Goal: Task Accomplishment & Management: Use online tool/utility

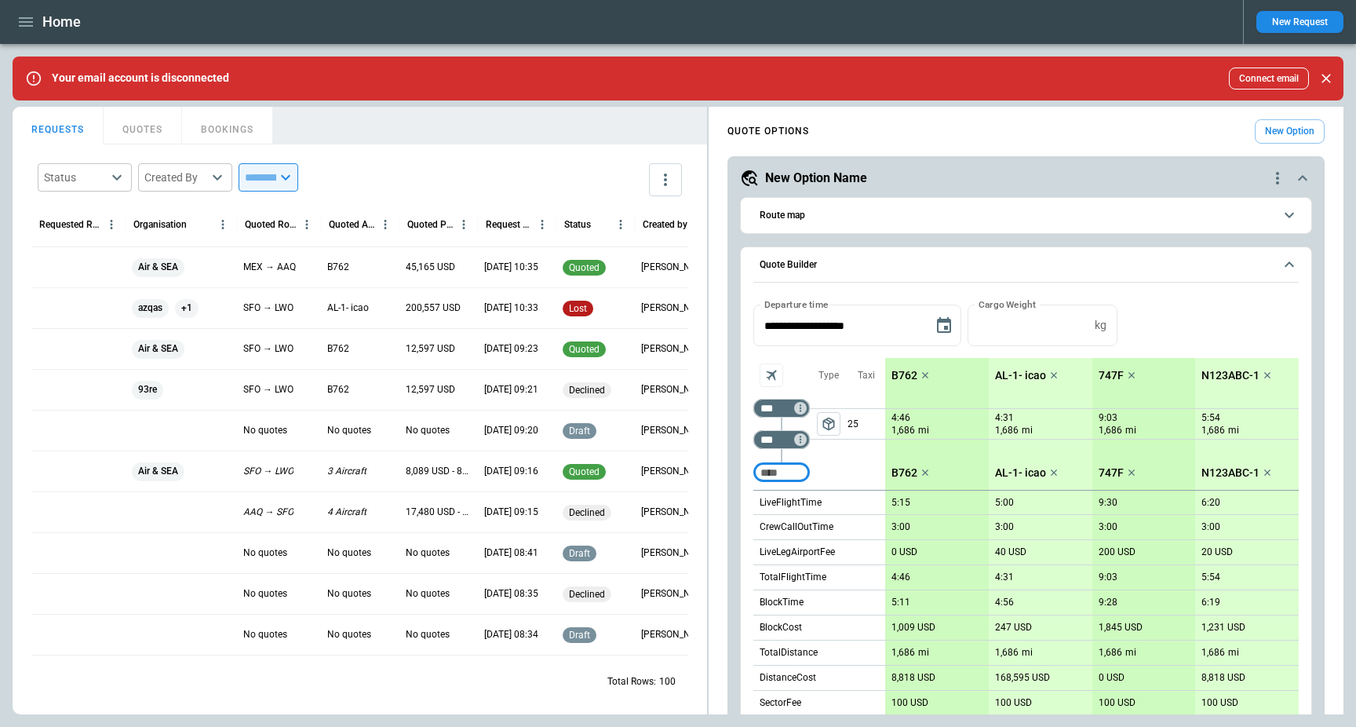
click at [1328, 78] on icon "Close" at bounding box center [1326, 79] width 16 height 16
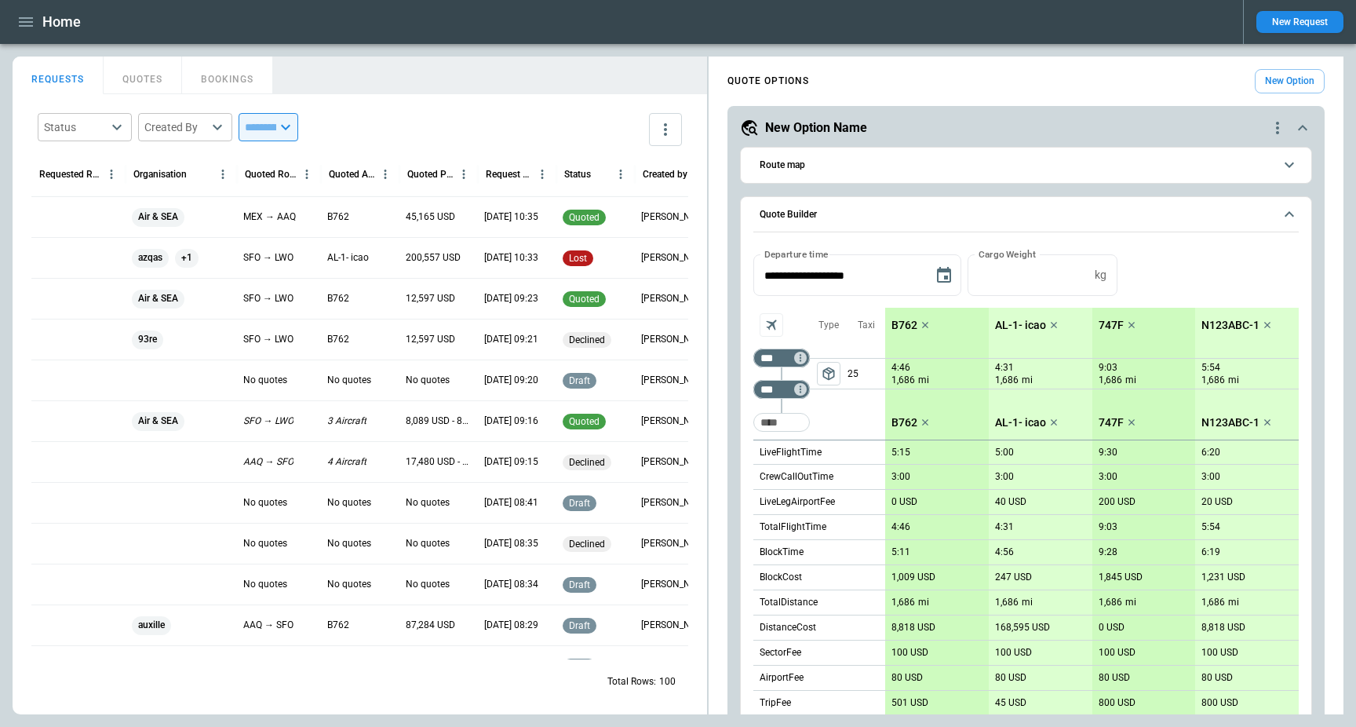
click at [27, 20] on icon "button" at bounding box center [25, 22] width 19 height 19
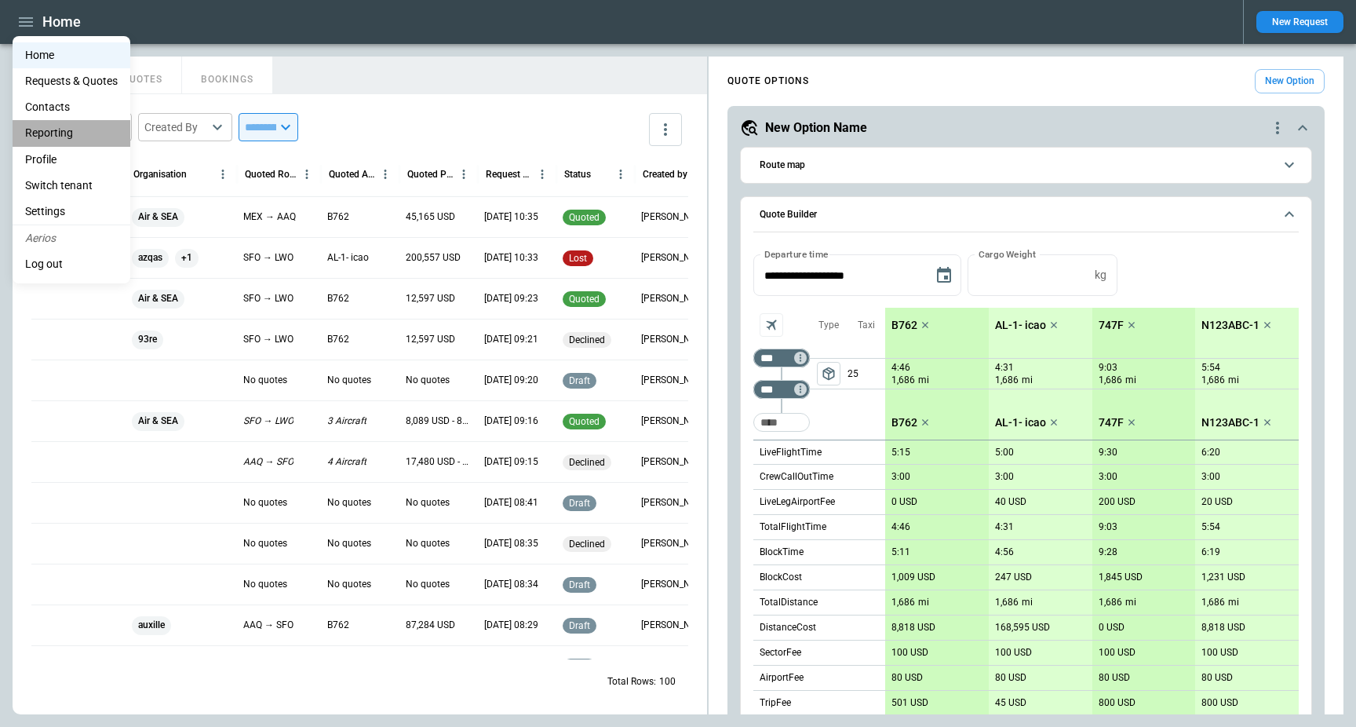
click at [65, 125] on li "Reporting" at bounding box center [72, 133] width 118 height 26
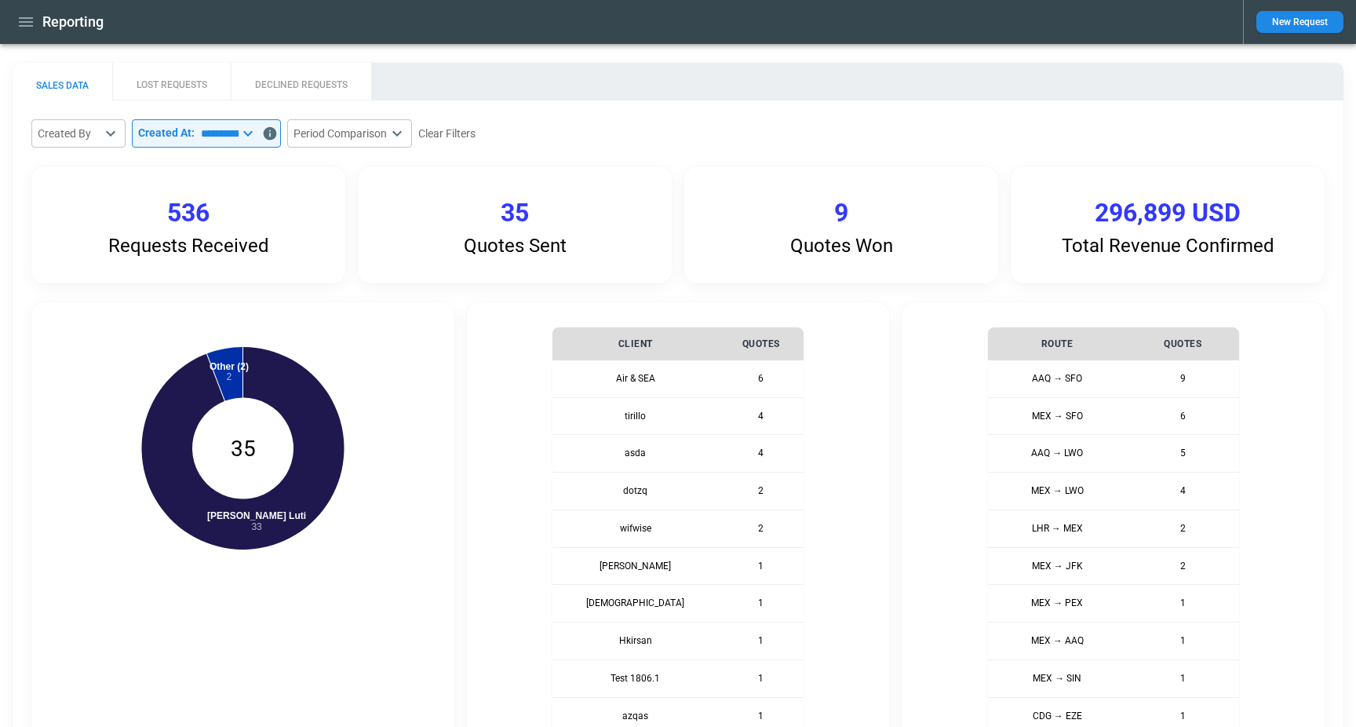
click at [331, 287] on div "**********" at bounding box center [677, 665] width 1293 height 1092
click at [190, 85] on button "LOST REQUESTS" at bounding box center [171, 82] width 118 height 38
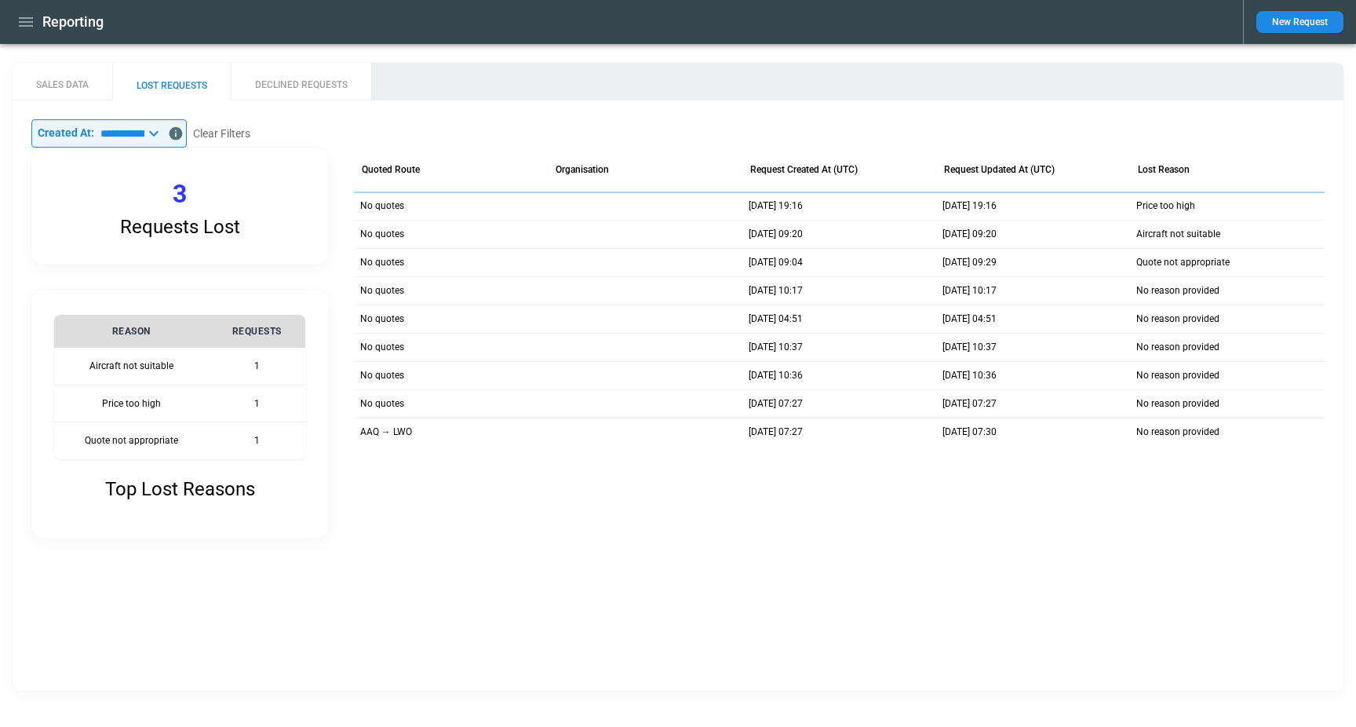
click at [290, 89] on button "DECLINED REQUESTS" at bounding box center [301, 82] width 140 height 38
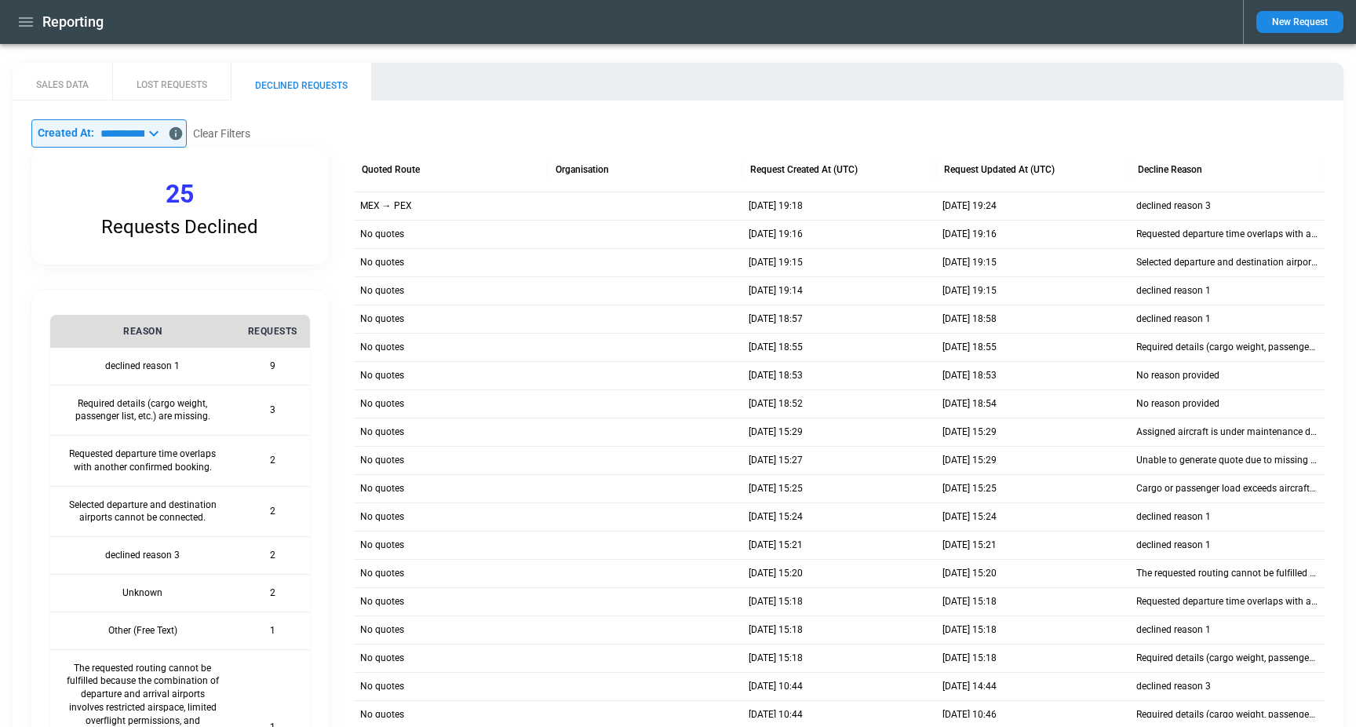
click at [64, 78] on button "SALES DATA" at bounding box center [63, 82] width 100 height 38
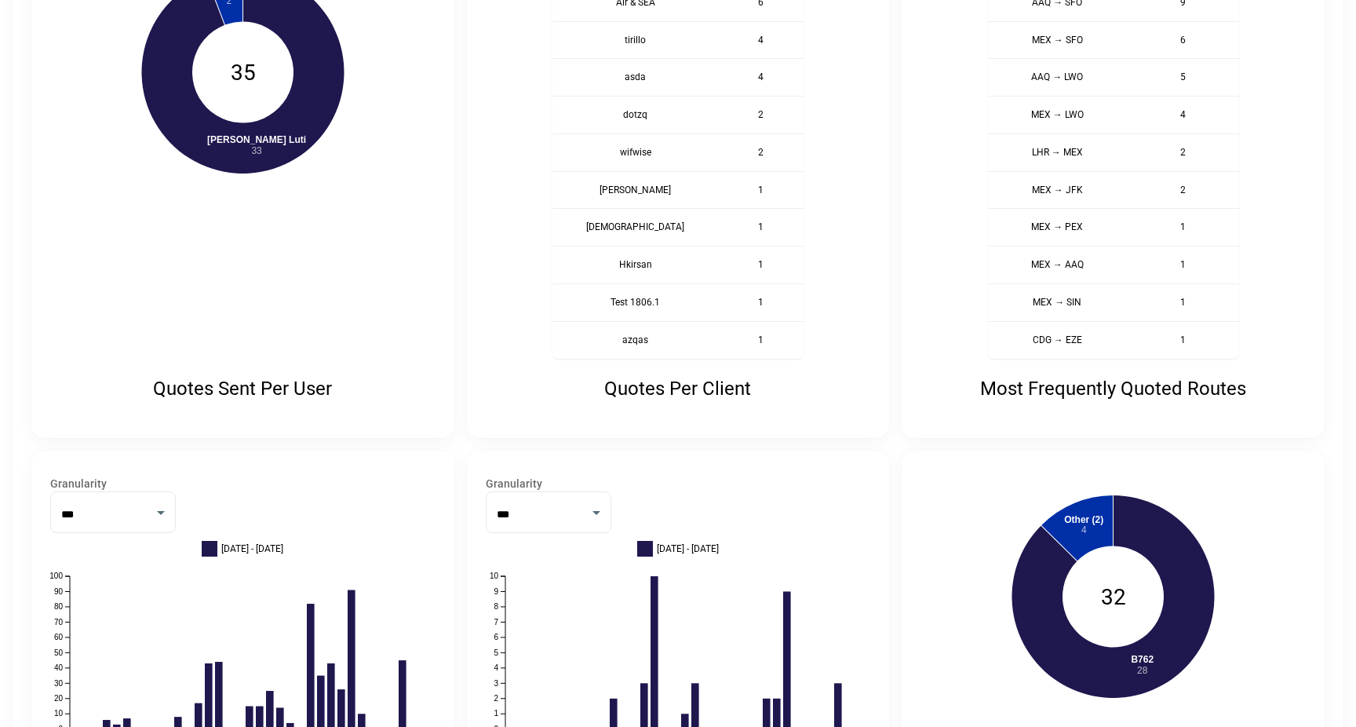
scroll to position [523, 0]
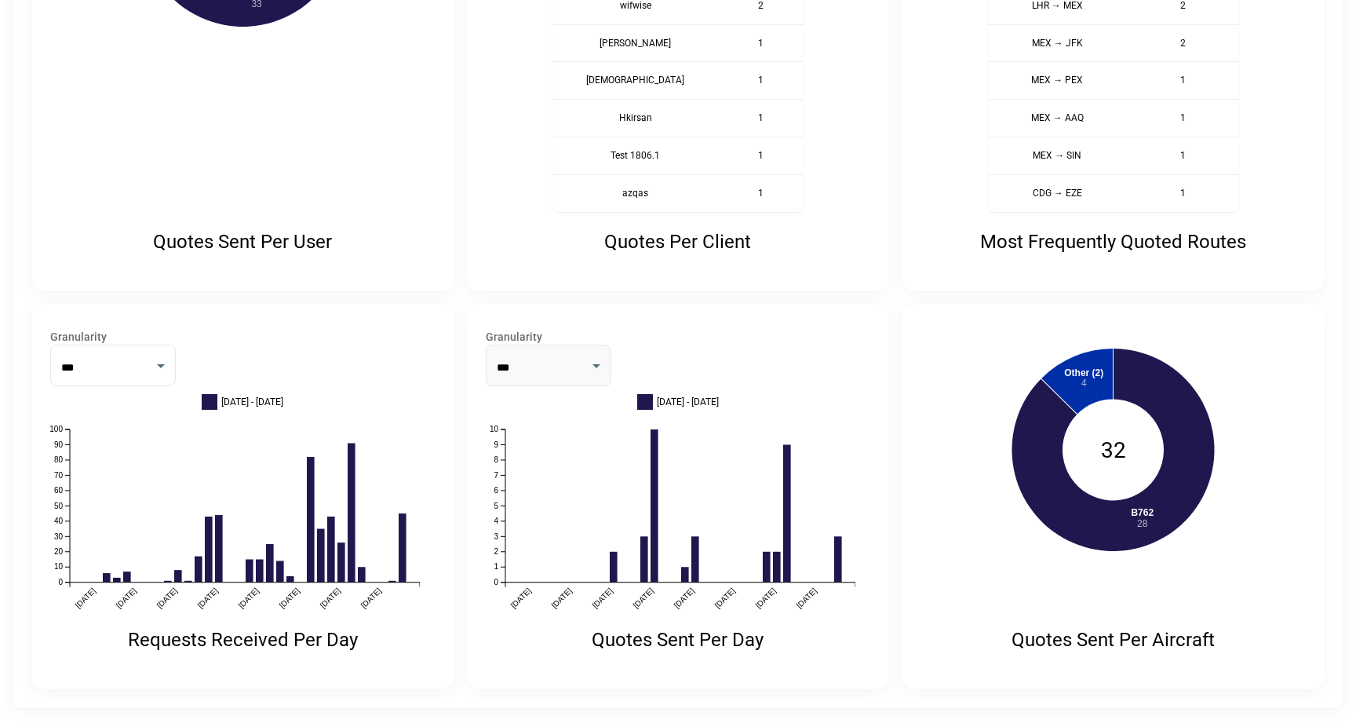
click at [539, 365] on select "***" at bounding box center [549, 365] width 126 height 42
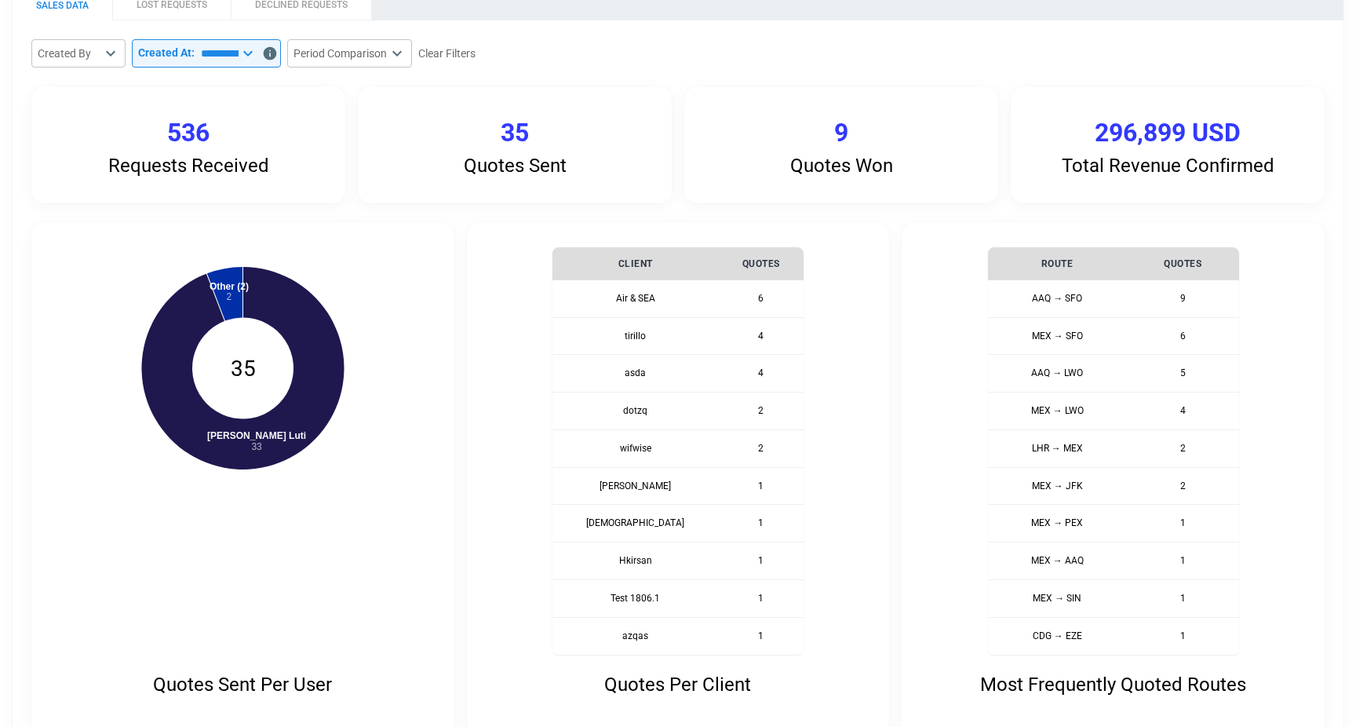
scroll to position [0, 0]
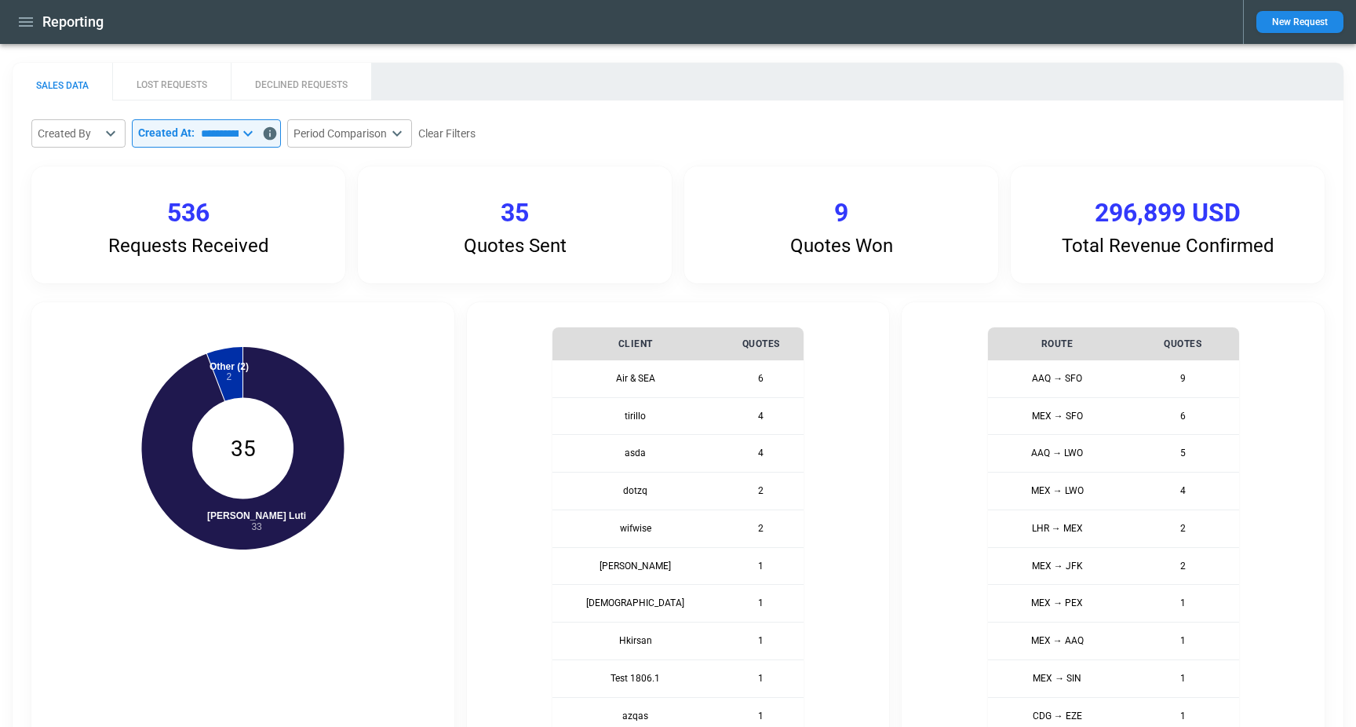
click at [546, 168] on div "Quotes Sent 35" at bounding box center [515, 224] width 314 height 117
click at [29, 16] on icon "button" at bounding box center [25, 22] width 19 height 19
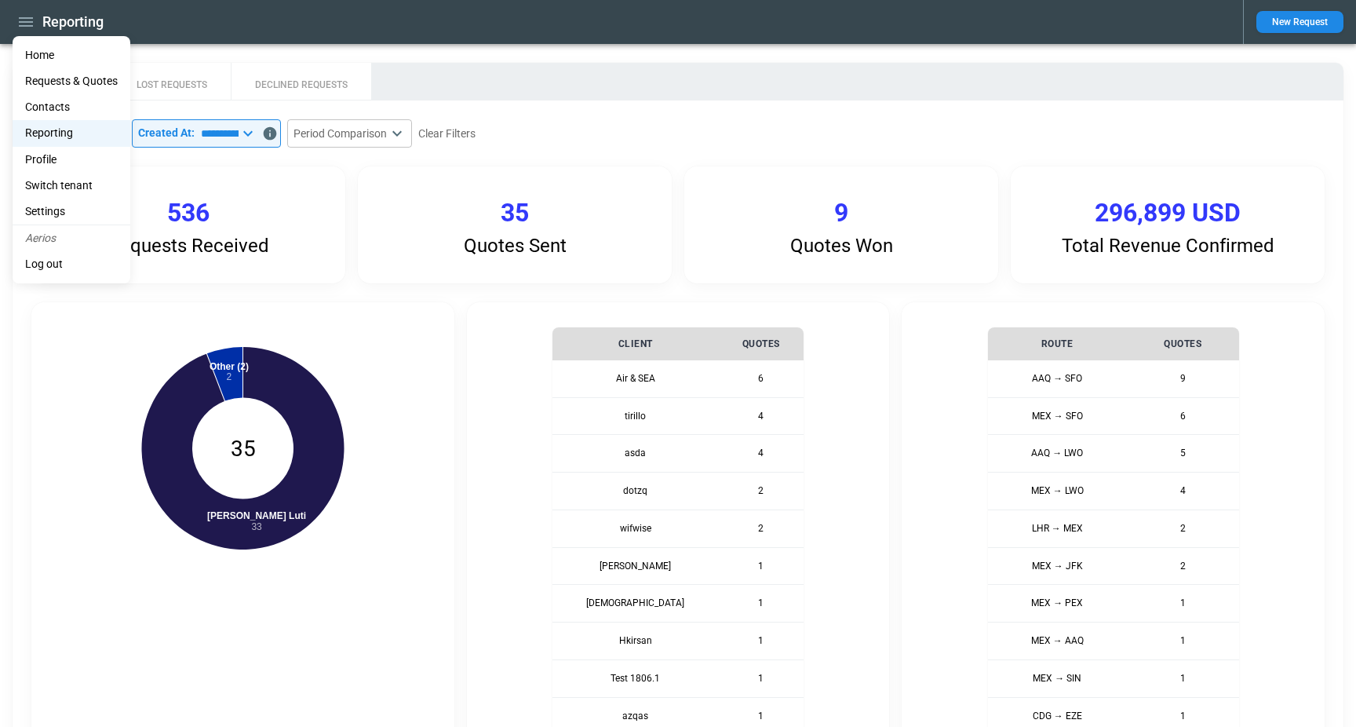
click at [68, 50] on li "Home" at bounding box center [72, 55] width 118 height 26
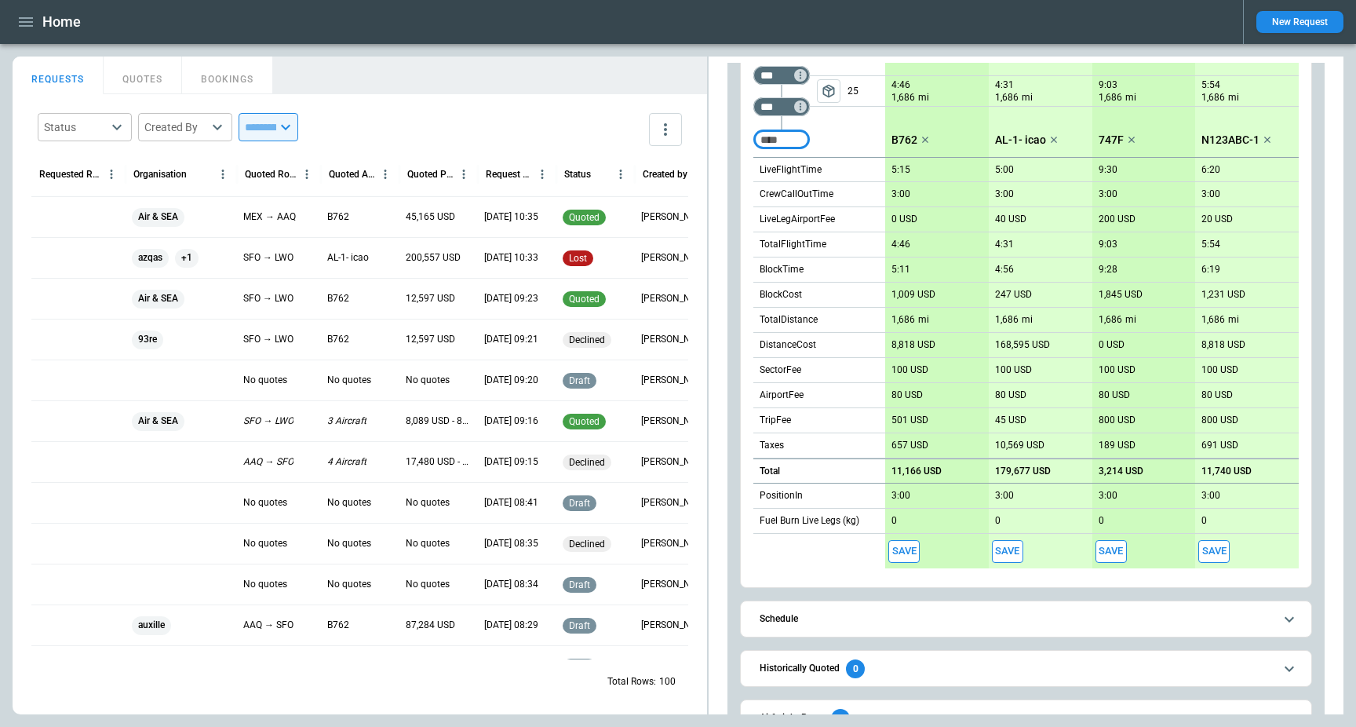
scroll to position [380, 0]
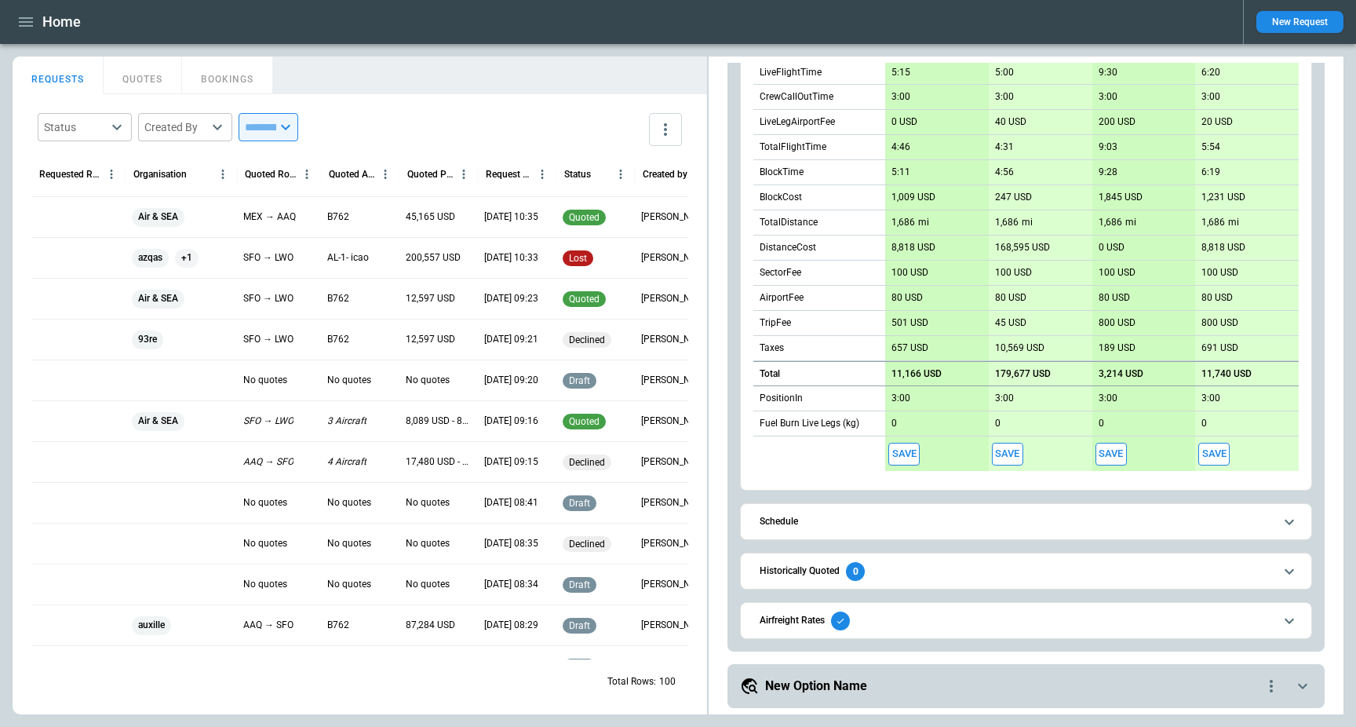
click at [906, 622] on span "Airfreight Rates" at bounding box center [1017, 620] width 514 height 19
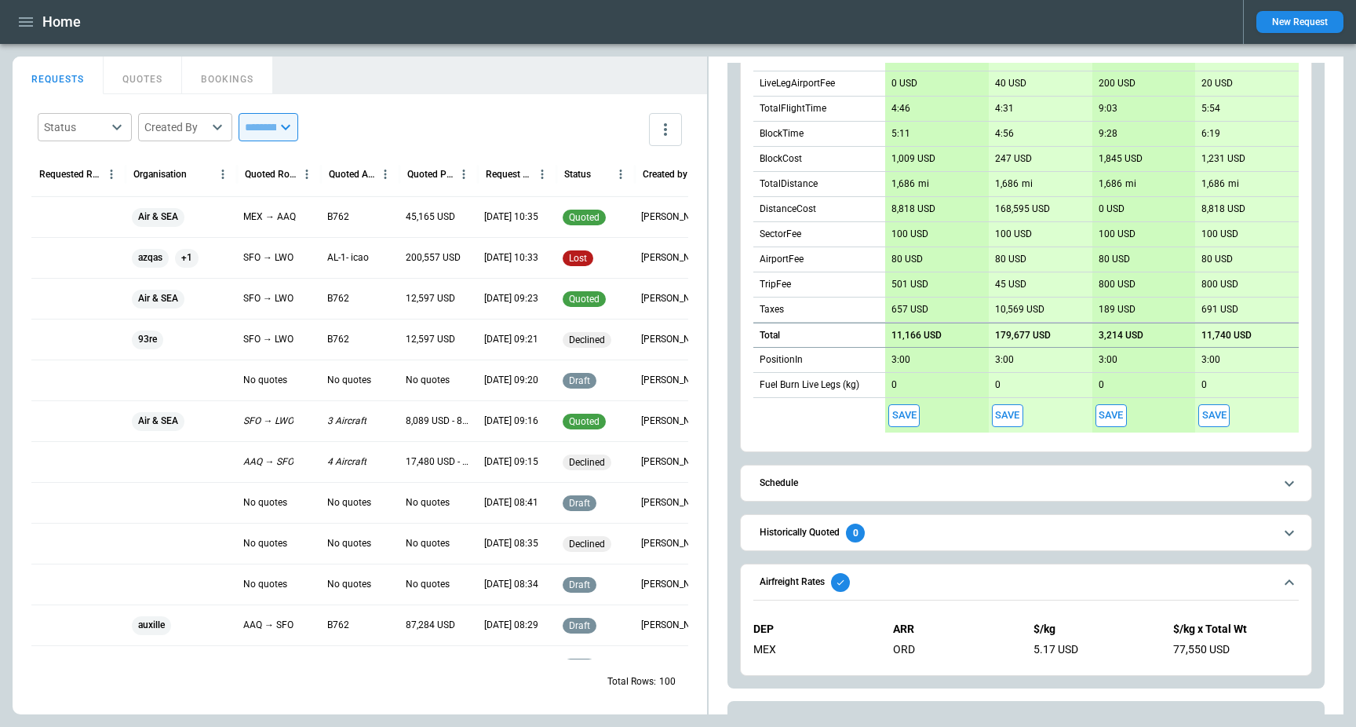
scroll to position [434, 0]
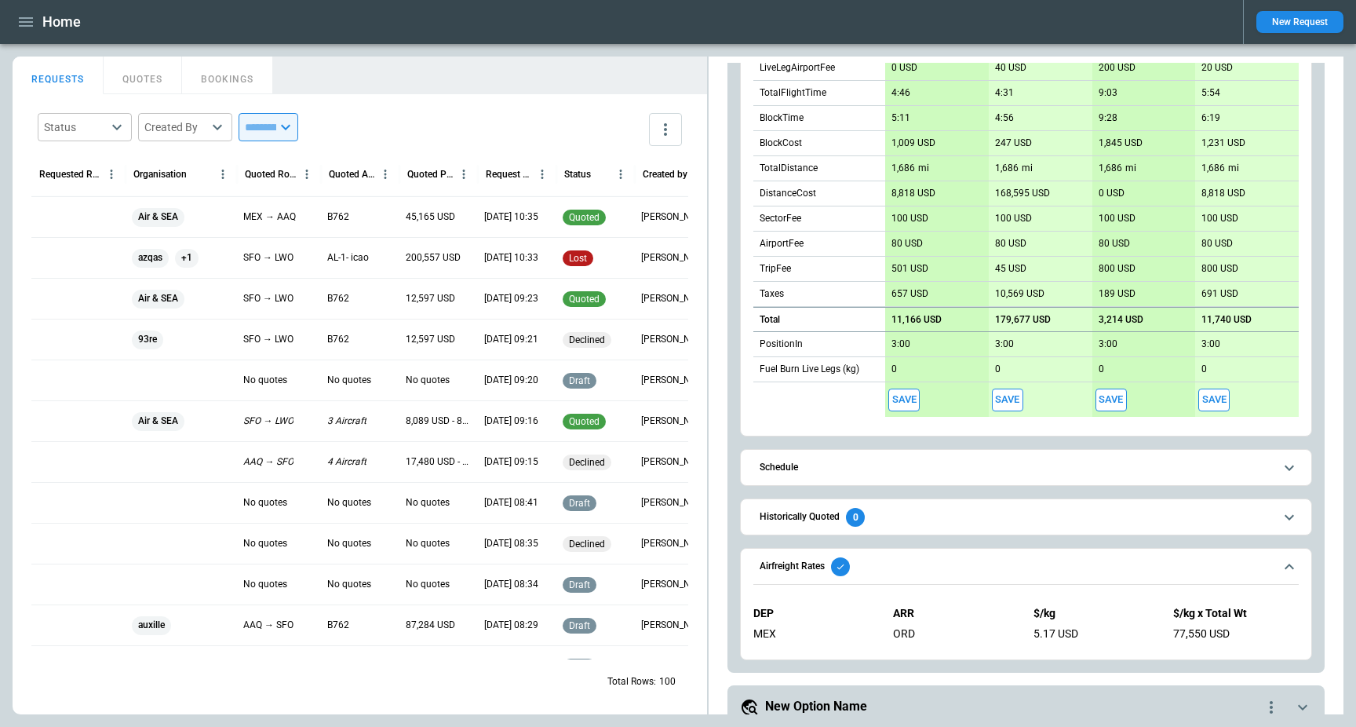
click at [909, 553] on button "Airfreight Rates" at bounding box center [1025, 566] width 545 height 36
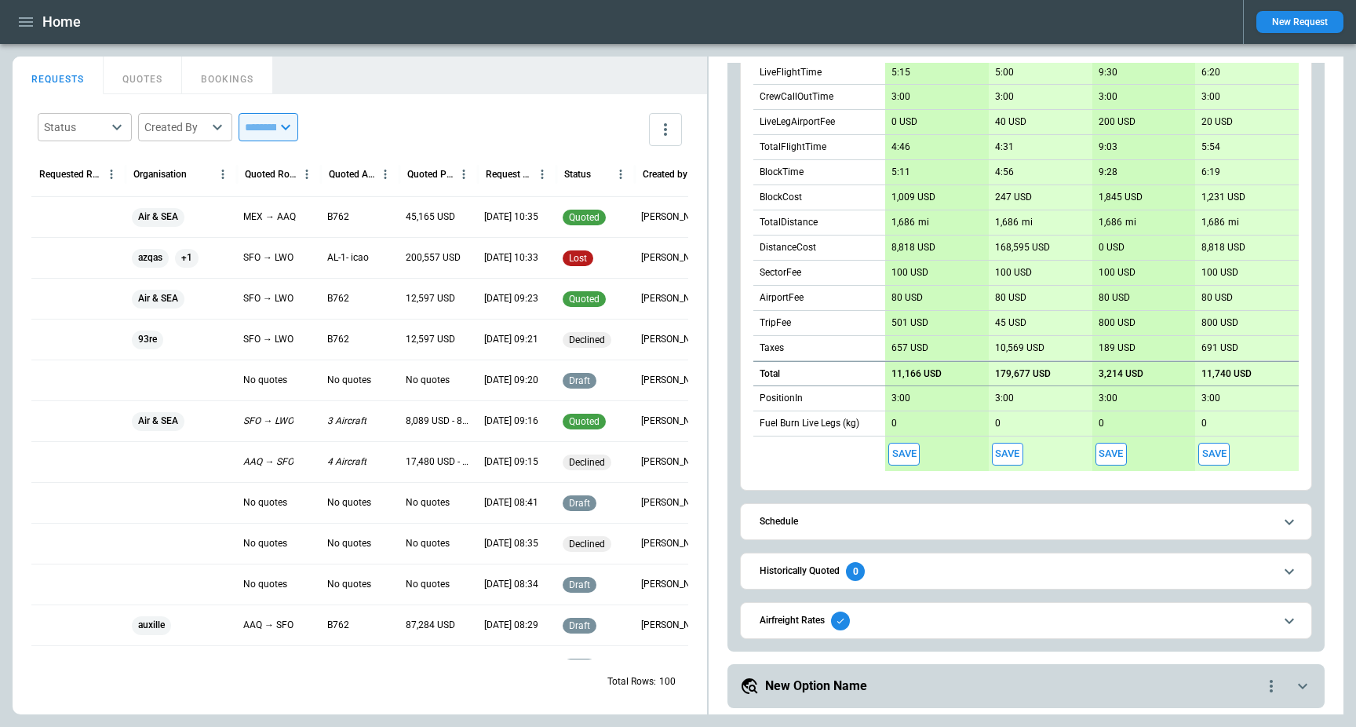
scroll to position [380, 0]
click at [893, 568] on span "Historically Quoted 0" at bounding box center [1017, 571] width 514 height 19
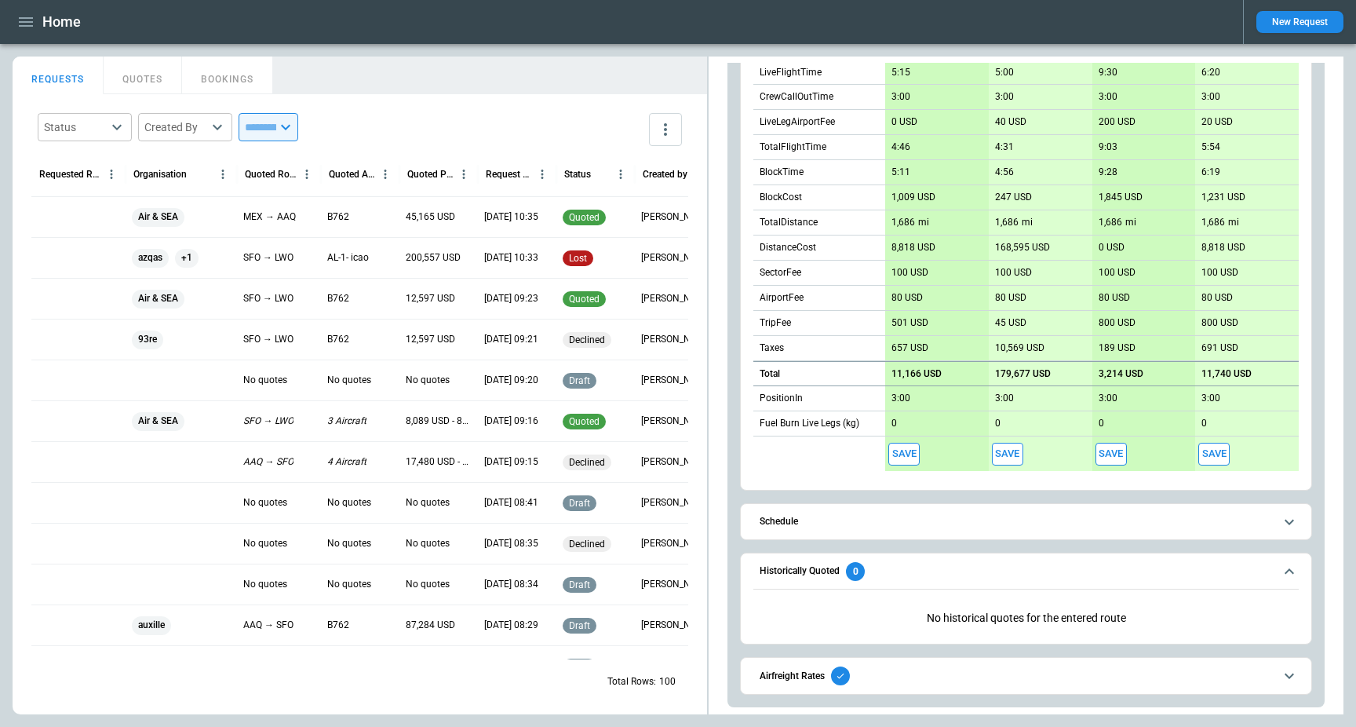
click at [893, 568] on span "Historically Quoted 0" at bounding box center [1017, 571] width 514 height 19
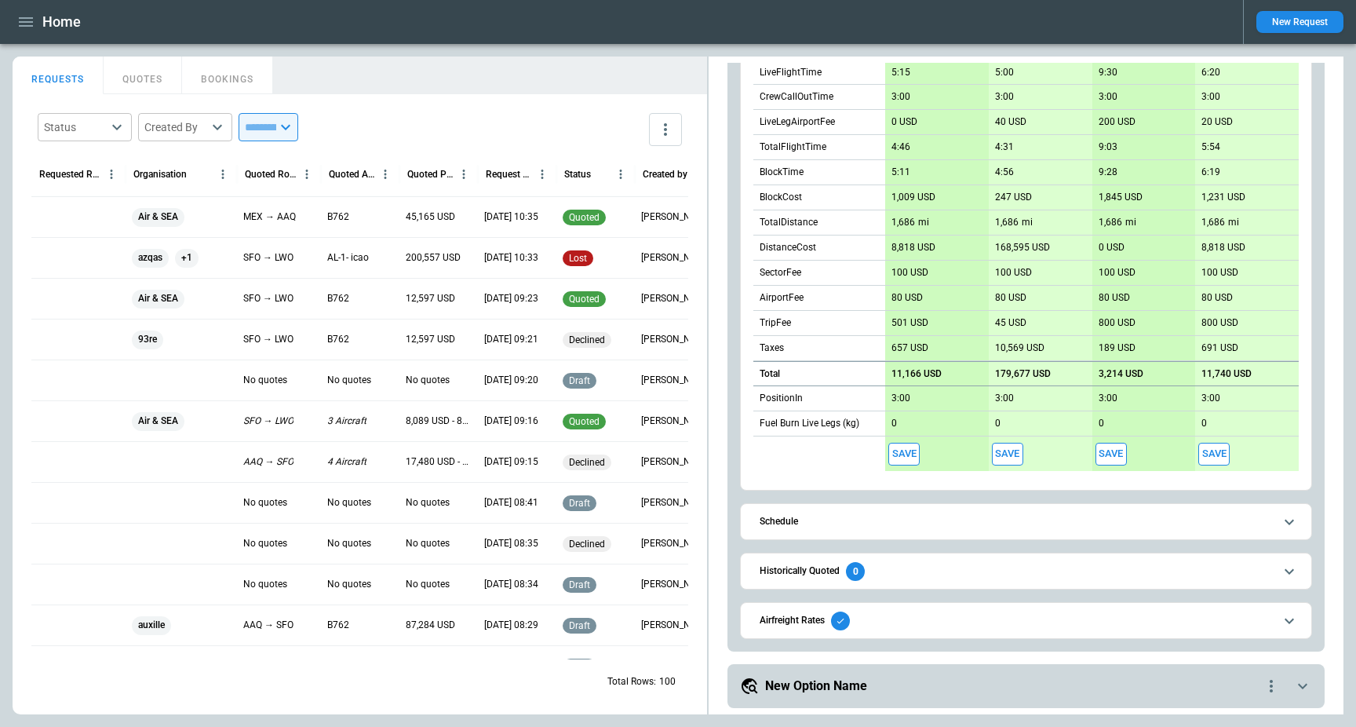
click at [854, 618] on span "Airfreight Rates" at bounding box center [1017, 620] width 514 height 19
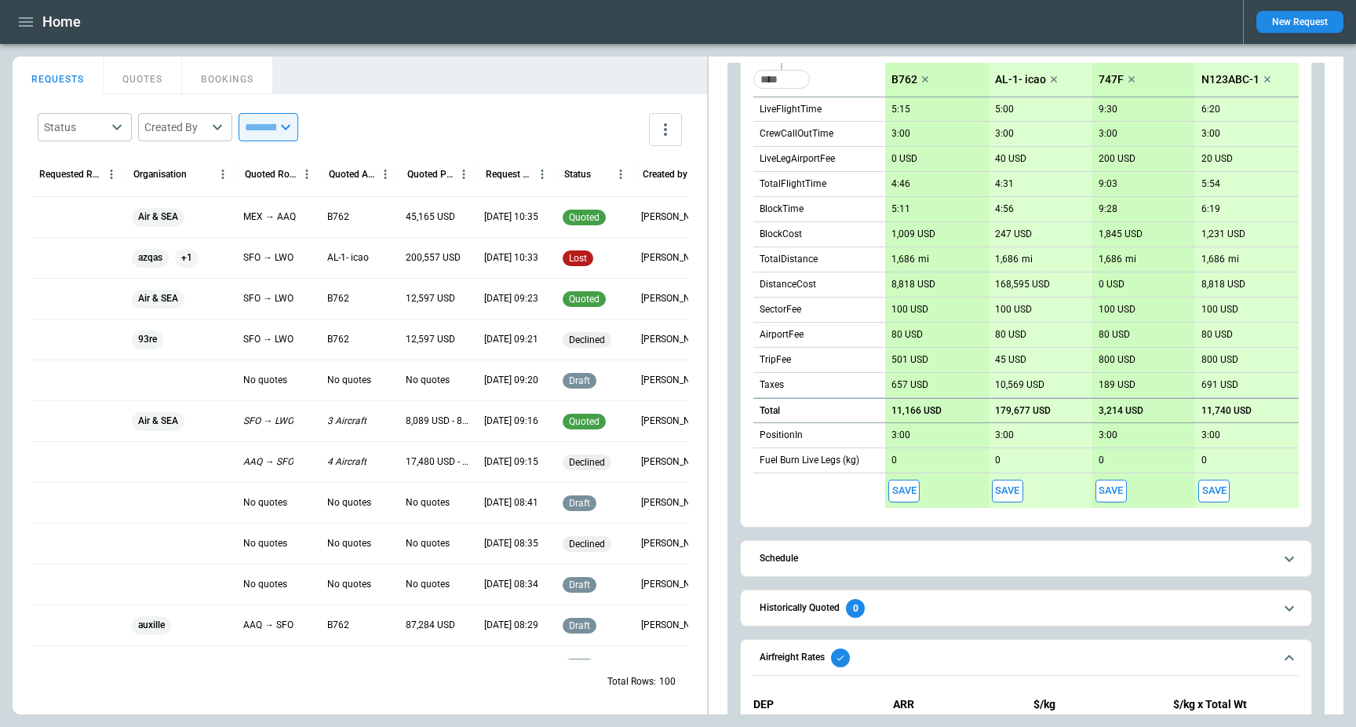
scroll to position [354, 0]
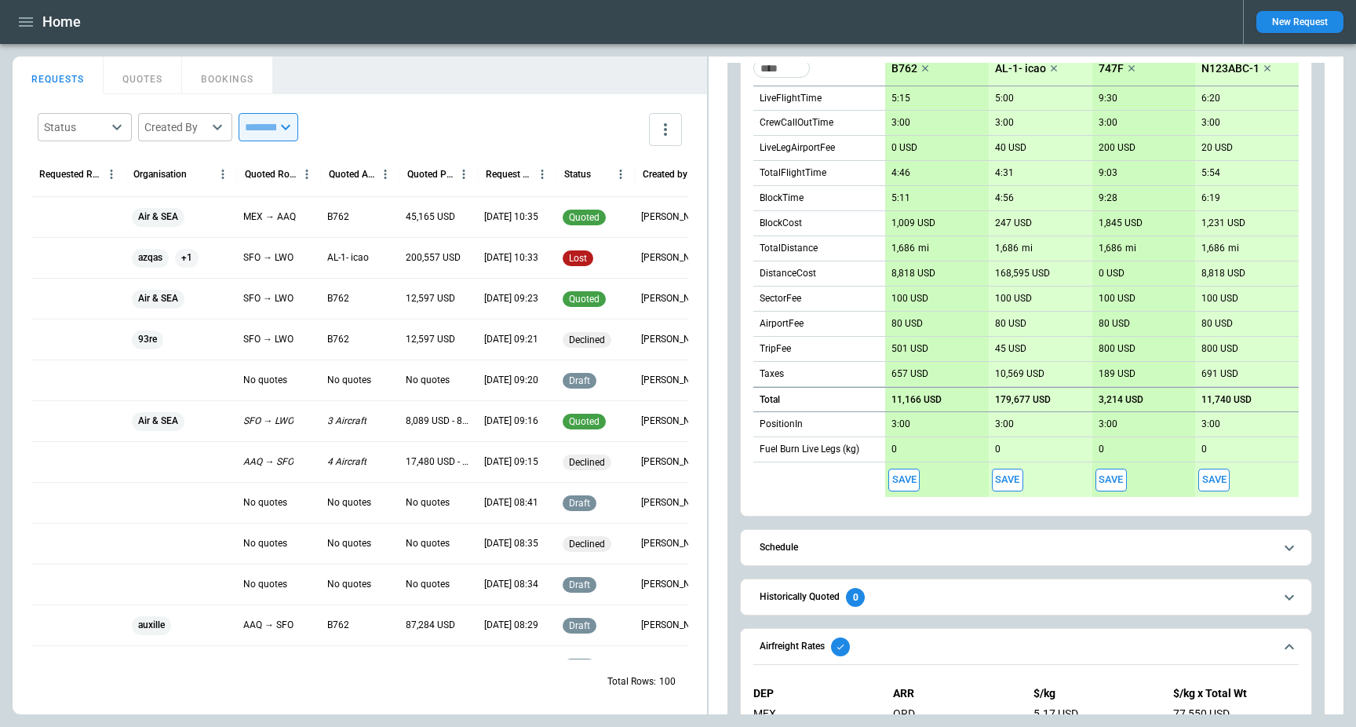
click at [976, 522] on div "**********" at bounding box center [1026, 266] width 572 height 947
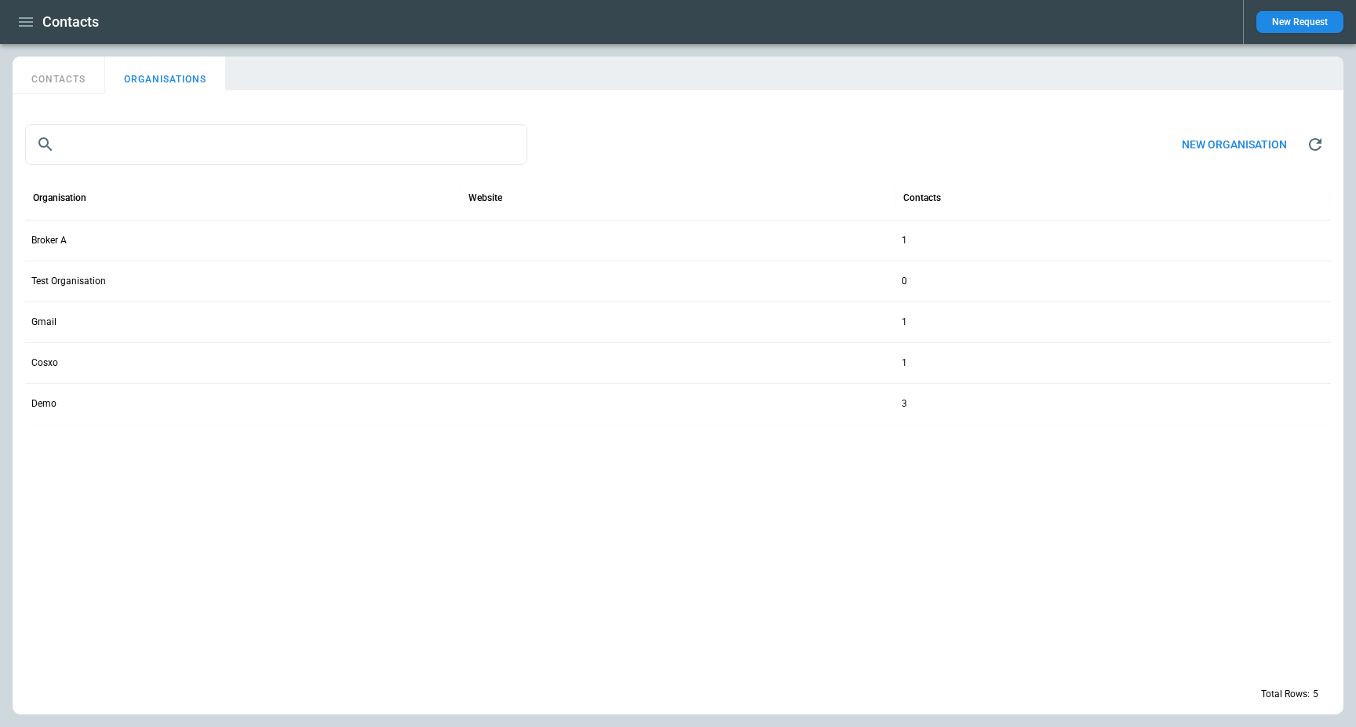
click at [27, 26] on icon "button" at bounding box center [26, 21] width 14 height 9
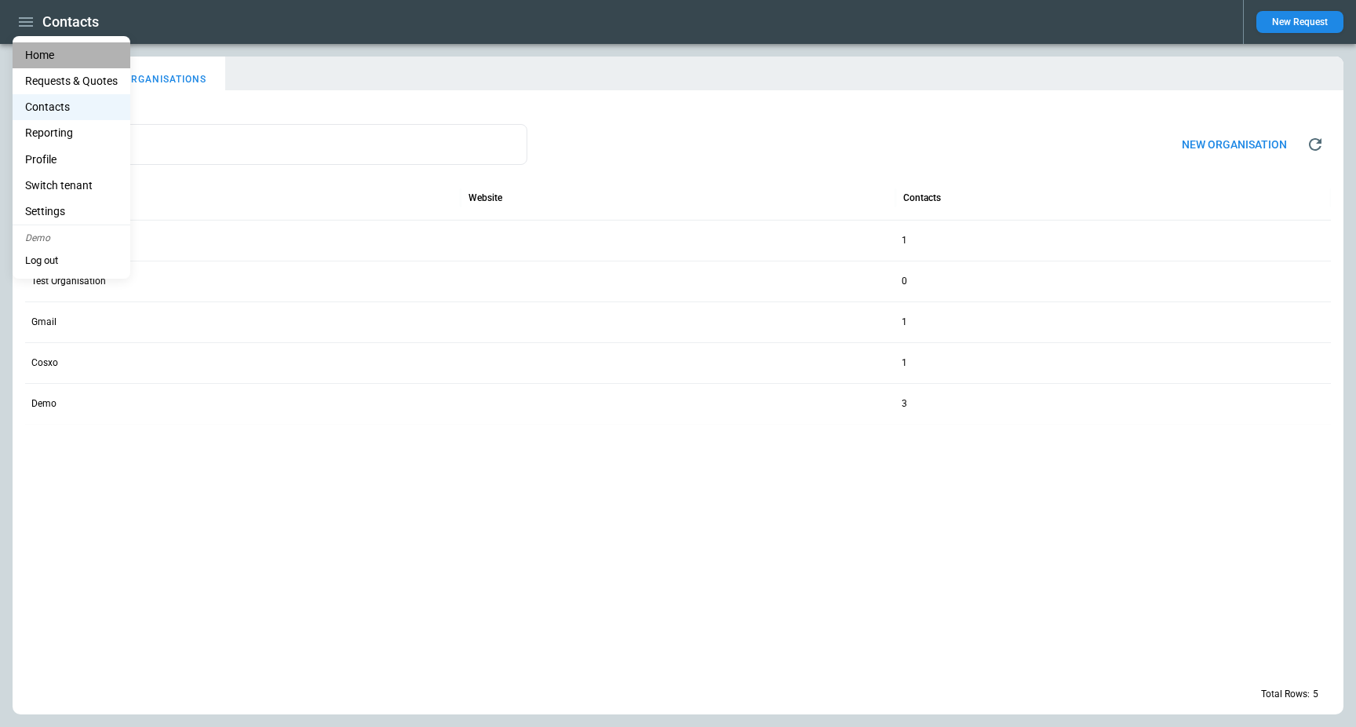
click at [46, 58] on li "Home" at bounding box center [72, 55] width 118 height 26
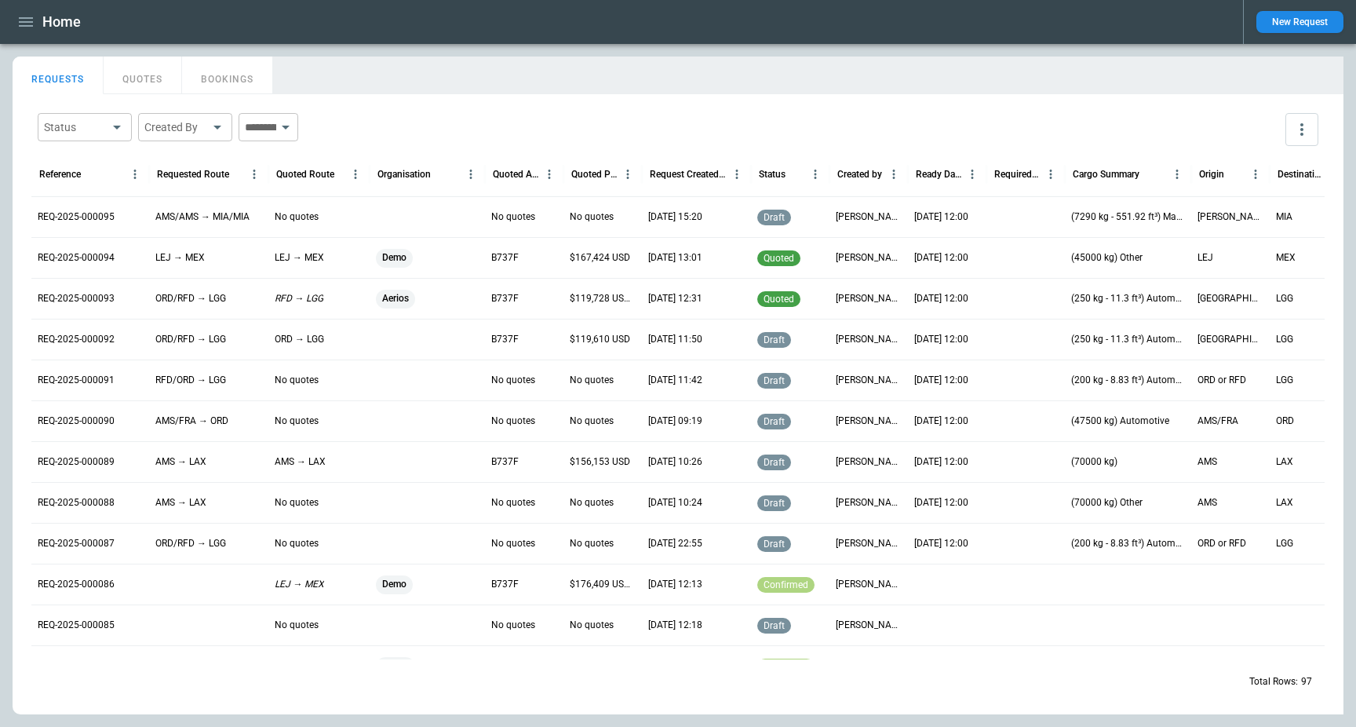
click at [461, 69] on div "REQUESTS QUOTES BOOKINGS" at bounding box center [678, 73] width 1331 height 34
click at [30, 24] on icon "button" at bounding box center [25, 22] width 19 height 19
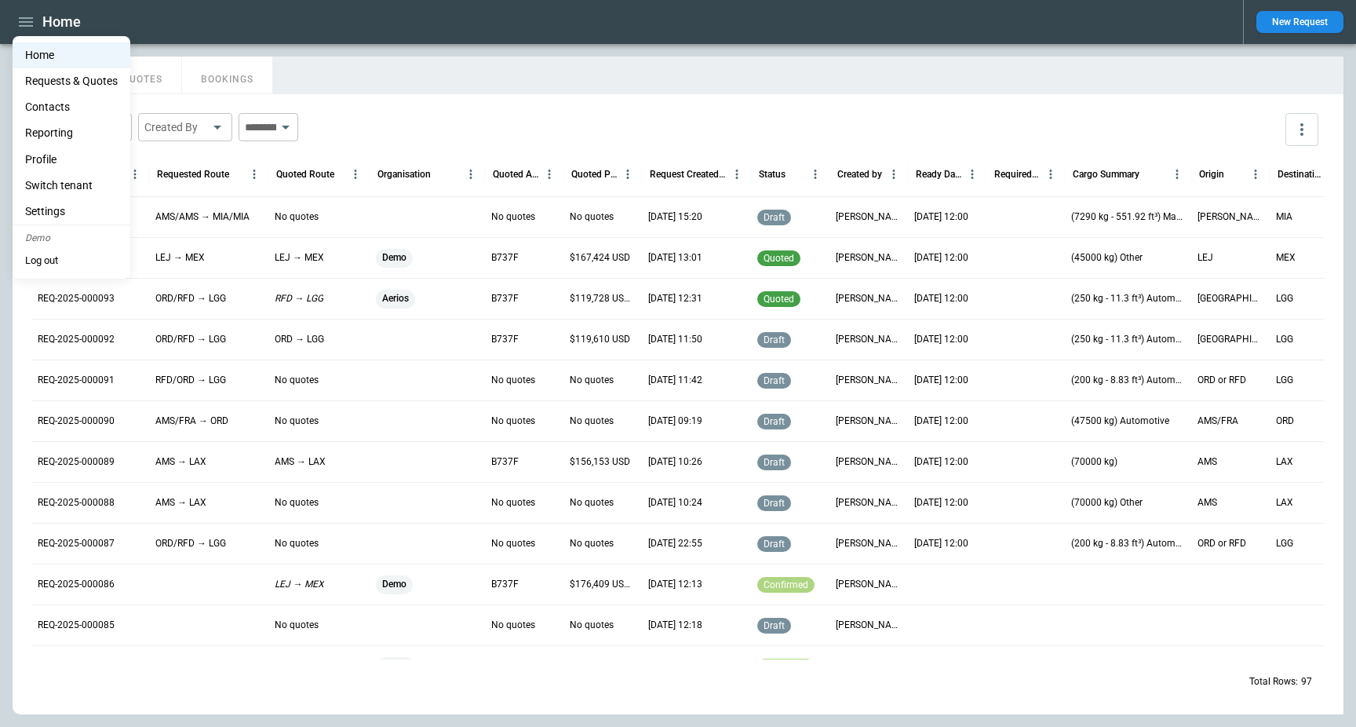
click at [70, 132] on li "Reporting" at bounding box center [72, 133] width 118 height 26
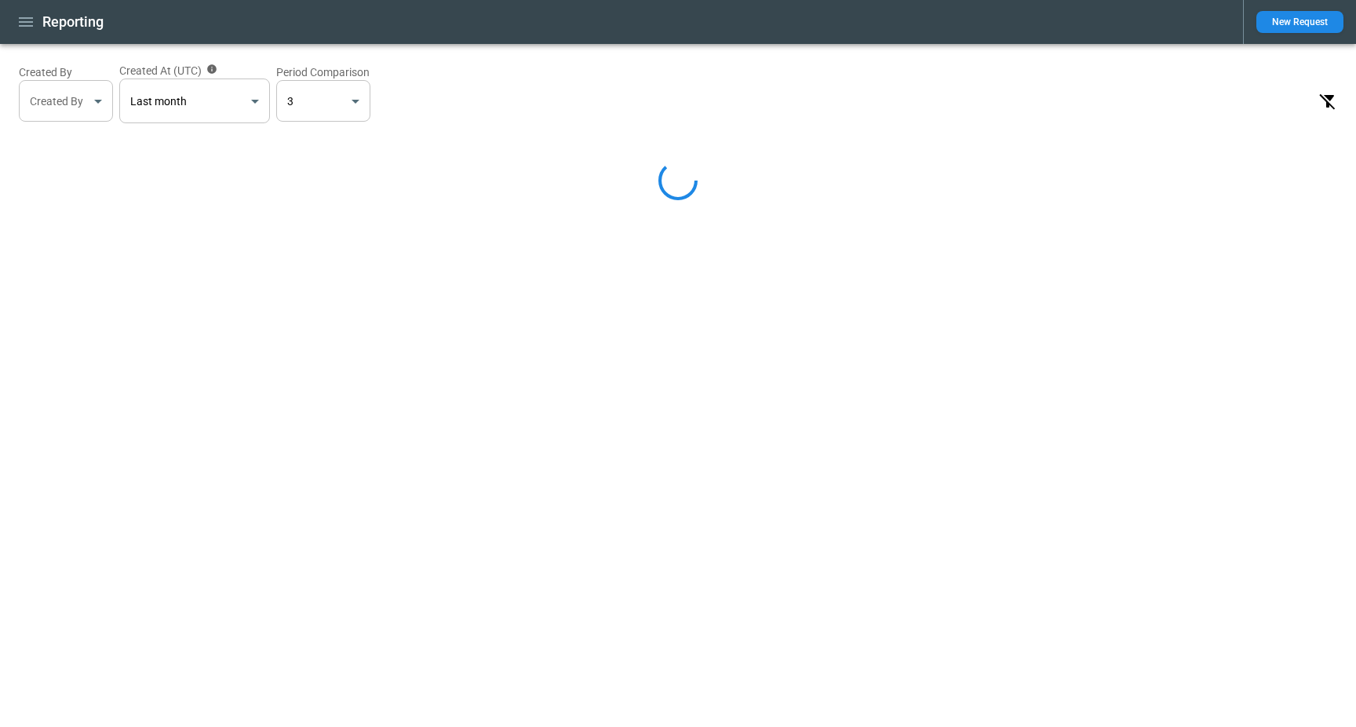
click at [122, 26] on div "Reporting" at bounding box center [622, 22] width 1218 height 27
select select "*****"
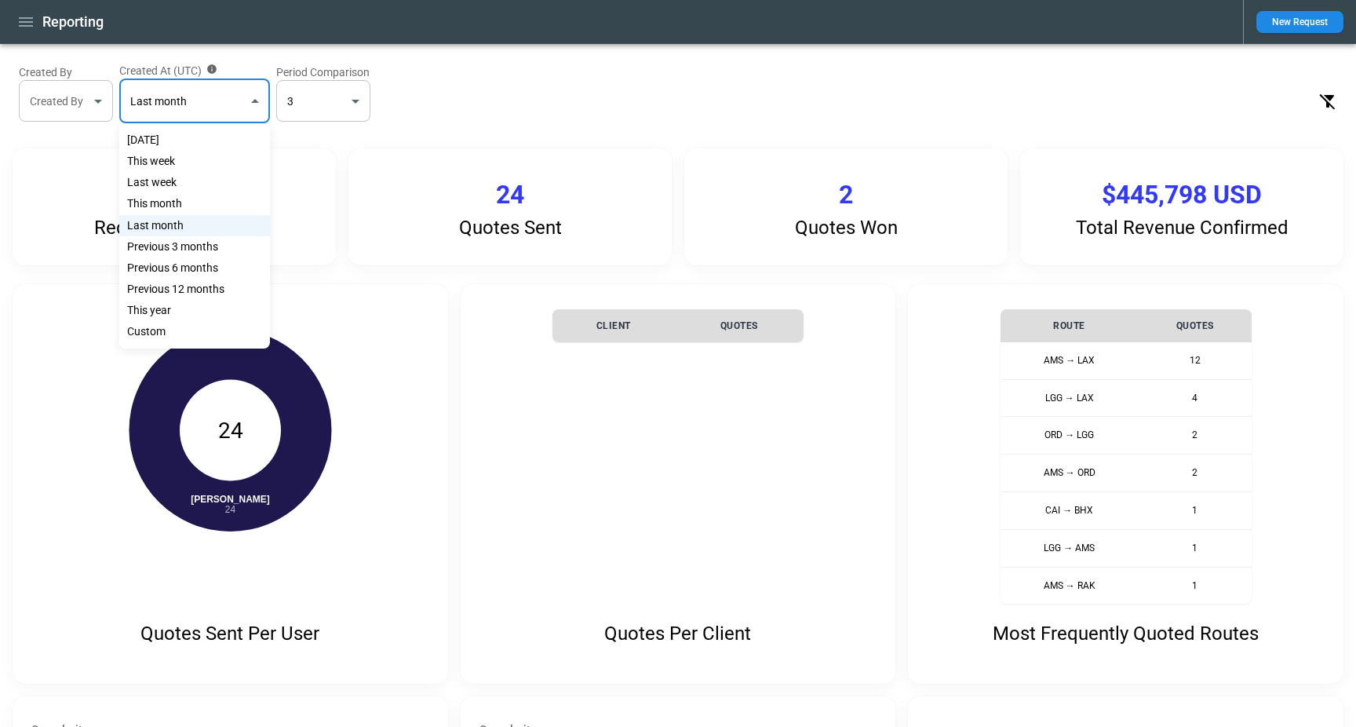
click at [226, 102] on body "**********" at bounding box center [678, 363] width 1356 height 727
click at [224, 266] on div "Previous 6 months" at bounding box center [194, 267] width 151 height 21
type input "**********"
type input "*"
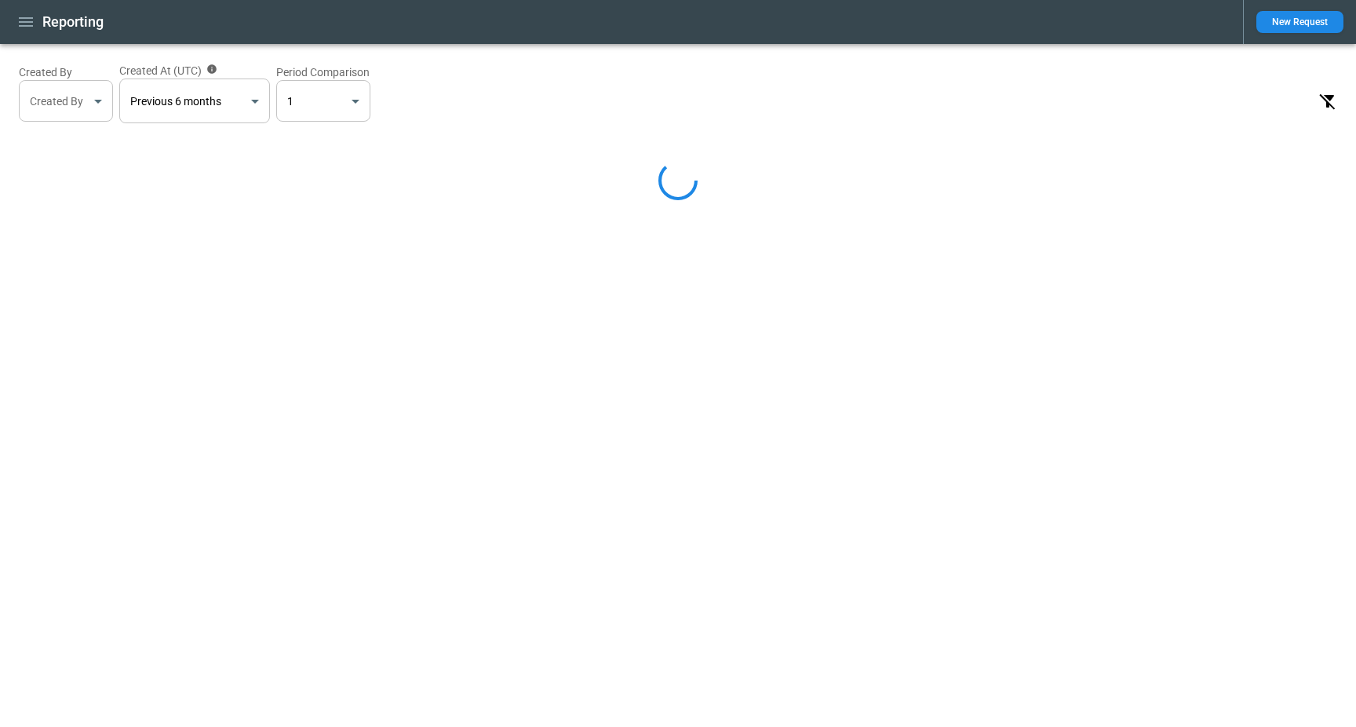
click at [428, 118] on div "**********" at bounding box center [678, 92] width 1331 height 73
select select "*****"
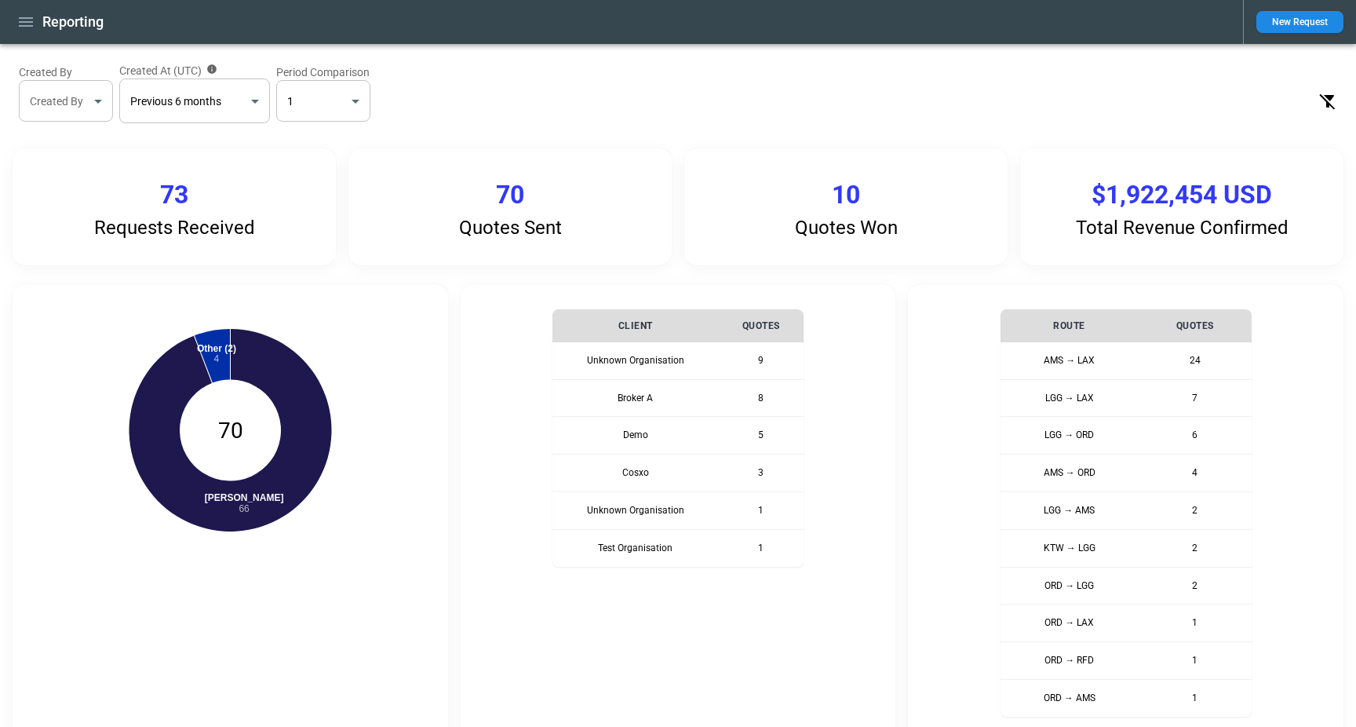
click at [32, 26] on icon "button" at bounding box center [26, 21] width 14 height 9
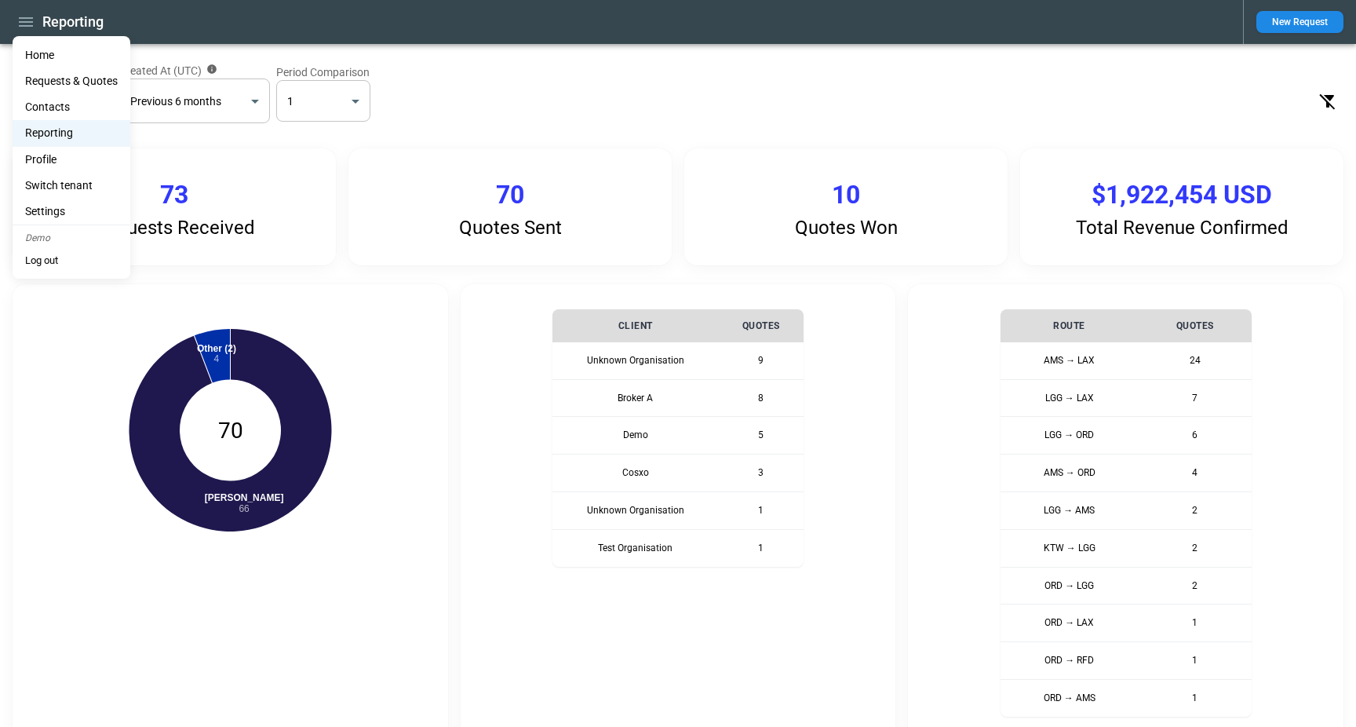
click at [39, 53] on li "Home" at bounding box center [72, 55] width 118 height 26
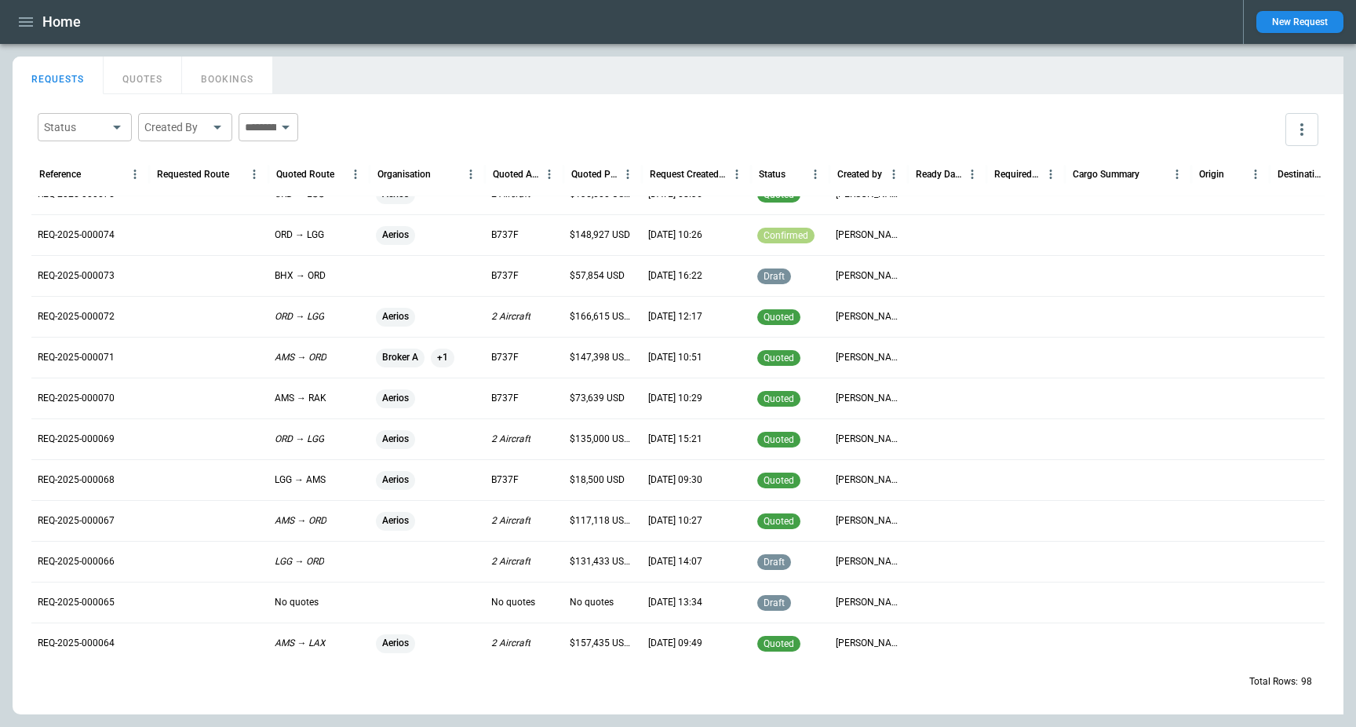
scroll to position [718, 0]
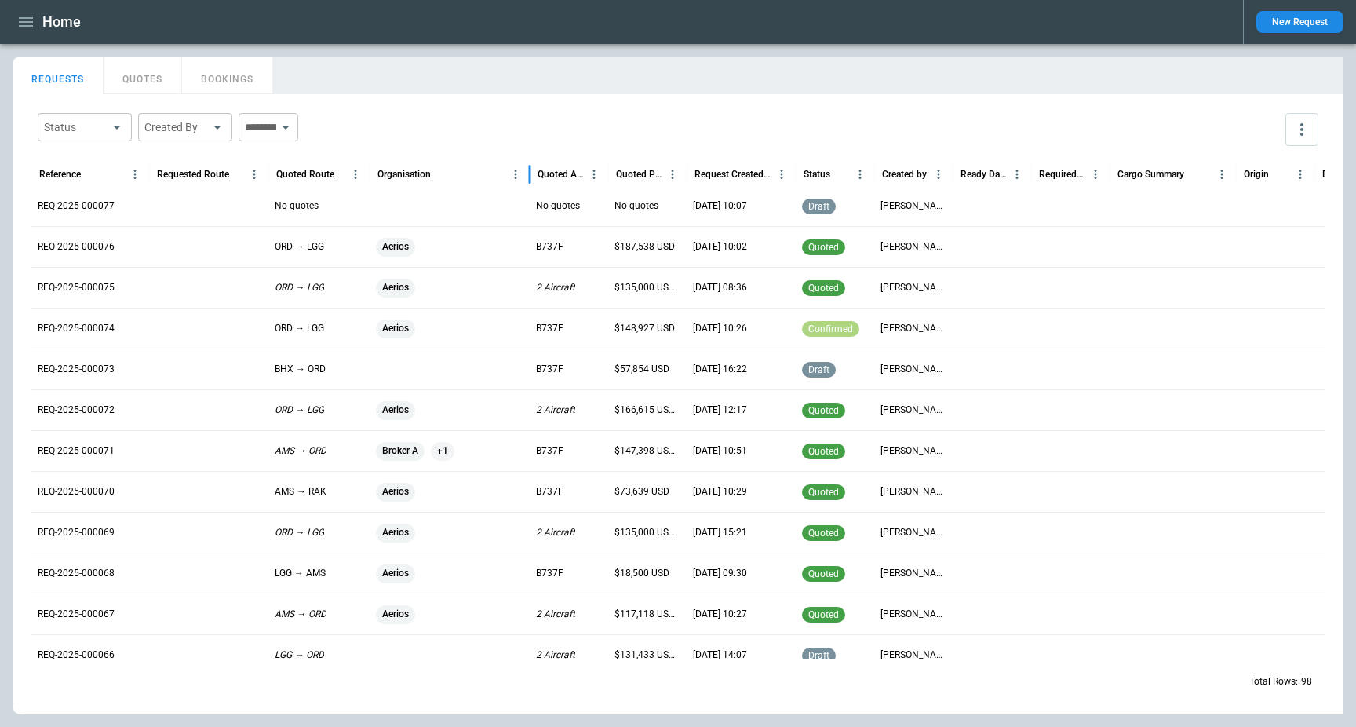
drag, startPoint x: 483, startPoint y: 180, endPoint x: 578, endPoint y: 182, distance: 95.7
click at [534, 182] on div at bounding box center [530, 174] width 8 height 44
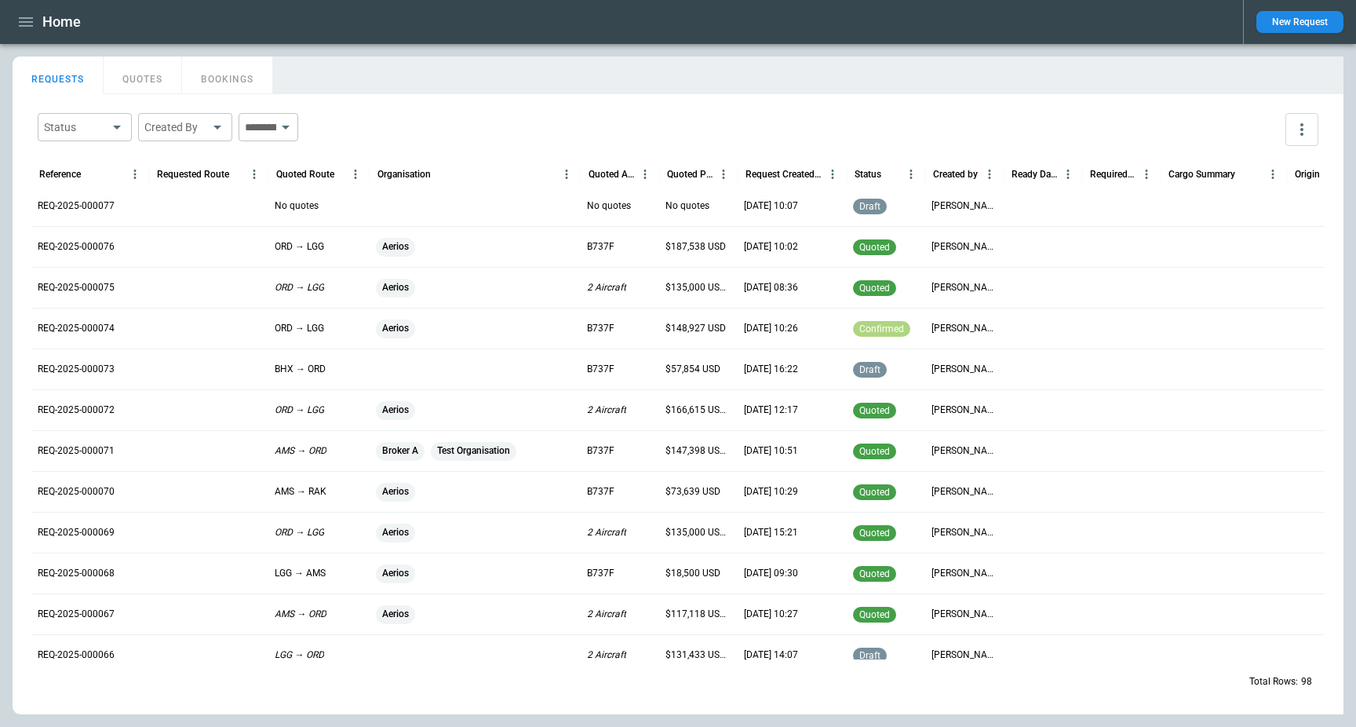
click at [24, 20] on icon "button" at bounding box center [25, 22] width 19 height 19
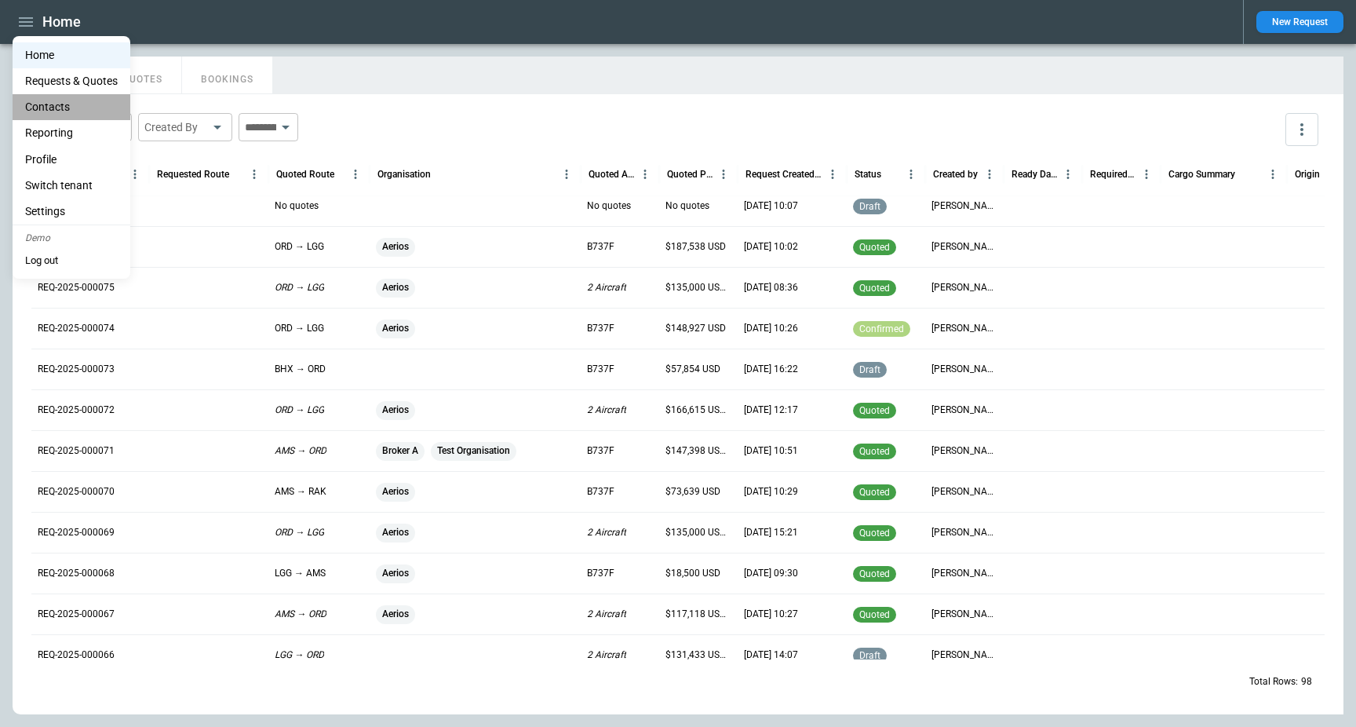
click at [75, 100] on li "Contacts" at bounding box center [72, 107] width 118 height 26
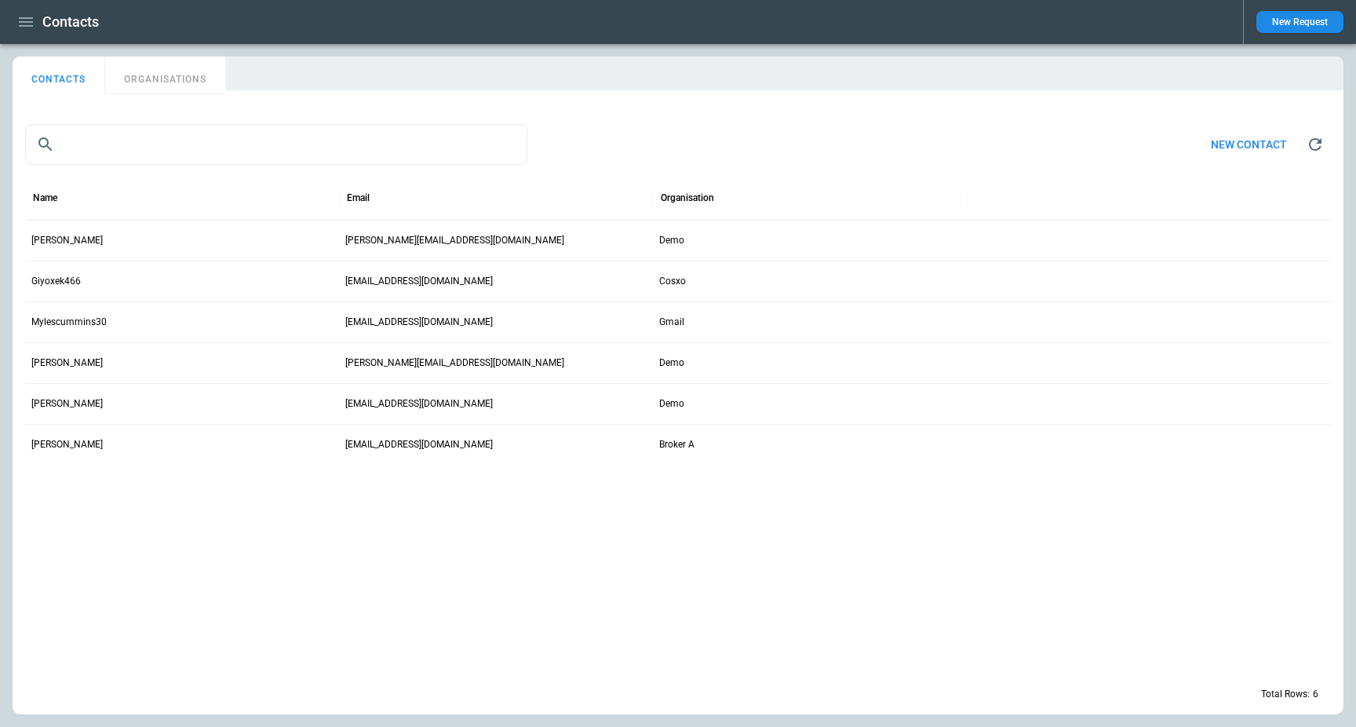
click at [142, 73] on button "ORGANISATIONS" at bounding box center [165, 75] width 120 height 38
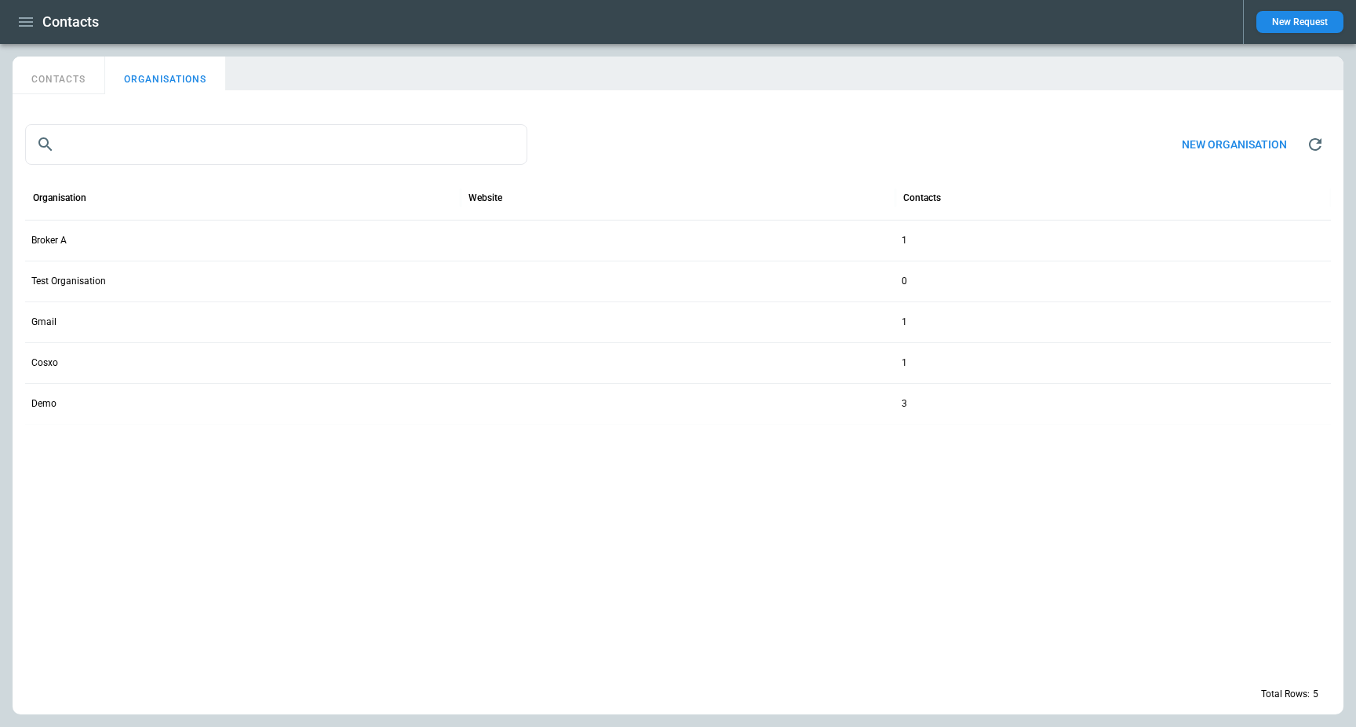
click at [26, 29] on icon "button" at bounding box center [25, 22] width 19 height 19
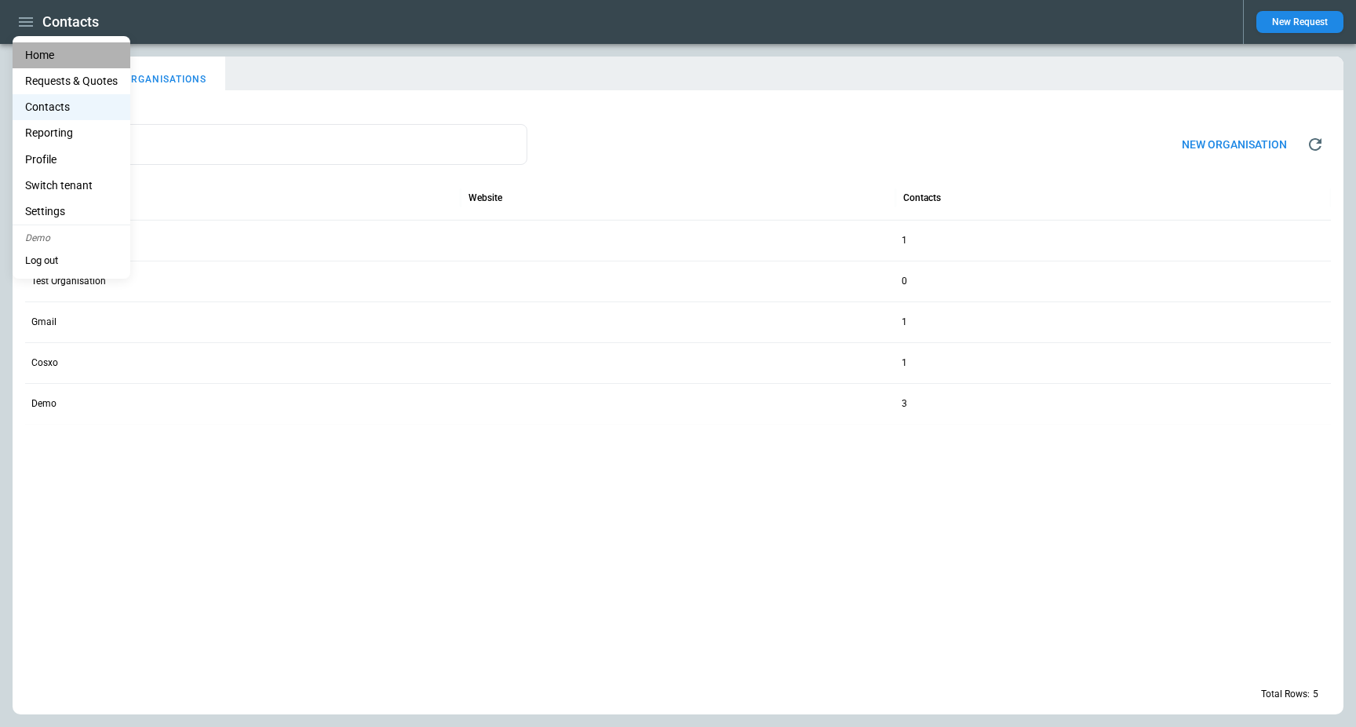
click at [38, 56] on li "Home" at bounding box center [72, 55] width 118 height 26
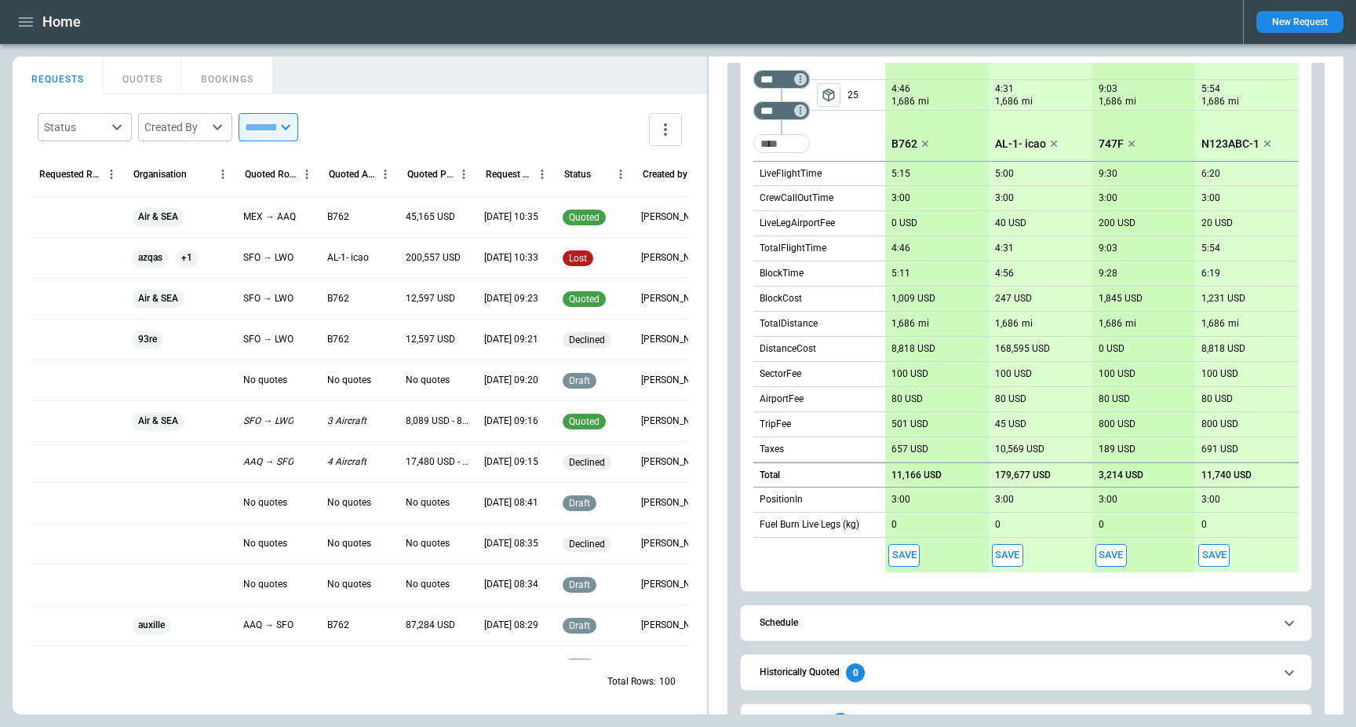
scroll to position [454, 0]
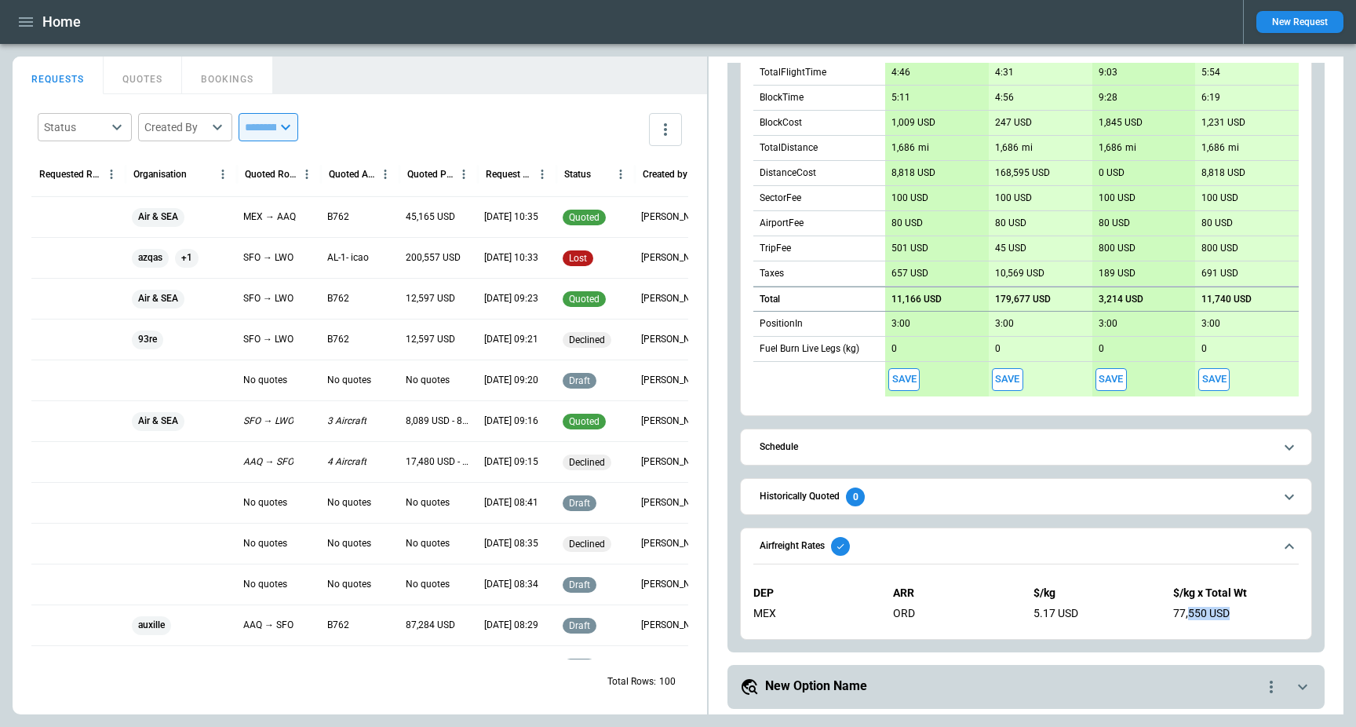
drag, startPoint x: 1191, startPoint y: 608, endPoint x: 1237, endPoint y: 608, distance: 45.5
click at [1237, 608] on div "77,550 USD" at bounding box center [1236, 613] width 126 height 13
click at [1184, 608] on div "77,550 USD" at bounding box center [1236, 613] width 126 height 13
drag, startPoint x: 1173, startPoint y: 609, endPoint x: 1244, endPoint y: 609, distance: 71.4
click at [1244, 609] on div "DEP ARR $/kg $/kg x Total Wt MEX ORD 5.17 USD 77,550 USD" at bounding box center [1025, 603] width 545 height 58
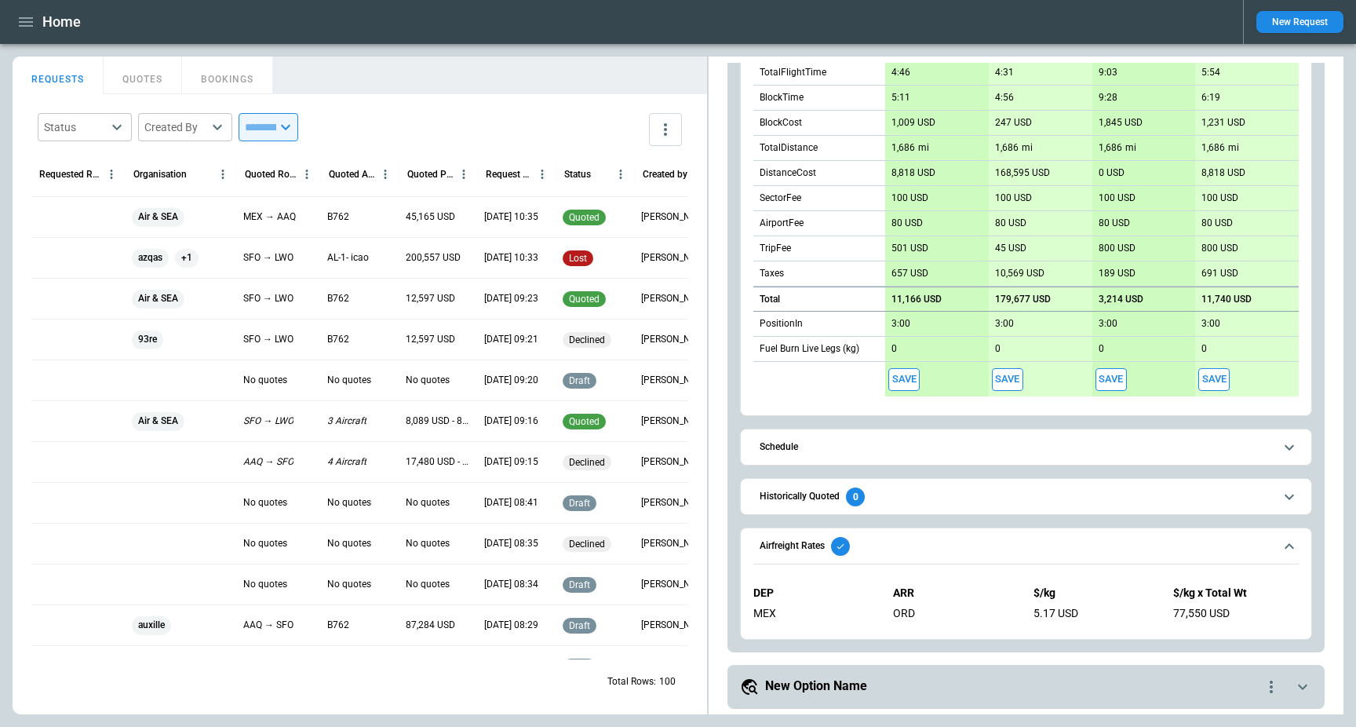
click at [1130, 631] on div "DEP ARR $/kg $/kg x Total Wt MEX ORD 5.17 USD 77,550 USD" at bounding box center [1025, 603] width 545 height 58
click at [722, 462] on div "**********" at bounding box center [1026, 161] width 635 height 1106
click at [722, 511] on div "**********" at bounding box center [1026, 161] width 635 height 1106
click at [814, 544] on h6 "Airfreight Rates" at bounding box center [792, 546] width 65 height 10
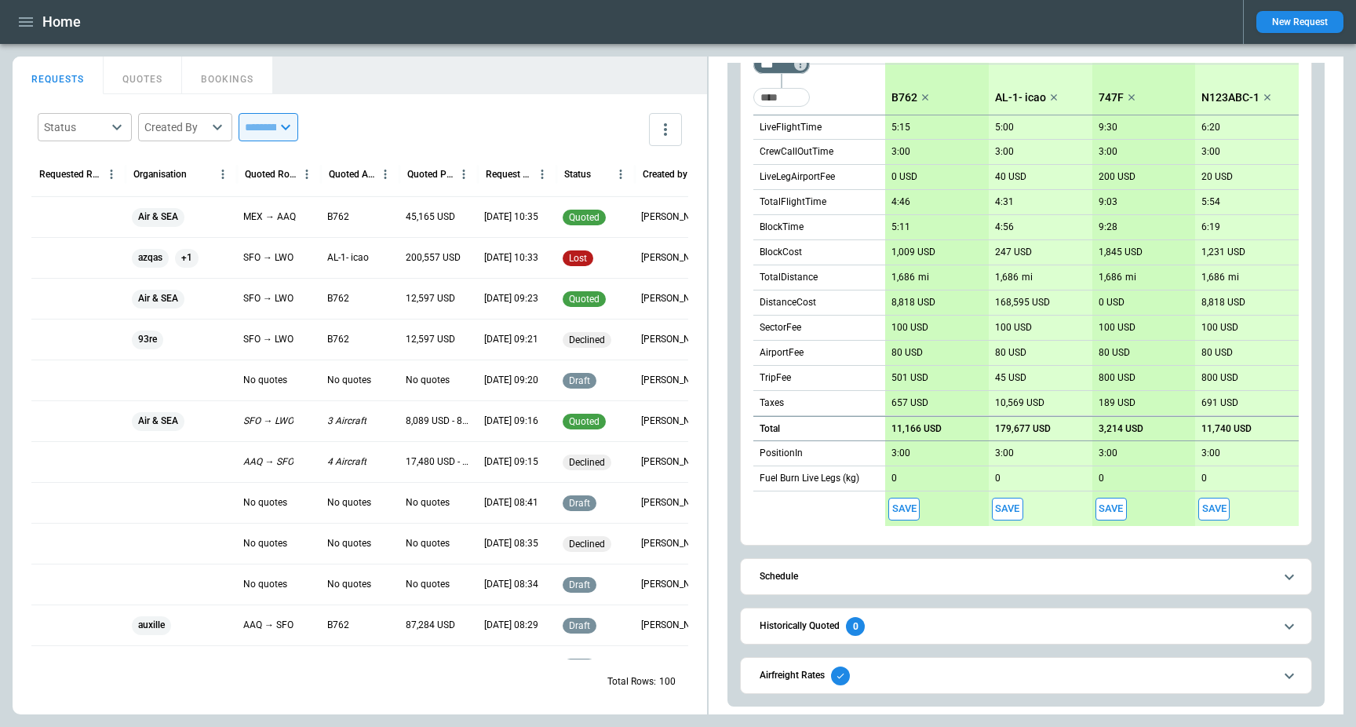
scroll to position [330, 0]
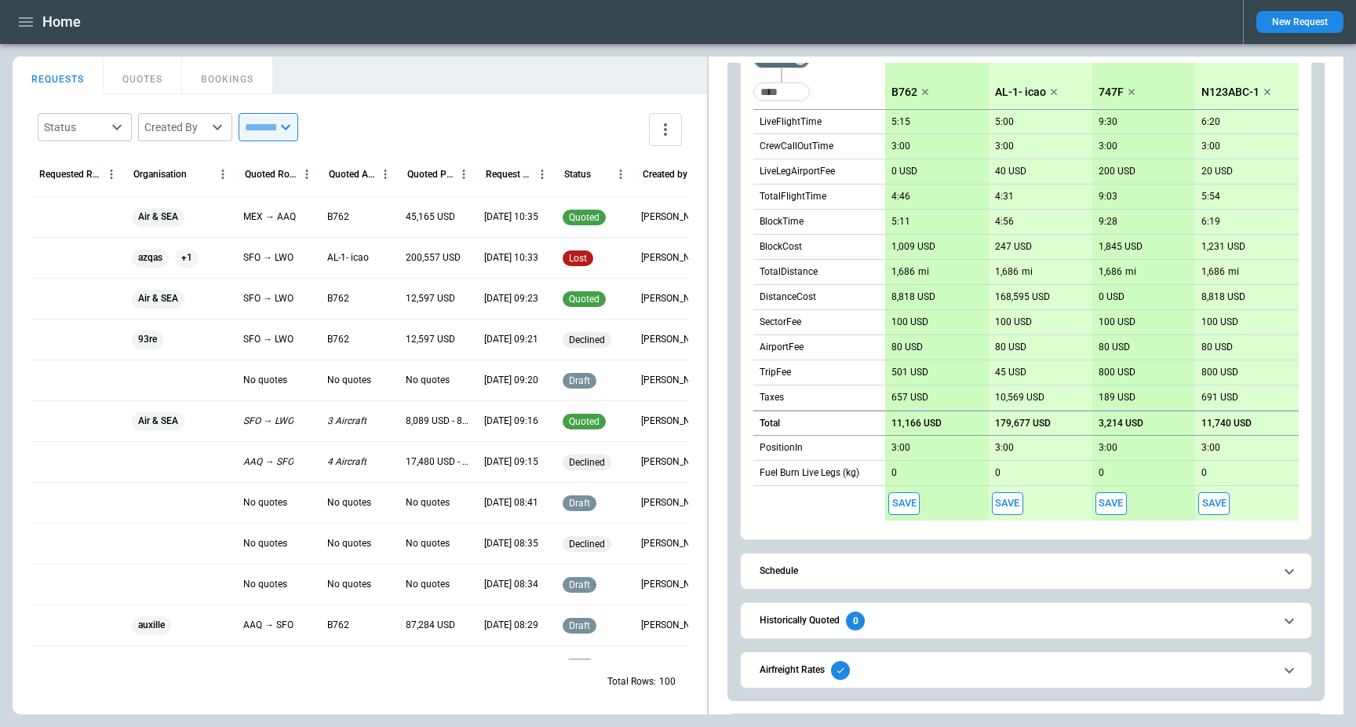
click at [777, 668] on h6 "Airfreight Rates" at bounding box center [792, 670] width 65 height 10
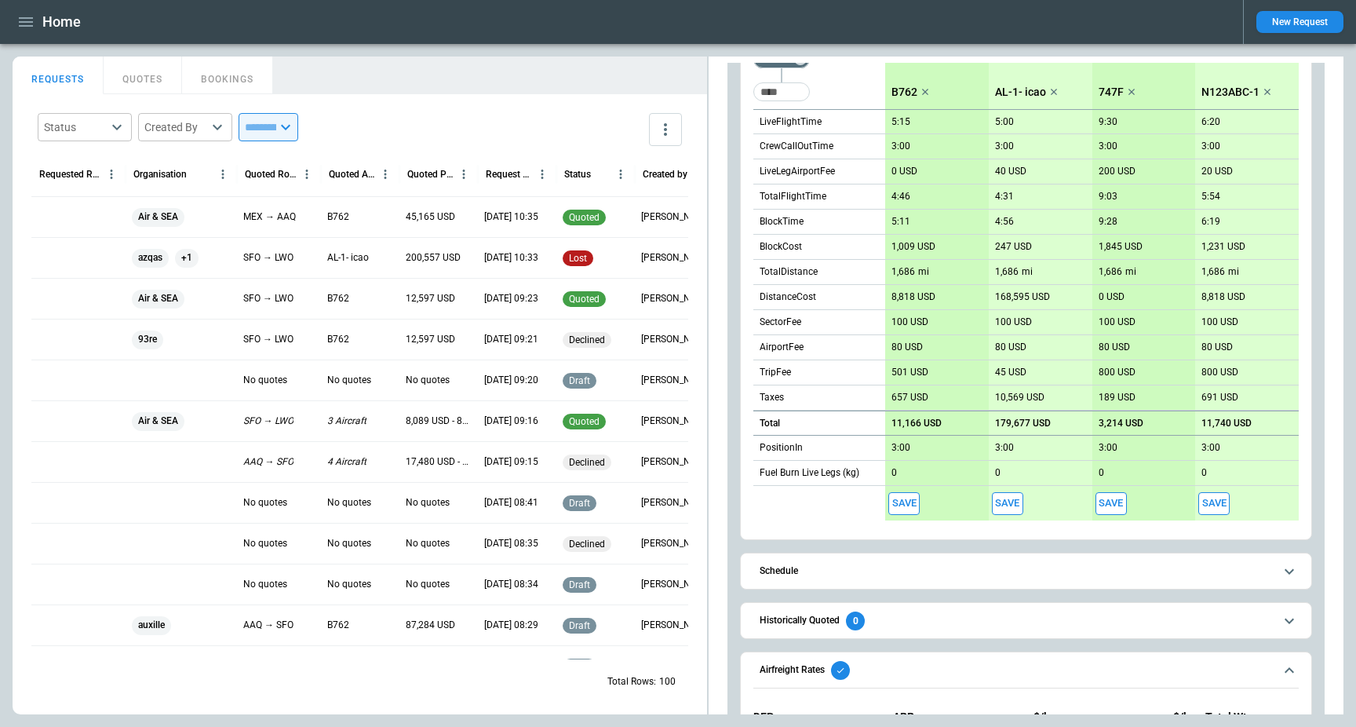
scroll to position [449, 0]
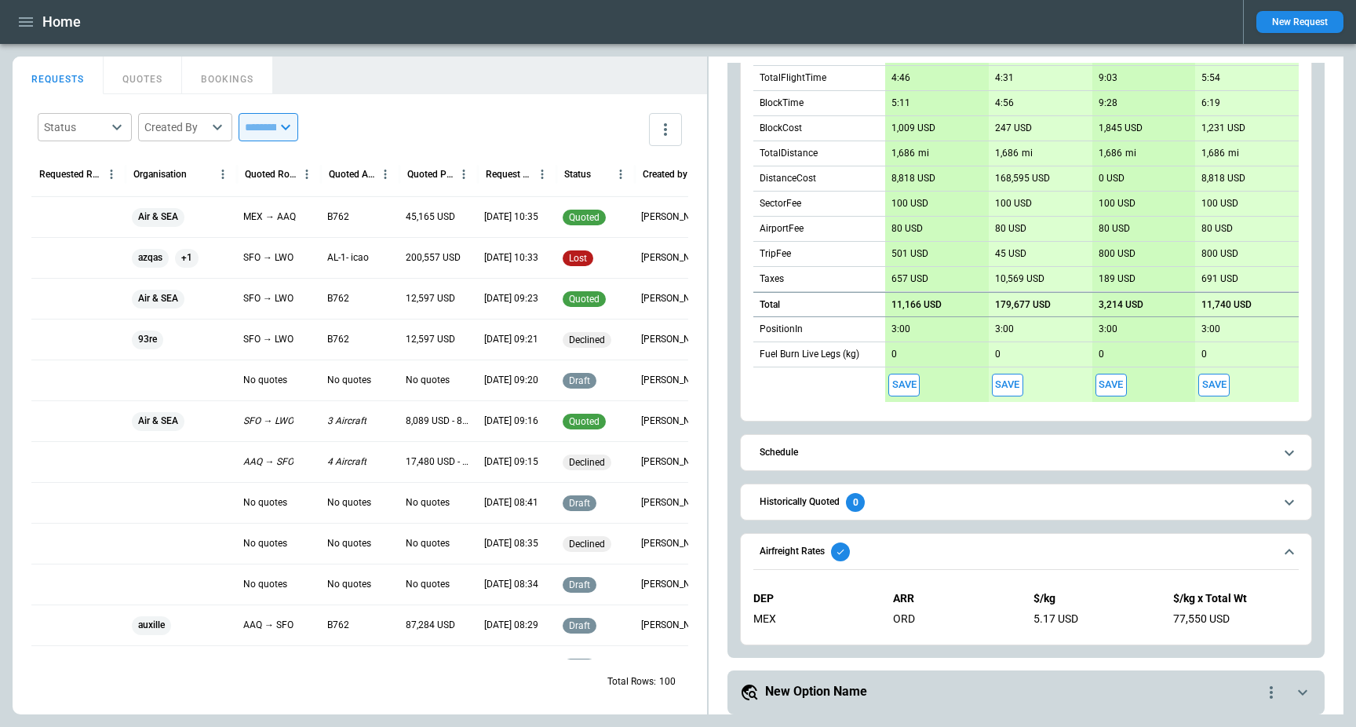
click at [801, 553] on h6 "Airfreight Rates" at bounding box center [792, 551] width 65 height 10
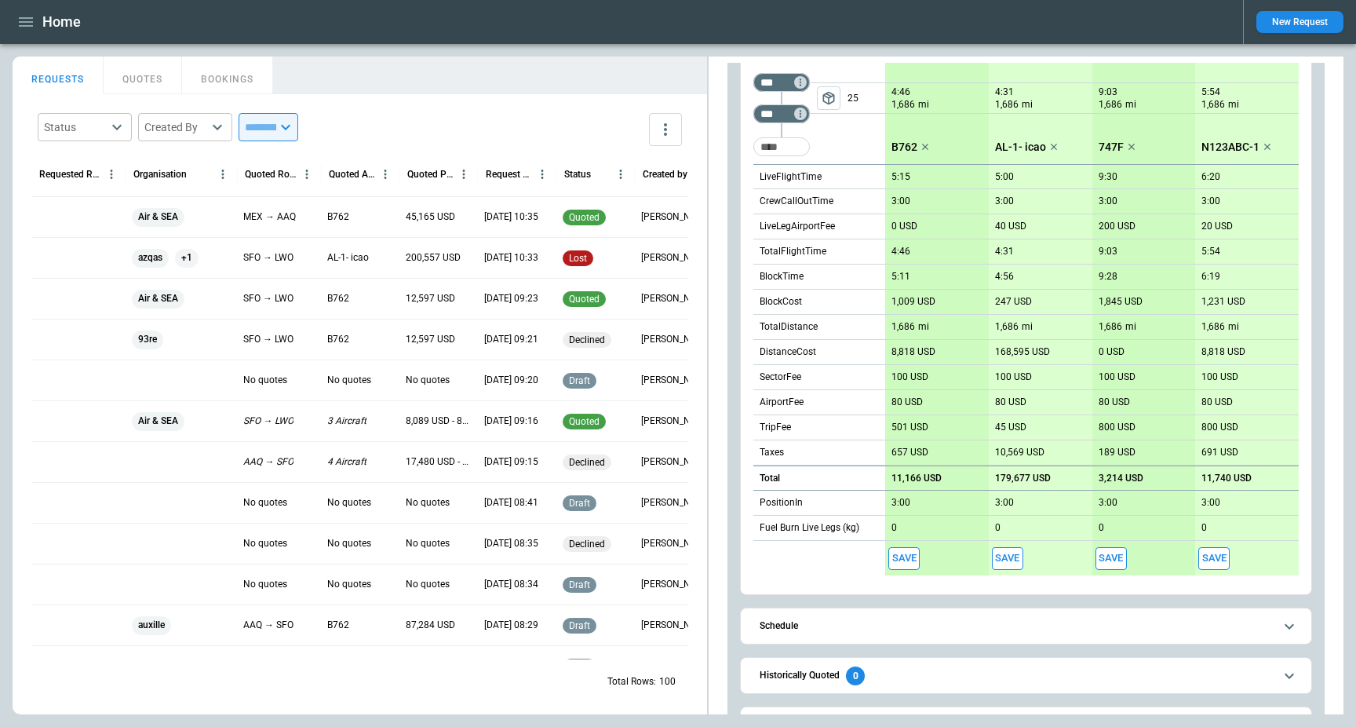
scroll to position [376, 0]
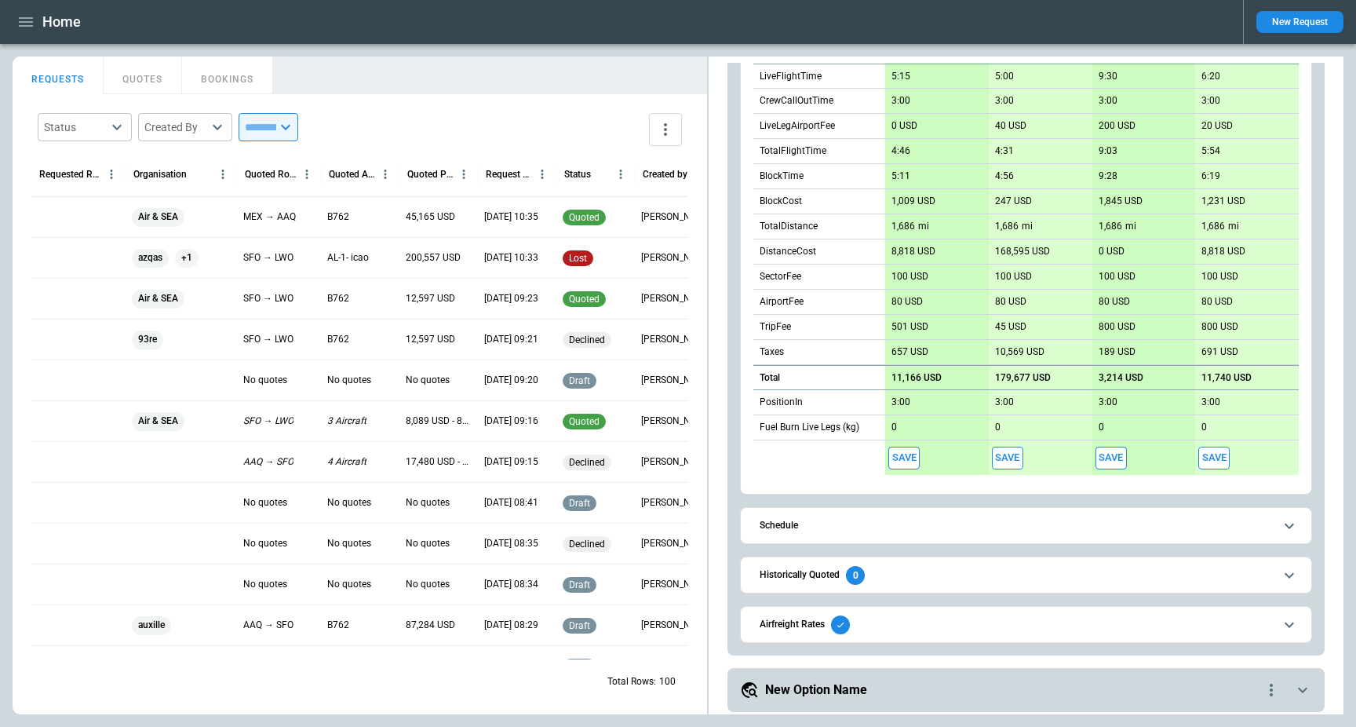
click at [788, 629] on h6 "Airfreight Rates" at bounding box center [792, 624] width 65 height 10
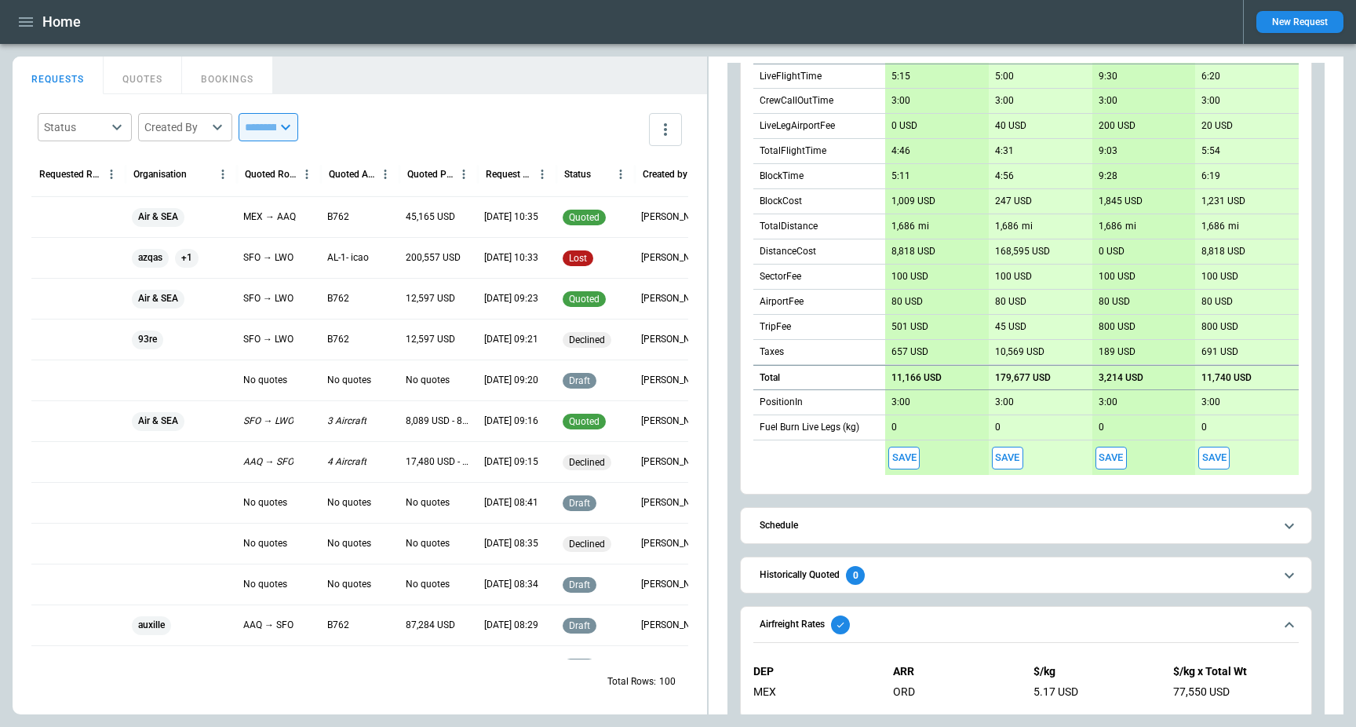
scroll to position [454, 0]
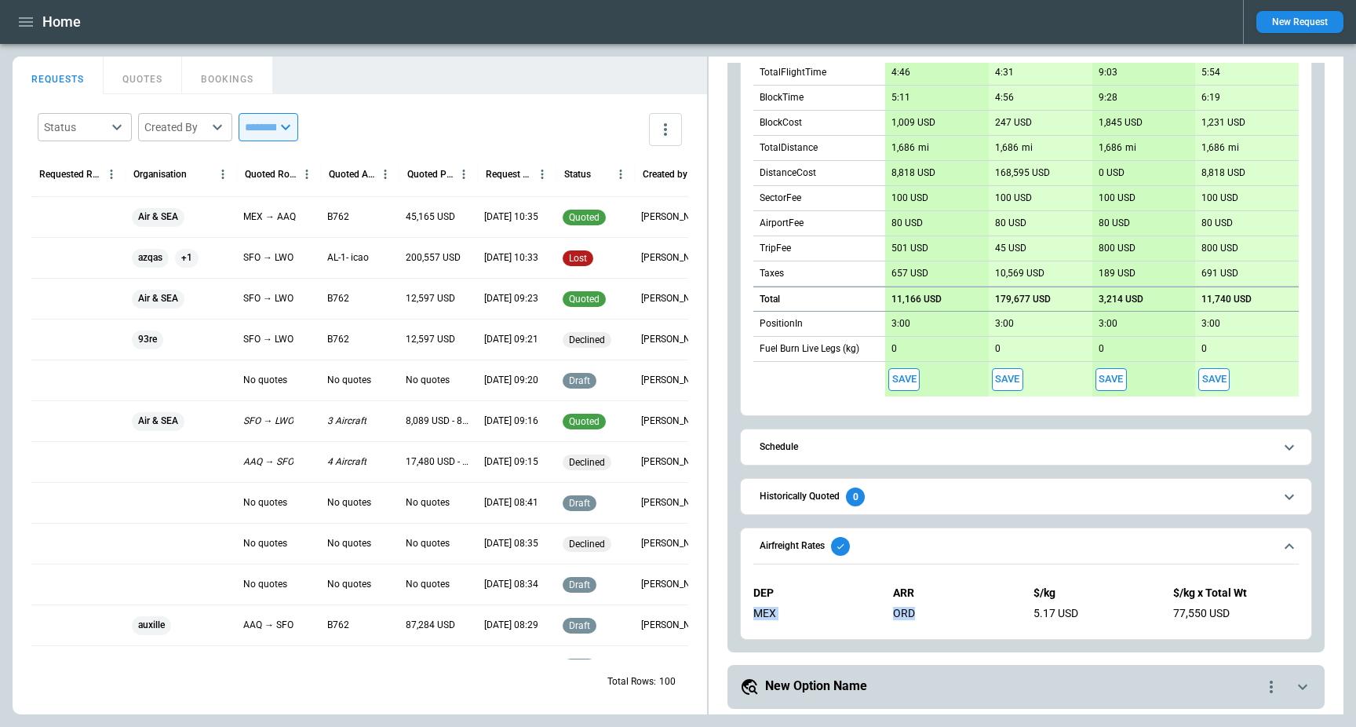
drag, startPoint x: 753, startPoint y: 610, endPoint x: 915, endPoint y: 607, distance: 161.7
click at [915, 607] on div "DEP ARR $/kg $/kg x Total Wt MEX ORD 5.17 USD 77,550 USD" at bounding box center [1025, 603] width 545 height 58
click at [770, 621] on div "DEP ARR $/kg $/kg x Total Wt MEX ORD 5.17 USD 77,550 USD" at bounding box center [1025, 603] width 545 height 58
click at [801, 552] on div "Airfreight Rates" at bounding box center [805, 546] width 90 height 19
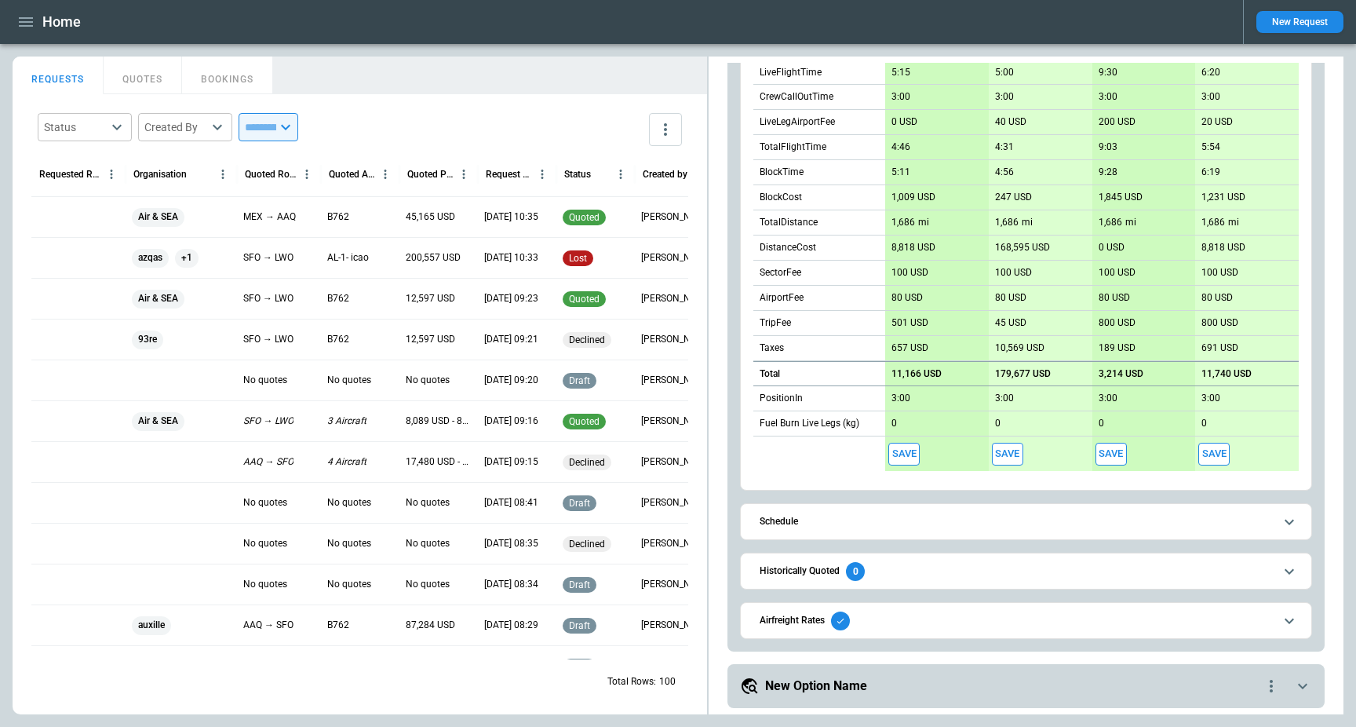
scroll to position [380, 0]
click at [793, 611] on div "Airfreight Rates" at bounding box center [805, 620] width 90 height 19
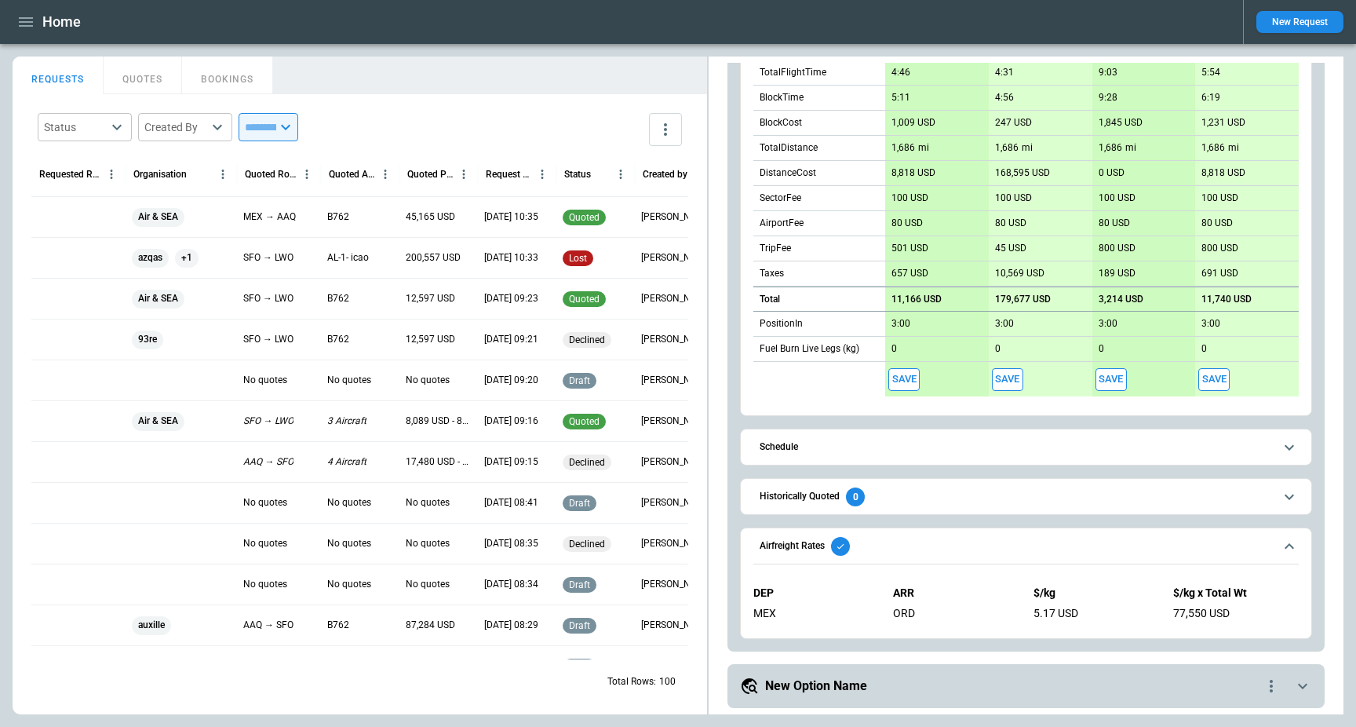
scroll to position [454, 0]
click at [786, 546] on h6 "Airfreight Rates" at bounding box center [792, 546] width 65 height 10
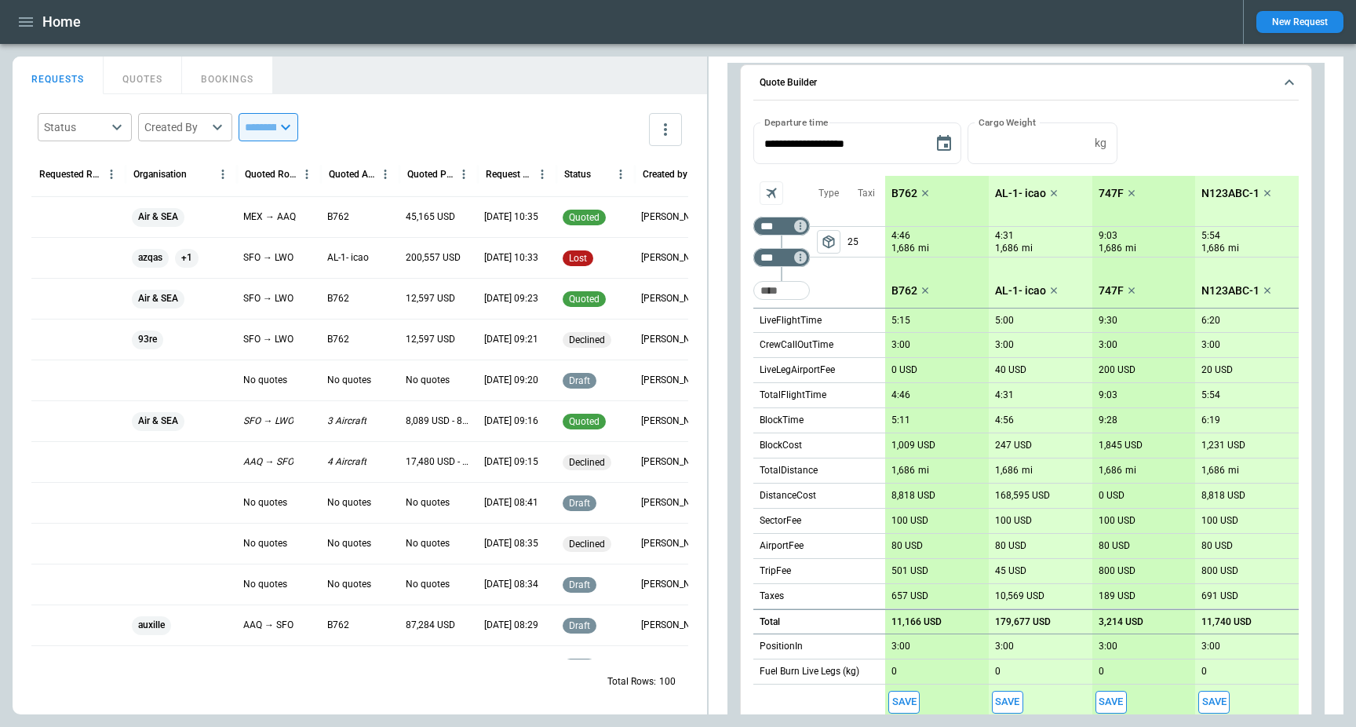
scroll to position [0, 0]
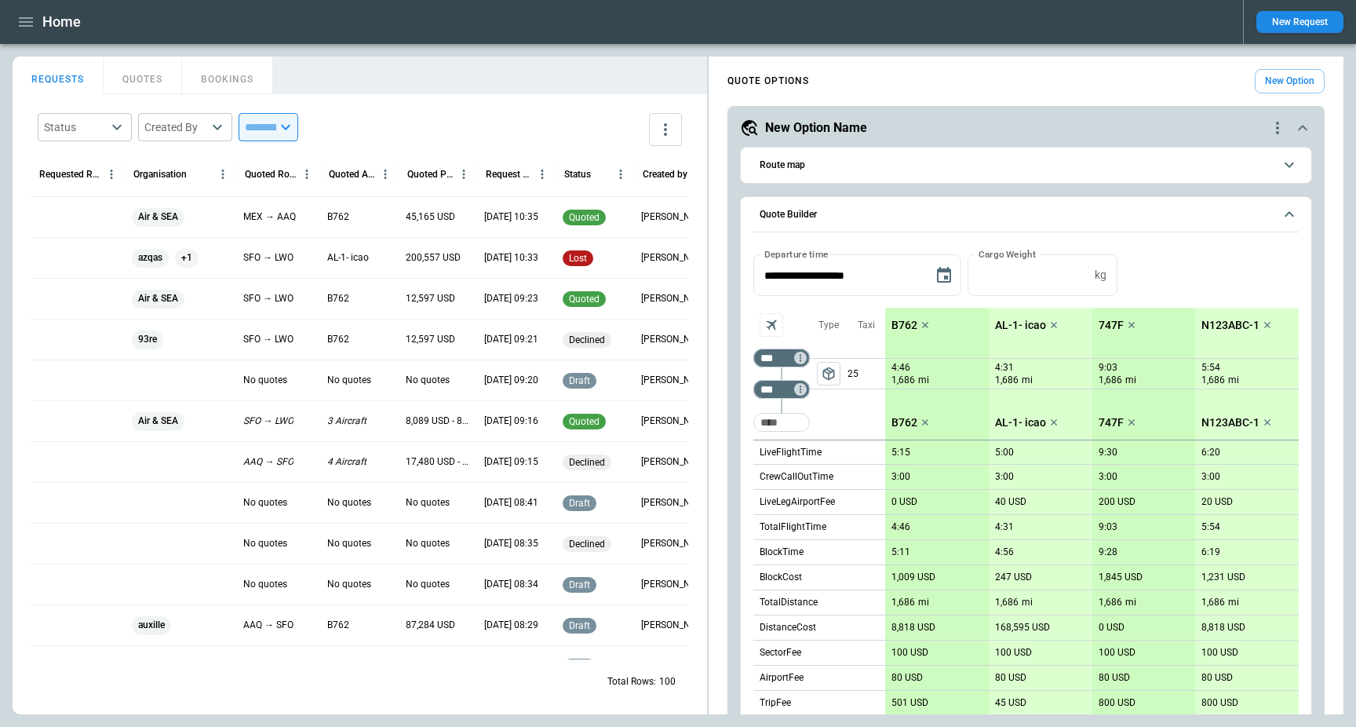
click at [885, 207] on button "Quote Builder" at bounding box center [1025, 215] width 545 height 36
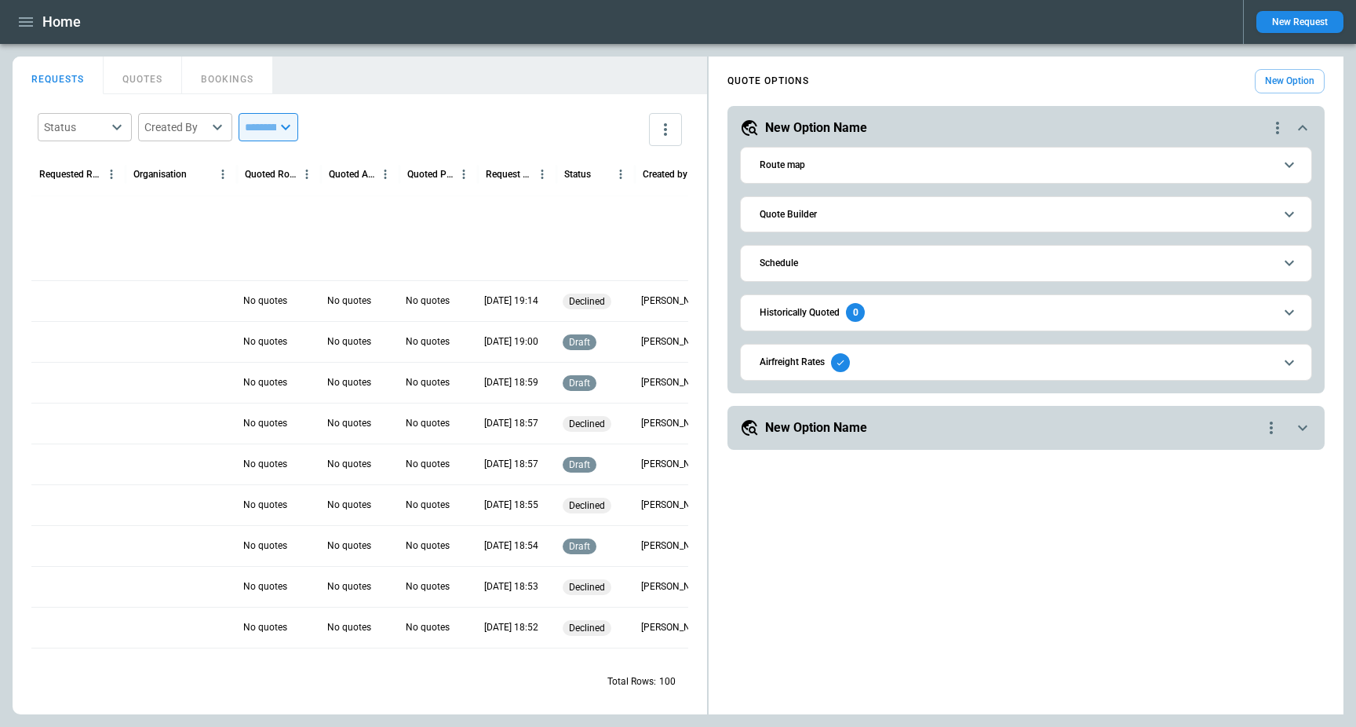
scroll to position [951, 0]
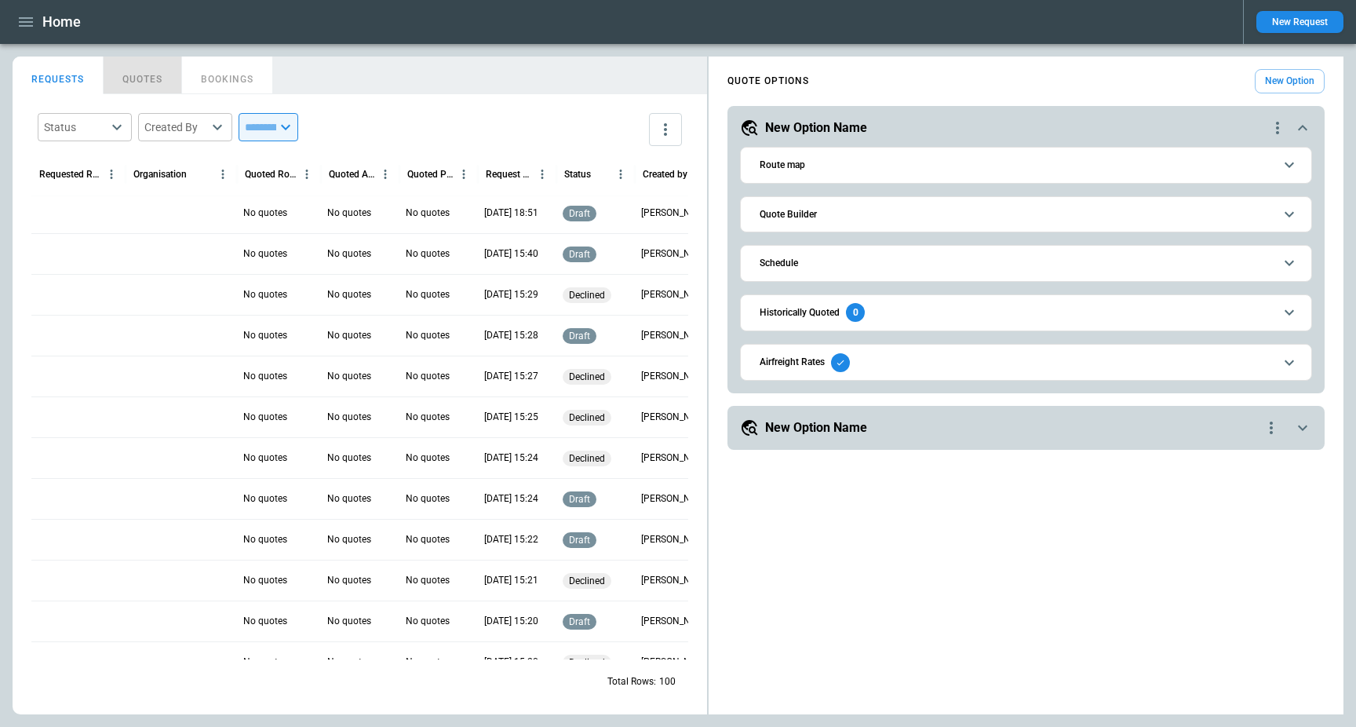
click at [126, 80] on button "QUOTES" at bounding box center [143, 75] width 78 height 38
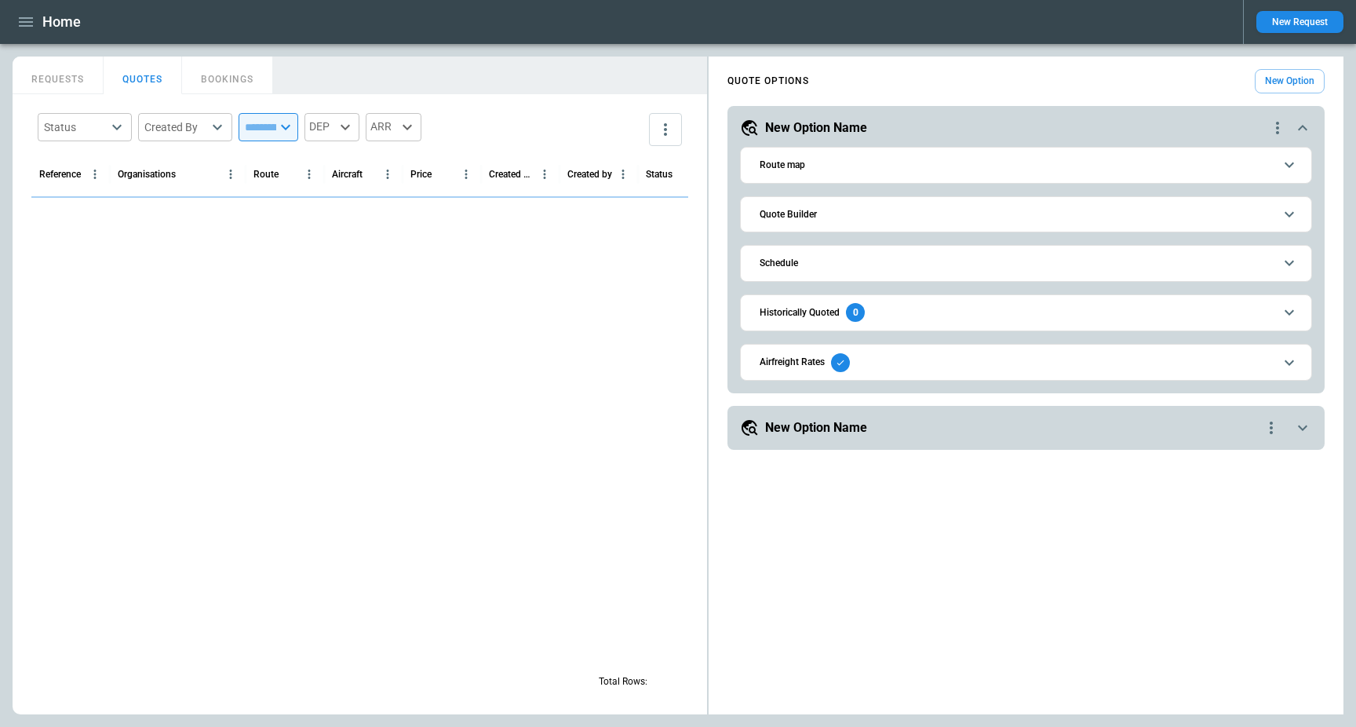
click at [73, 80] on button "REQUESTS" at bounding box center [58, 75] width 91 height 38
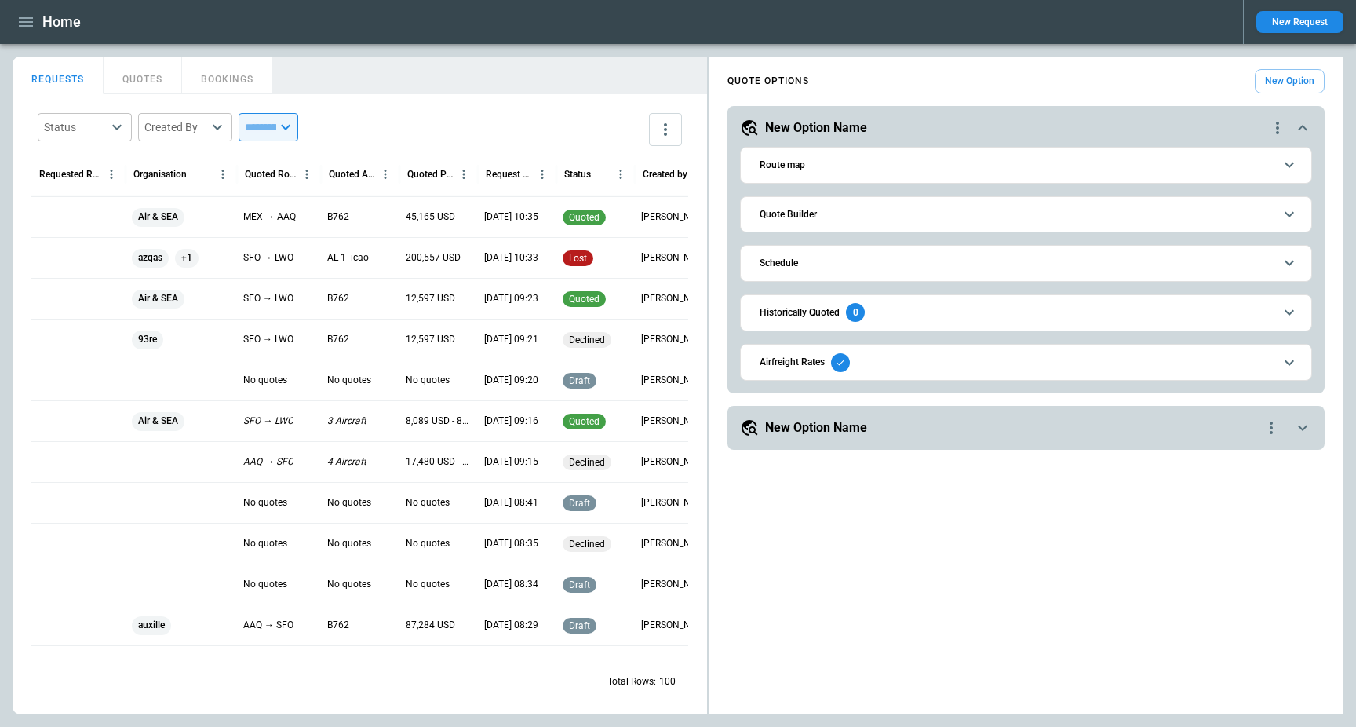
click at [72, 213] on div at bounding box center [78, 216] width 94 height 41
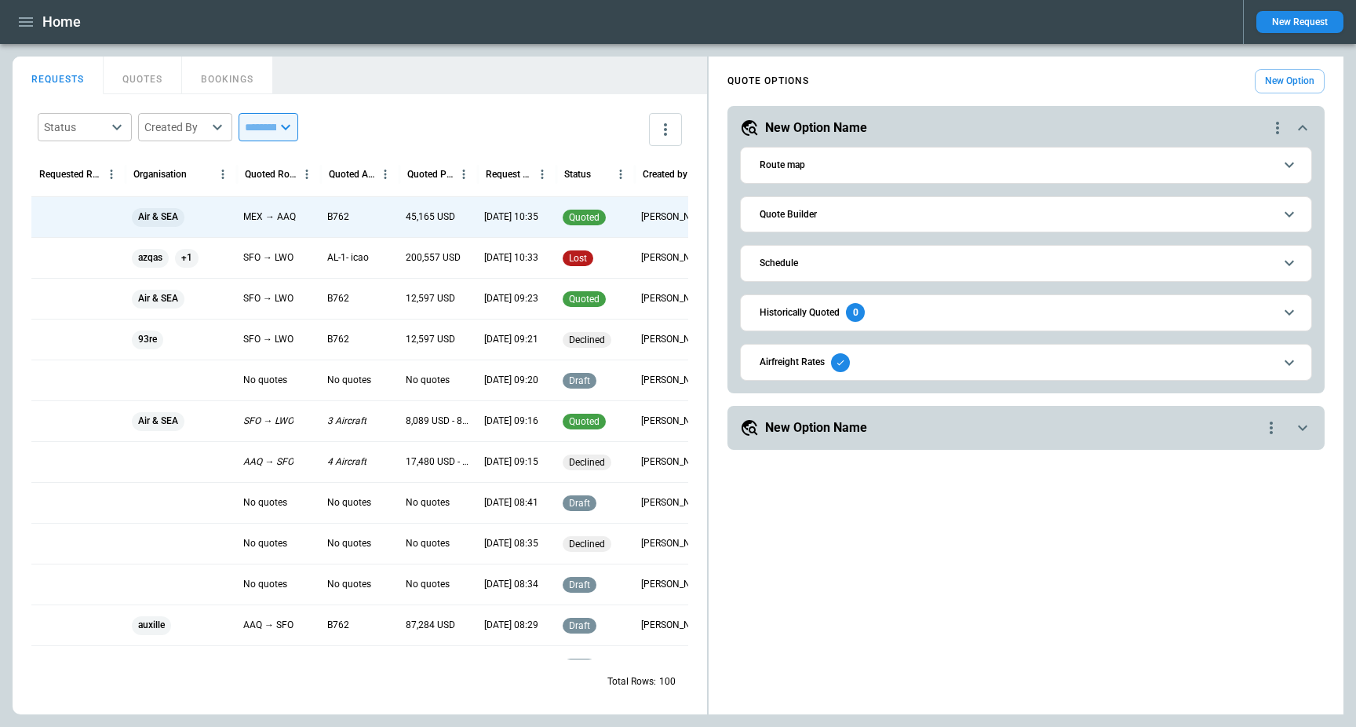
click at [52, 260] on div at bounding box center [78, 257] width 94 height 41
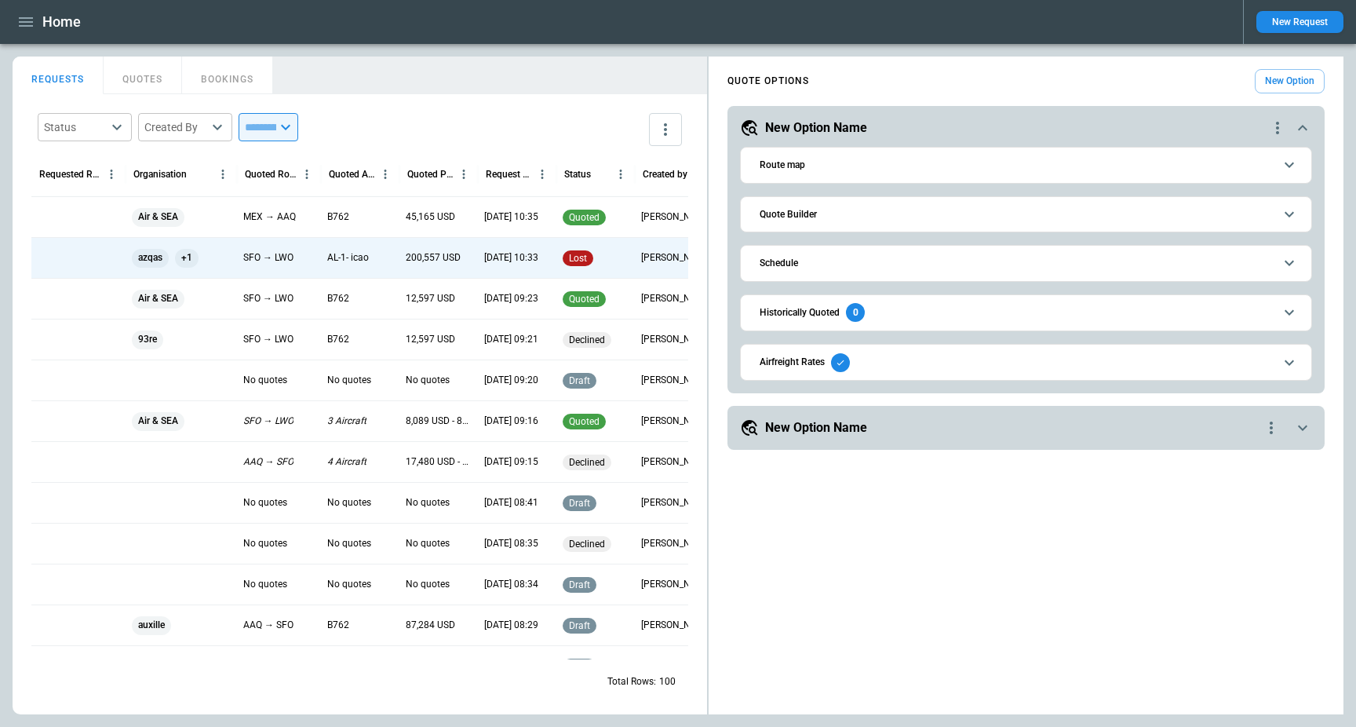
click at [52, 260] on div at bounding box center [78, 257] width 94 height 41
click at [262, 258] on p "SFO → LWO" at bounding box center [268, 257] width 50 height 13
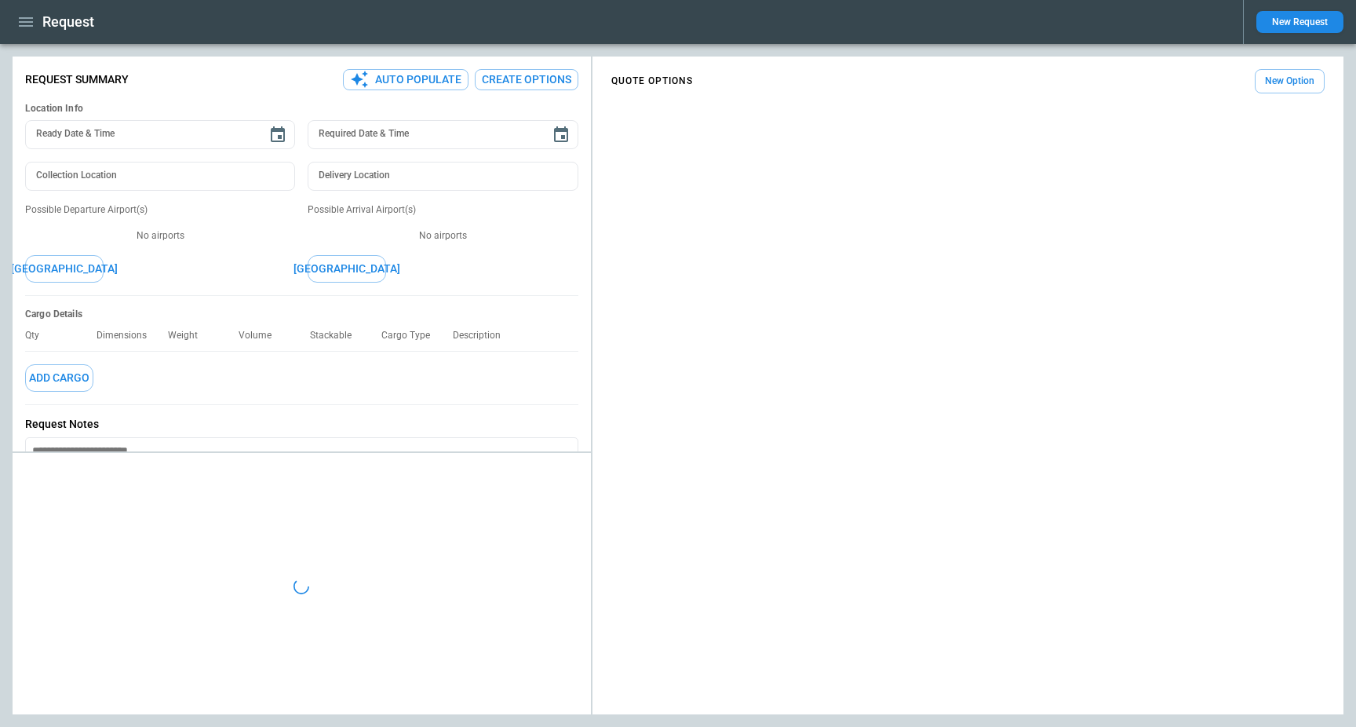
type textarea "*"
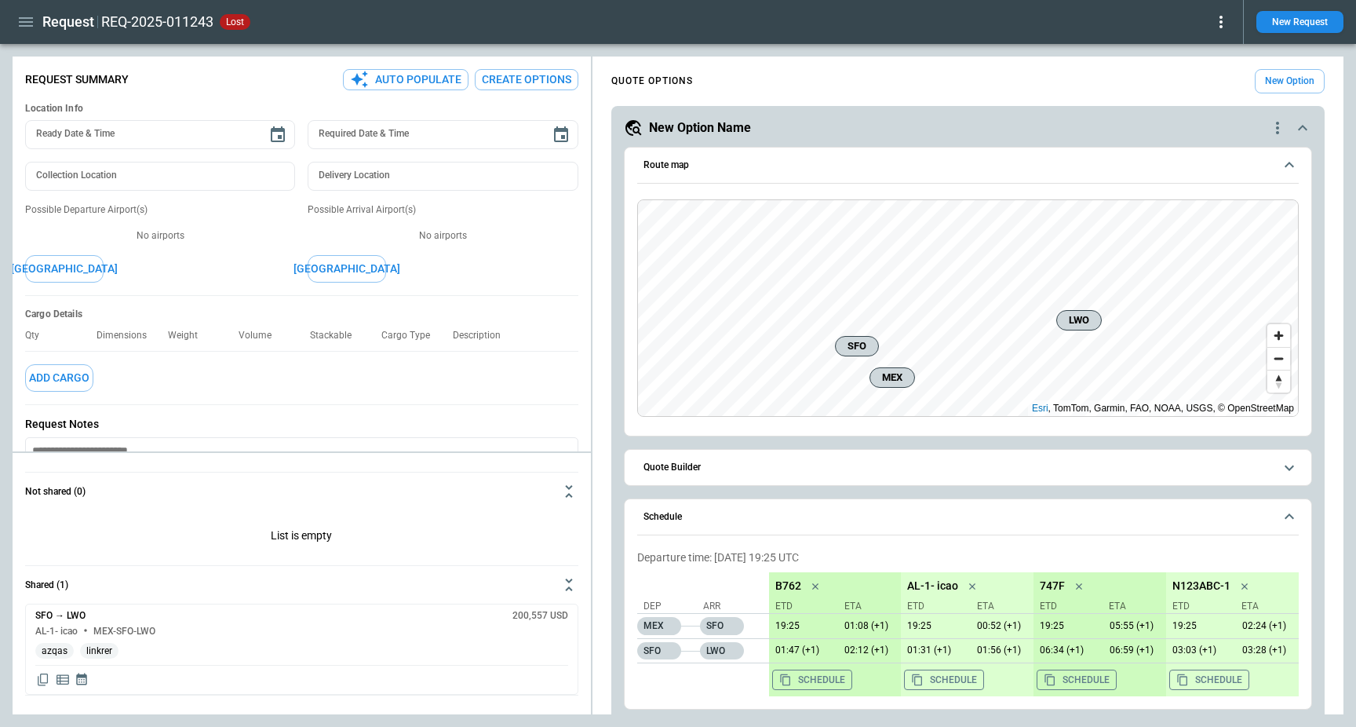
click at [28, 23] on icon "button" at bounding box center [25, 22] width 19 height 19
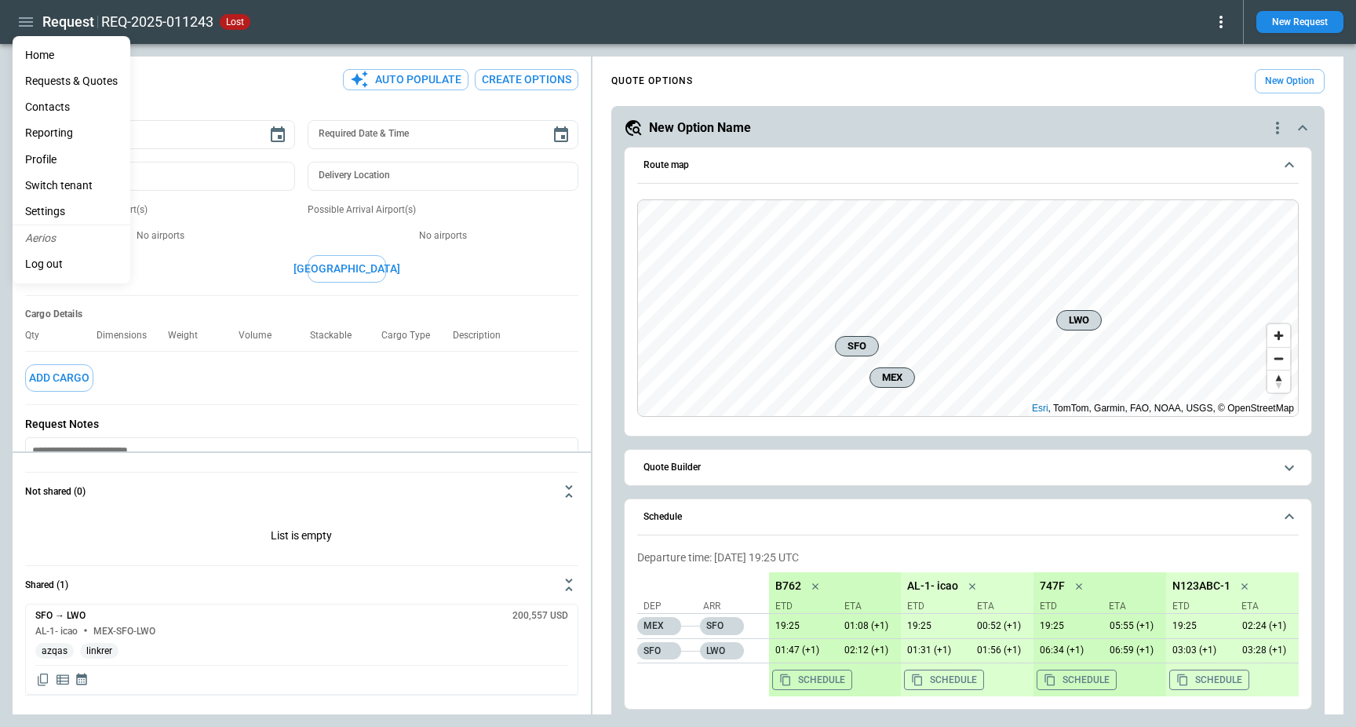
click at [130, 31] on div at bounding box center [678, 363] width 1356 height 727
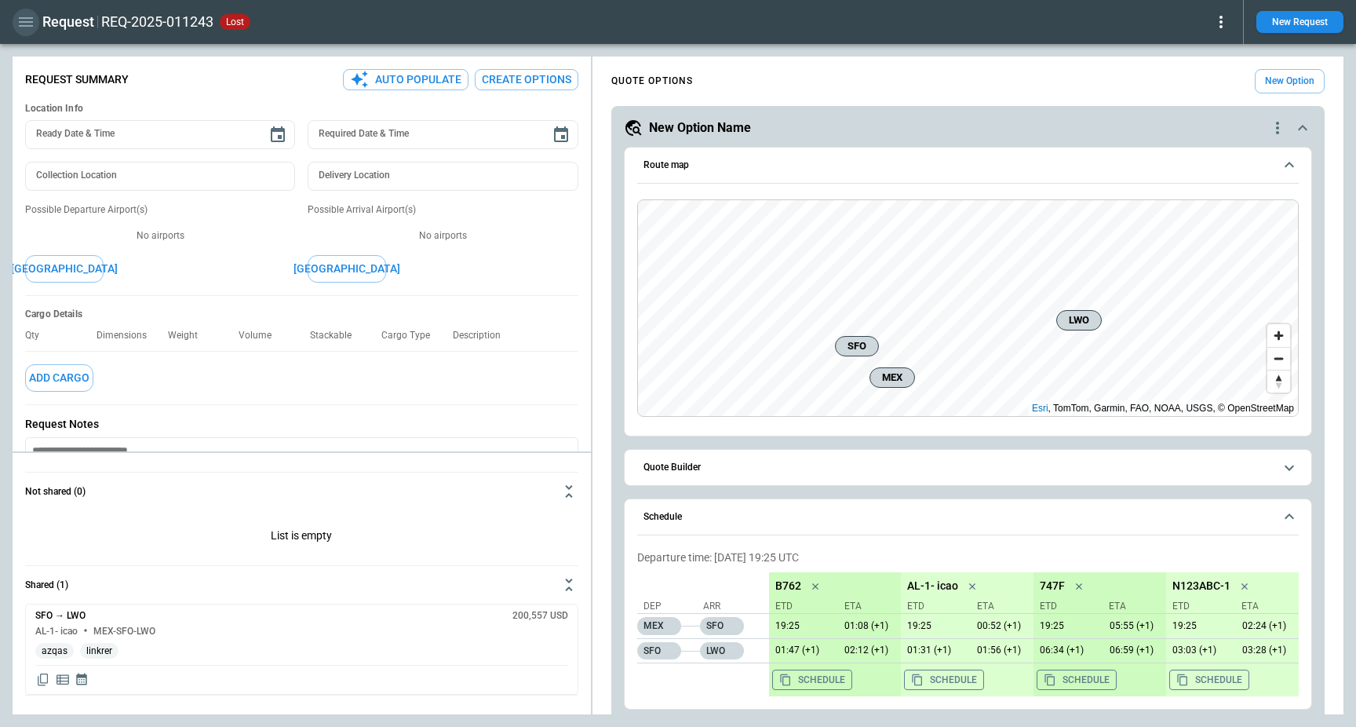
click at [21, 24] on icon "button" at bounding box center [25, 22] width 19 height 19
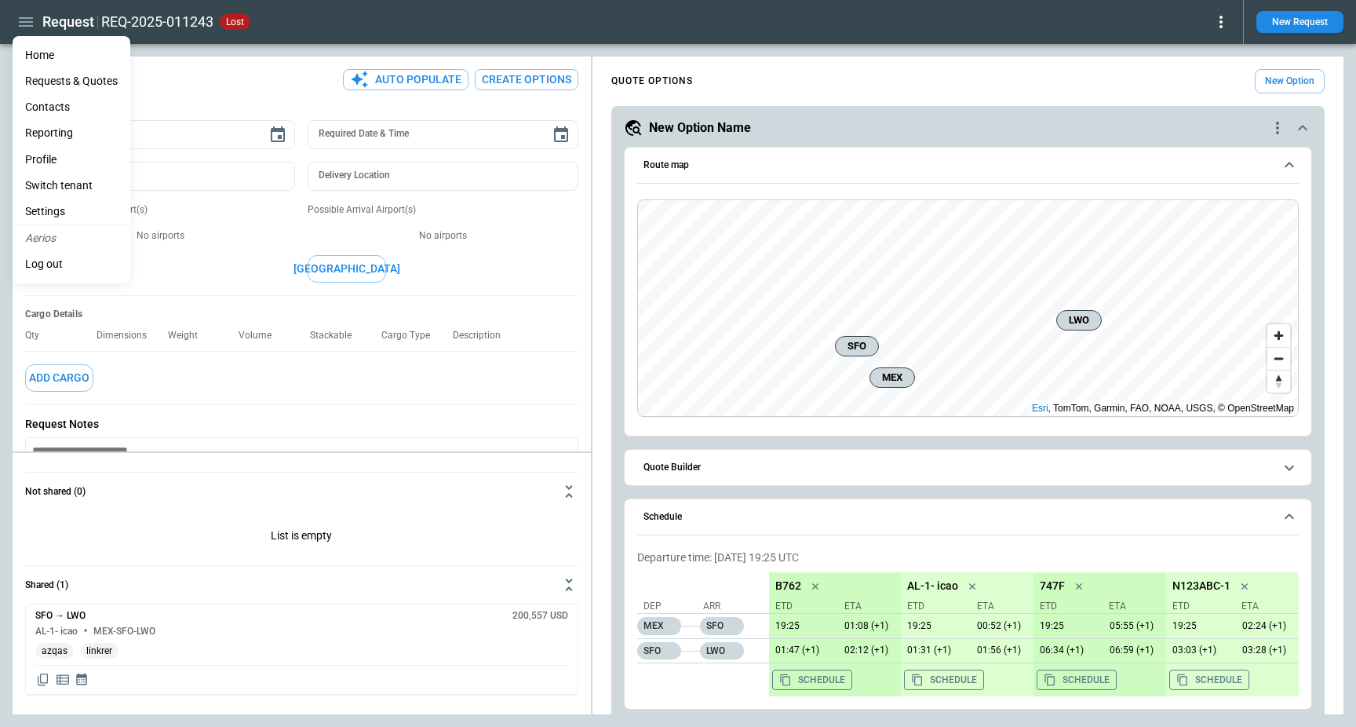
click at [28, 48] on li "Home" at bounding box center [72, 55] width 118 height 26
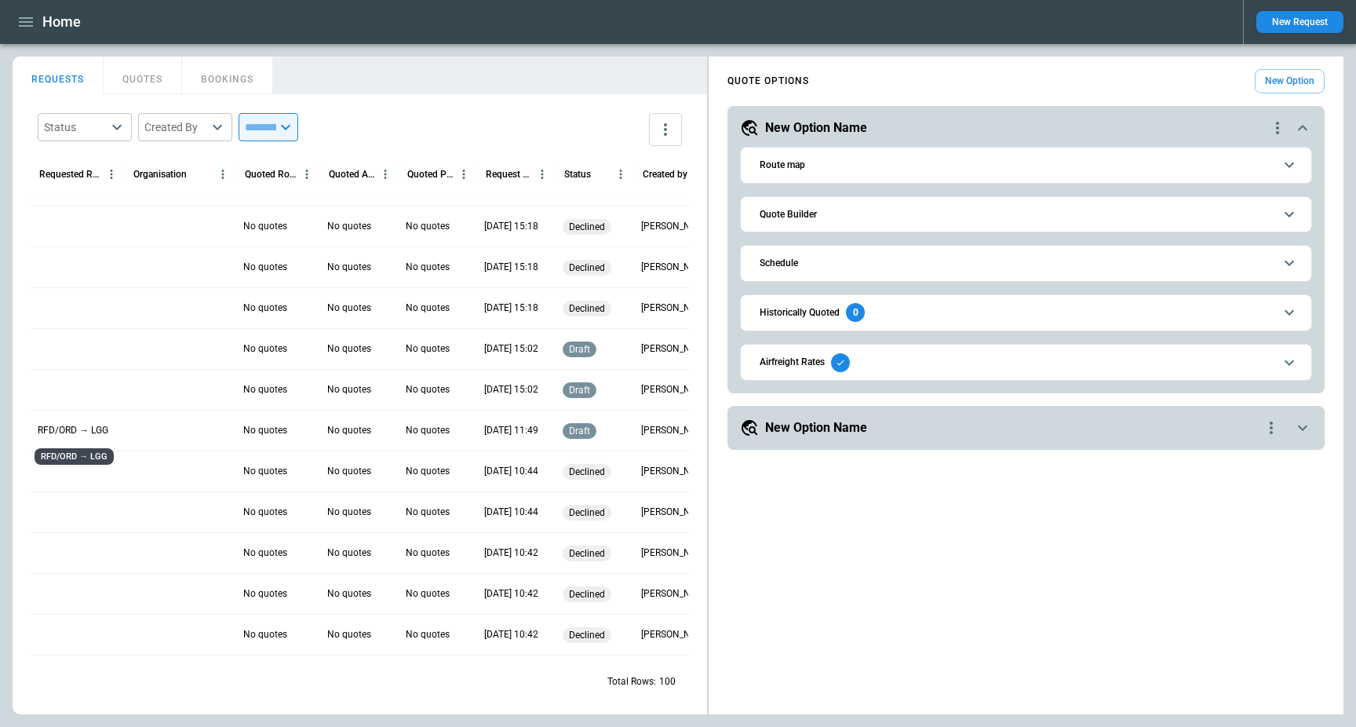
click at [62, 429] on p "RFD/ORD → LGG" at bounding box center [73, 430] width 71 height 13
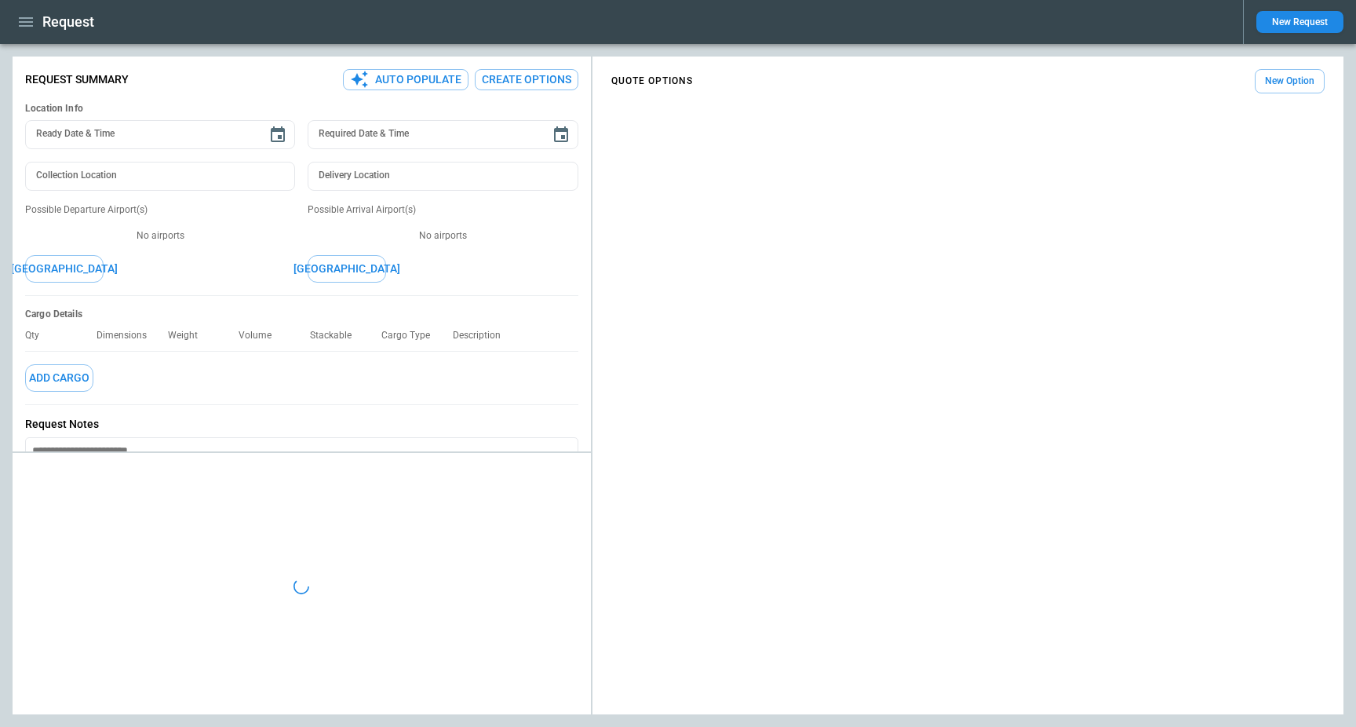
type textarea "*"
type input "**********"
type input "***"
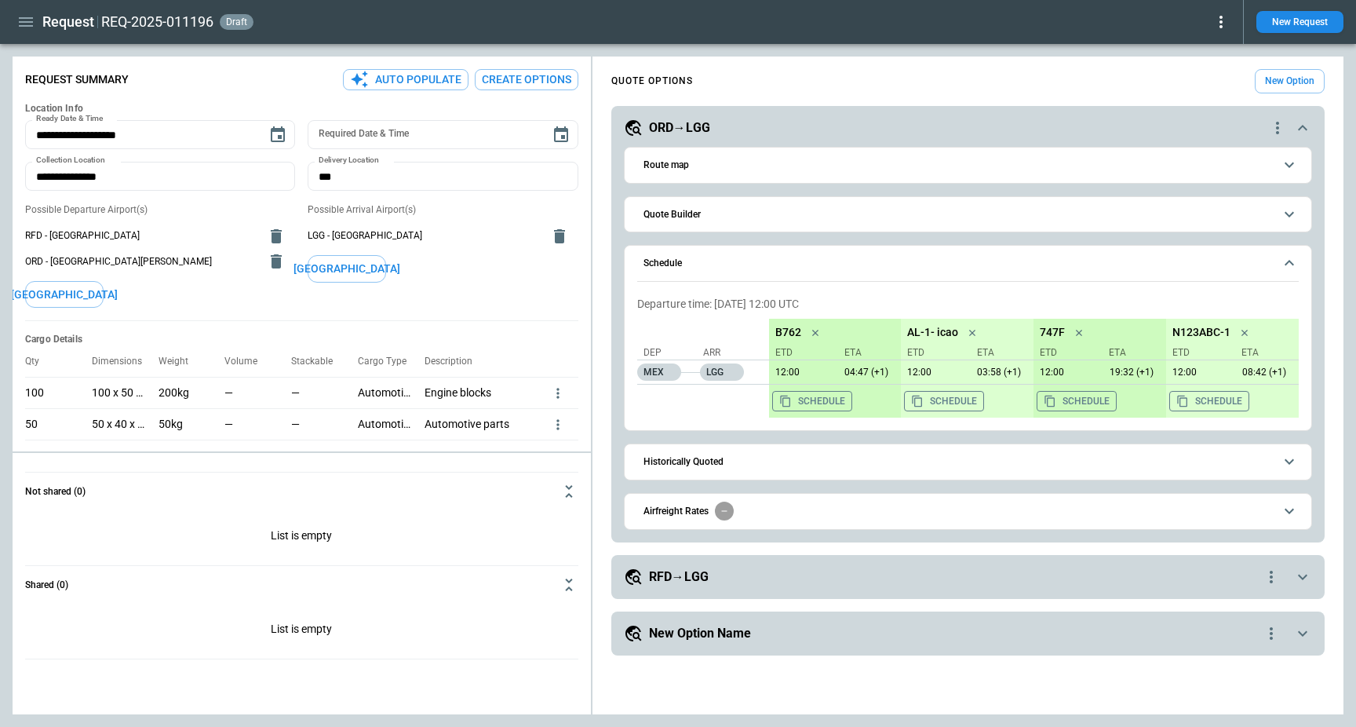
click at [1270, 129] on icon "quote-option-actions" at bounding box center [1277, 127] width 19 height 19
click at [1233, 220] on li "Delete Quote Option" at bounding box center [1218, 223] width 138 height 23
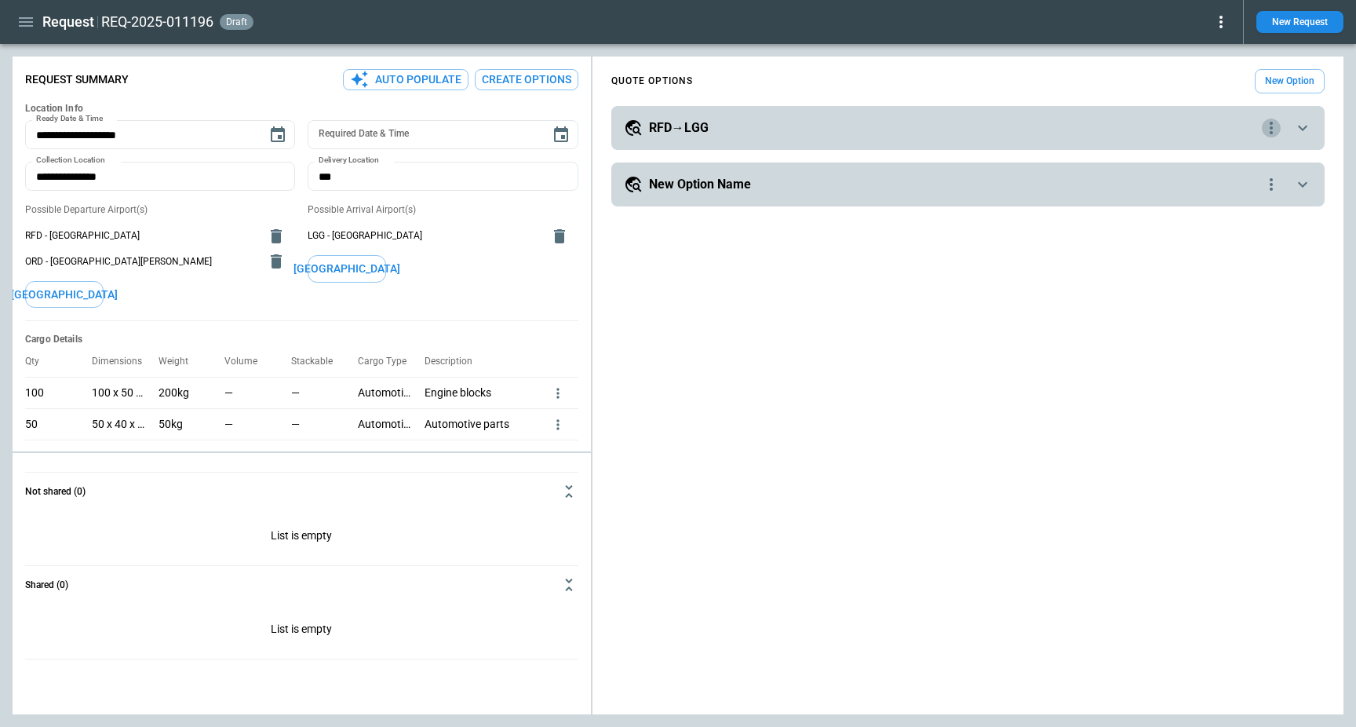
click at [1270, 126] on icon "quote-option-actions" at bounding box center [1271, 127] width 19 height 19
click at [1229, 224] on li "Delete Quote Option" at bounding box center [1211, 223] width 138 height 23
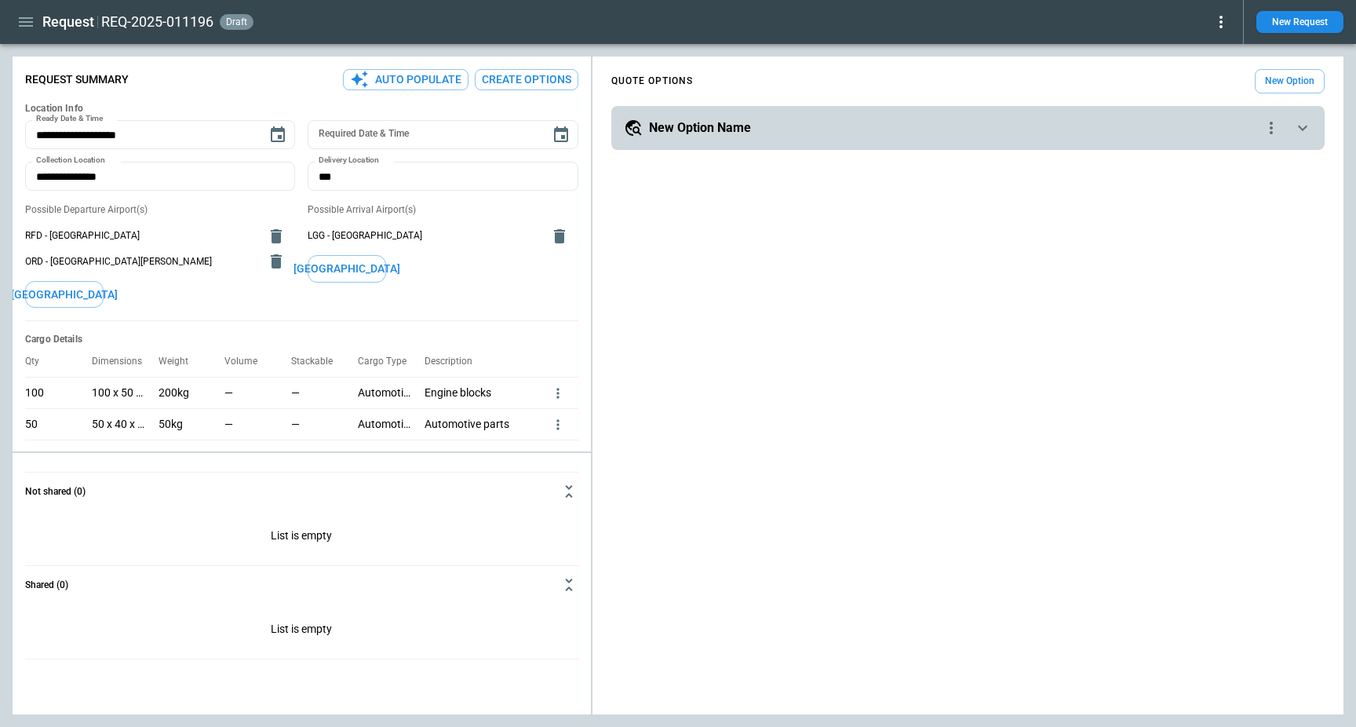
click at [1270, 137] on icon "quote-option-actions" at bounding box center [1271, 127] width 19 height 19
click at [1227, 222] on li "Delete Quote Option" at bounding box center [1211, 223] width 138 height 23
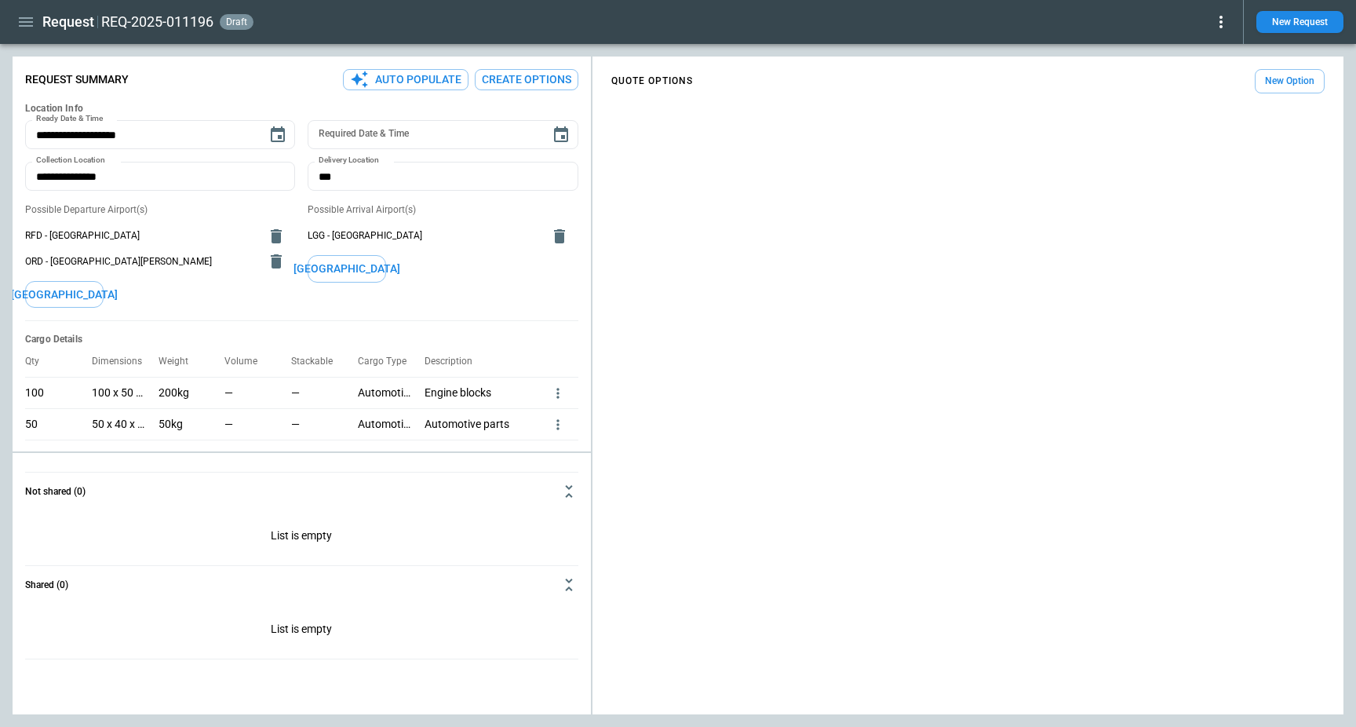
click at [29, 239] on span "RFD - [GEOGRAPHIC_DATA]" at bounding box center [141, 235] width 232 height 13
click at [30, 239] on span "RFD - [GEOGRAPHIC_DATA]" at bounding box center [141, 235] width 232 height 13
click at [30, 257] on span "ORD - [GEOGRAPHIC_DATA][PERSON_NAME]" at bounding box center [141, 261] width 232 height 13
click at [310, 235] on span "LGG - [GEOGRAPHIC_DATA]" at bounding box center [424, 235] width 232 height 13
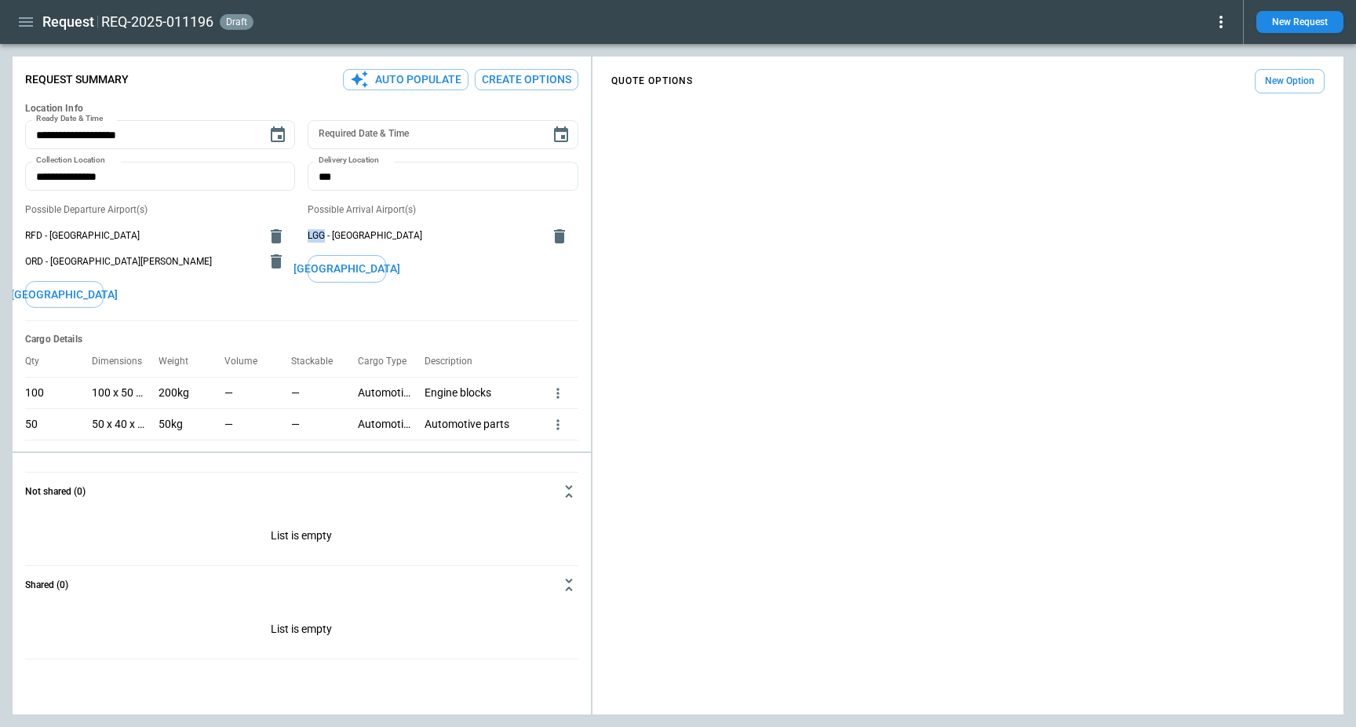
click at [310, 235] on span "LGG - [GEOGRAPHIC_DATA]" at bounding box center [424, 235] width 232 height 13
click at [530, 79] on button "Create Options" at bounding box center [527, 79] width 104 height 21
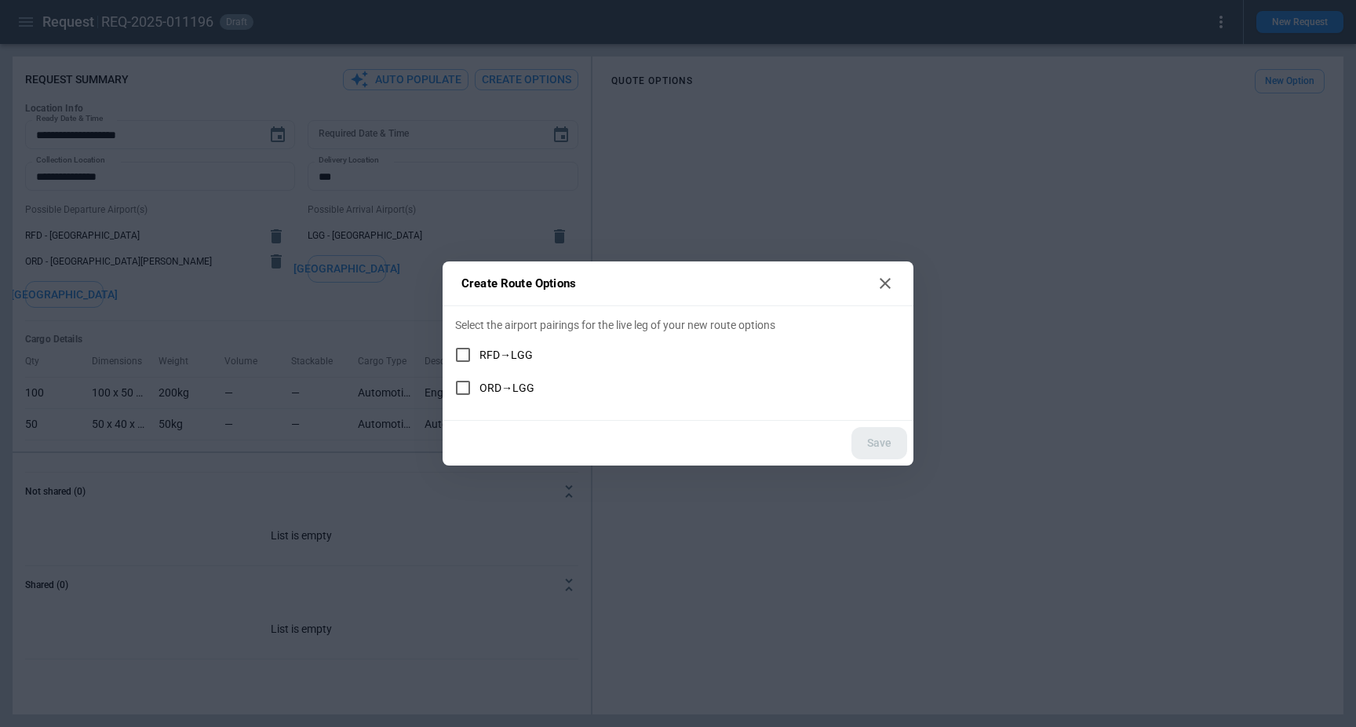
click at [512, 352] on span "RFD→LGG" at bounding box center [505, 354] width 53 height 13
click at [512, 381] on span "ORD→LGG" at bounding box center [506, 387] width 55 height 13
click at [882, 443] on button "Save" at bounding box center [879, 443] width 56 height 32
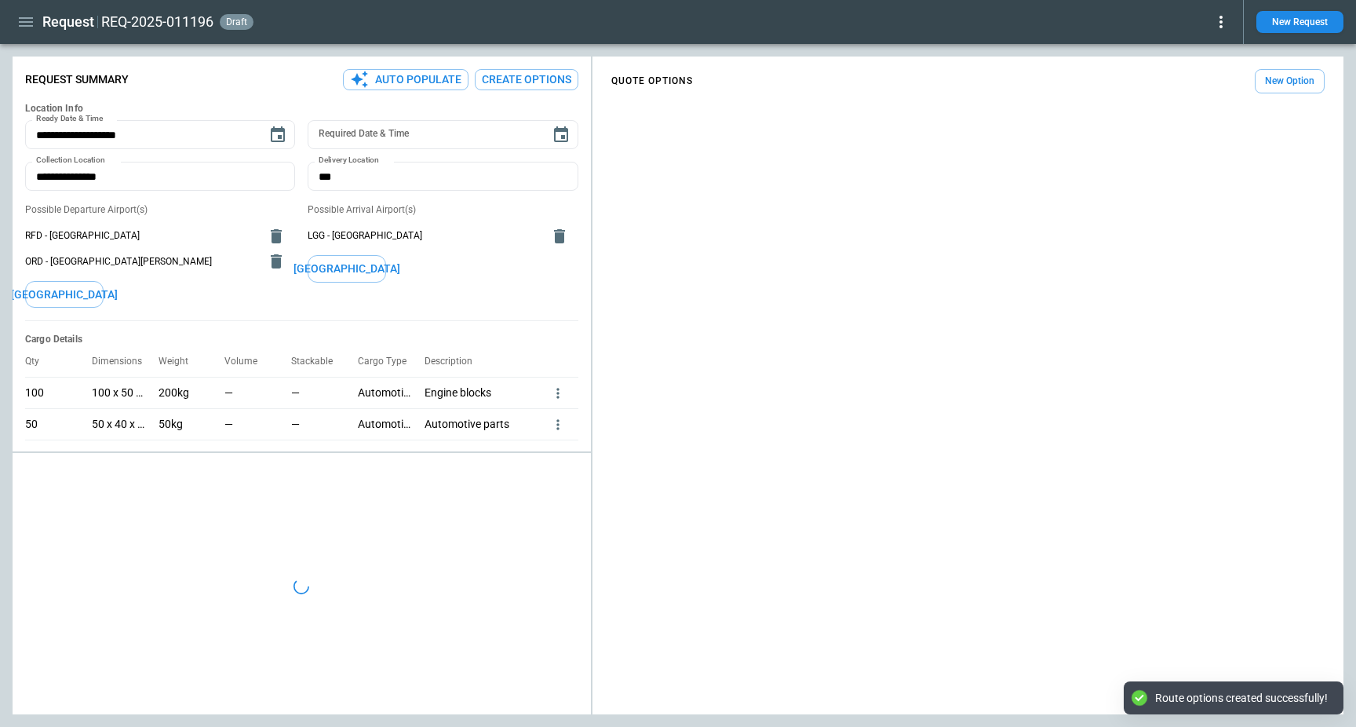
type textarea "*"
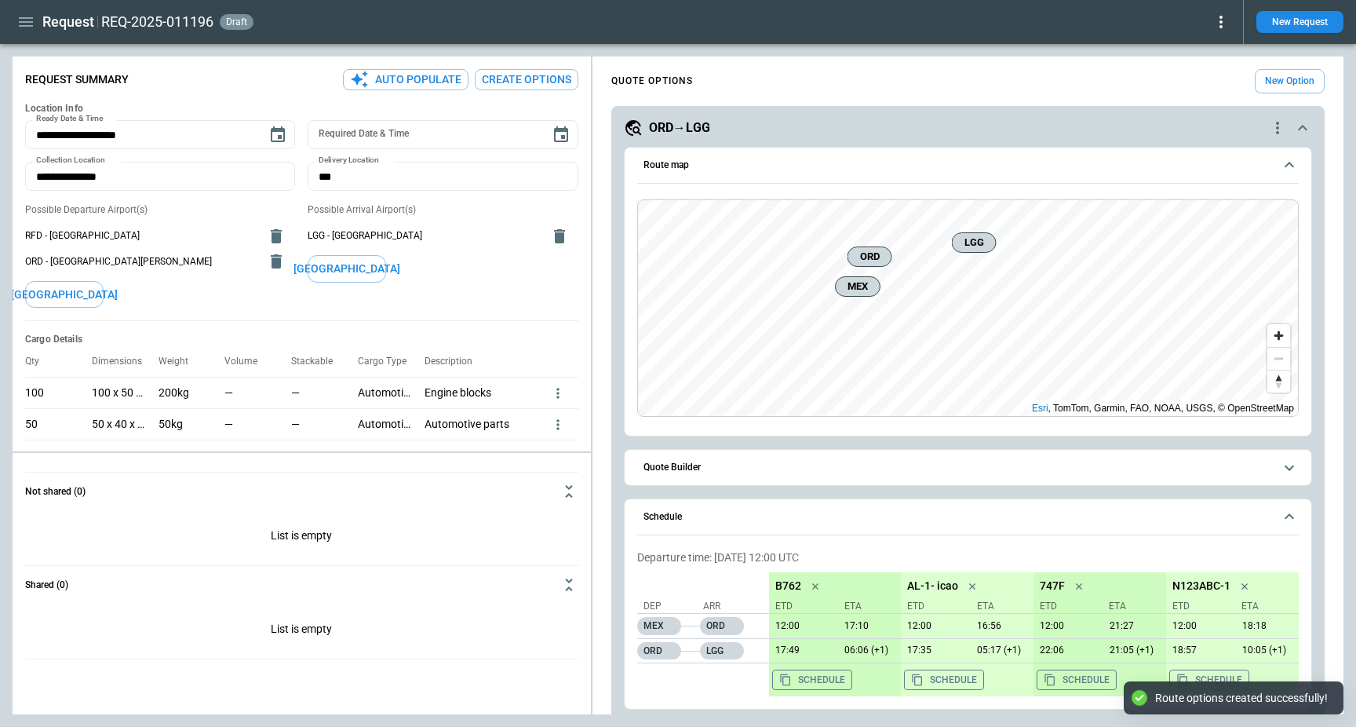
click at [756, 126] on div "ORD→LGG" at bounding box center [946, 127] width 644 height 19
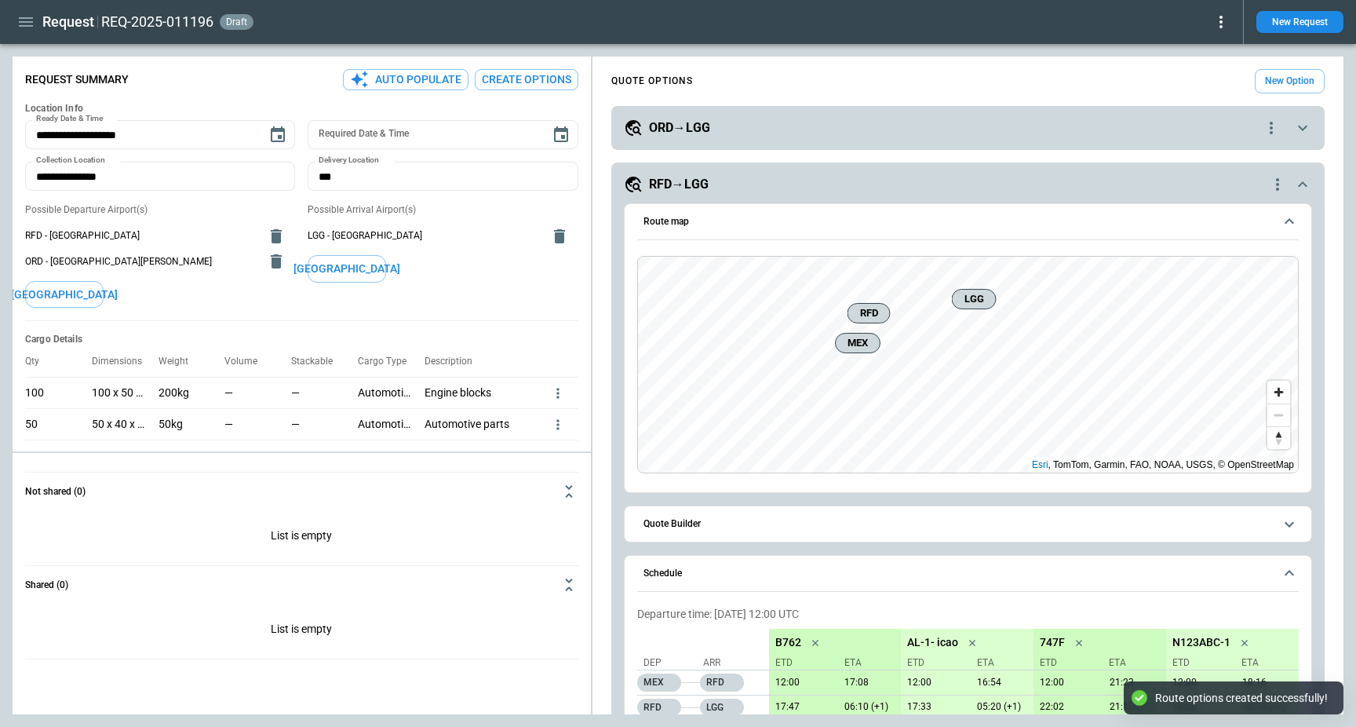
click at [786, 178] on div "RFD→LGG" at bounding box center [946, 184] width 644 height 19
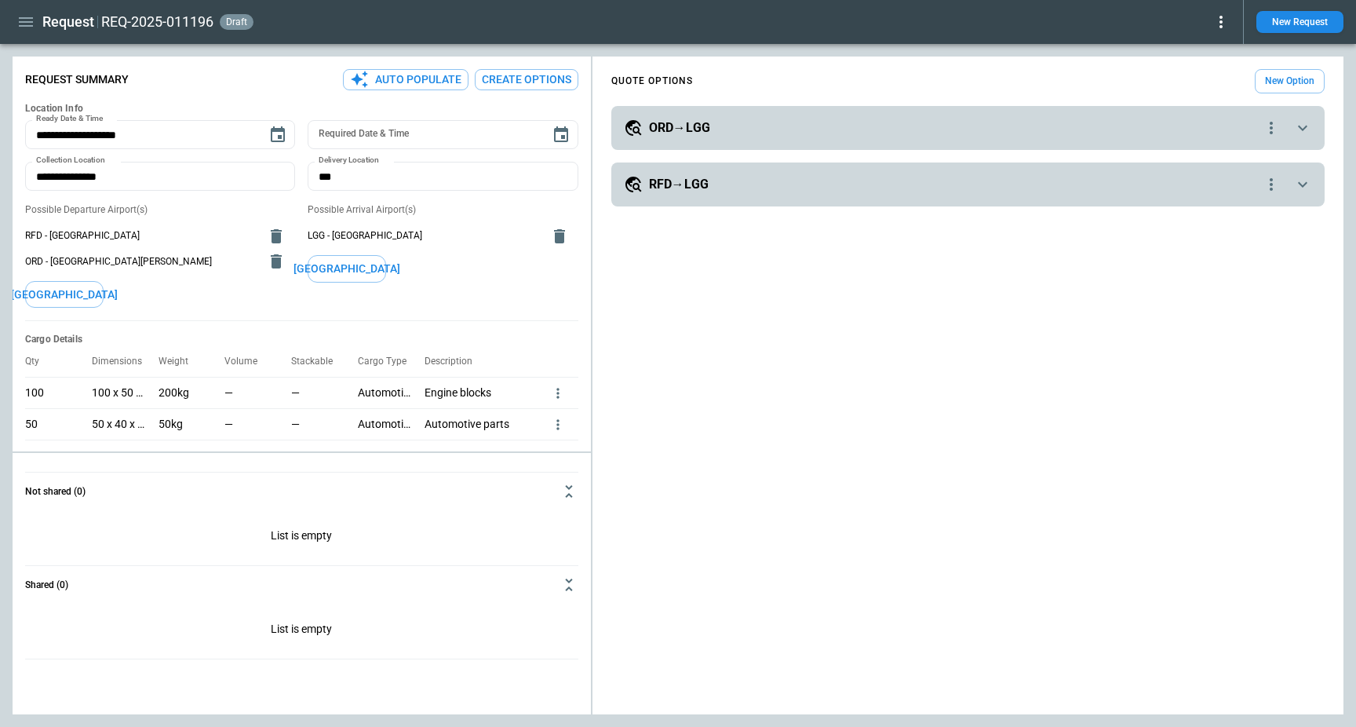
click at [770, 142] on div "**********" at bounding box center [967, 128] width 713 height 44
click at [782, 137] on div "ORD→LGG" at bounding box center [943, 127] width 638 height 19
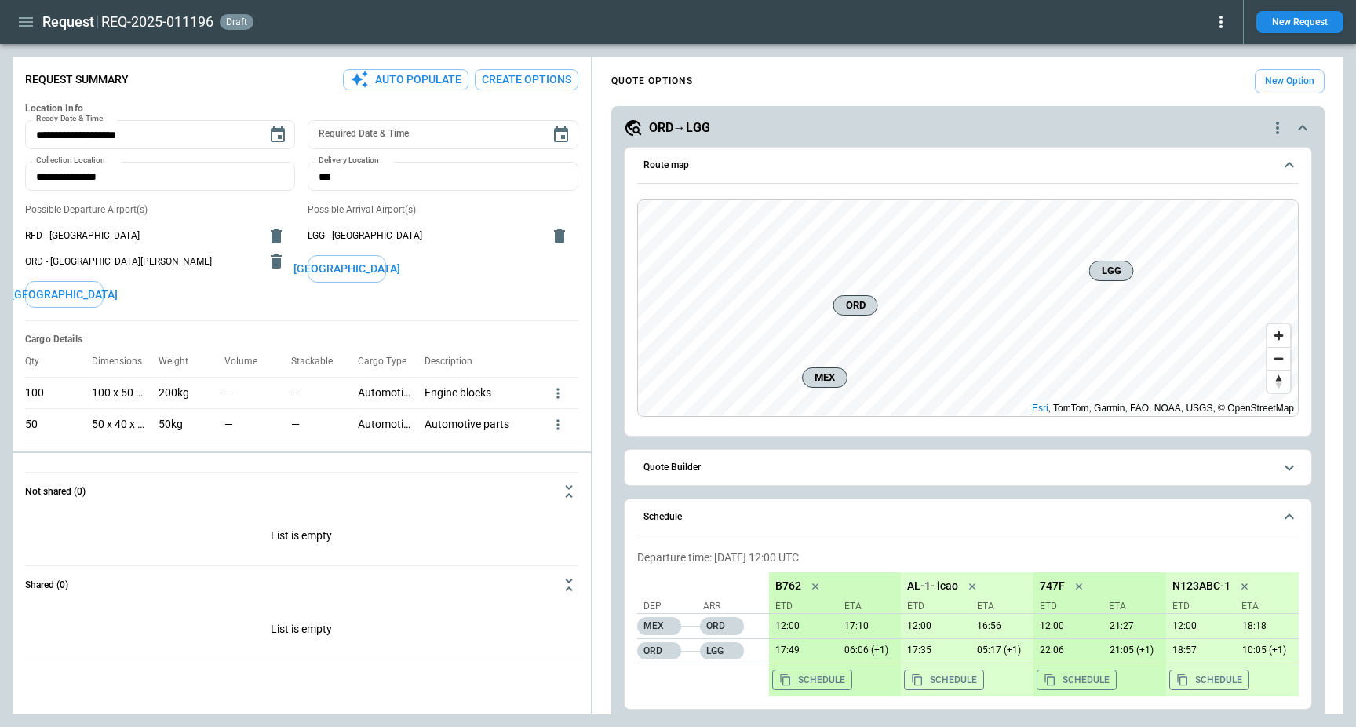
click at [766, 169] on span "Route map" at bounding box center [958, 165] width 630 height 10
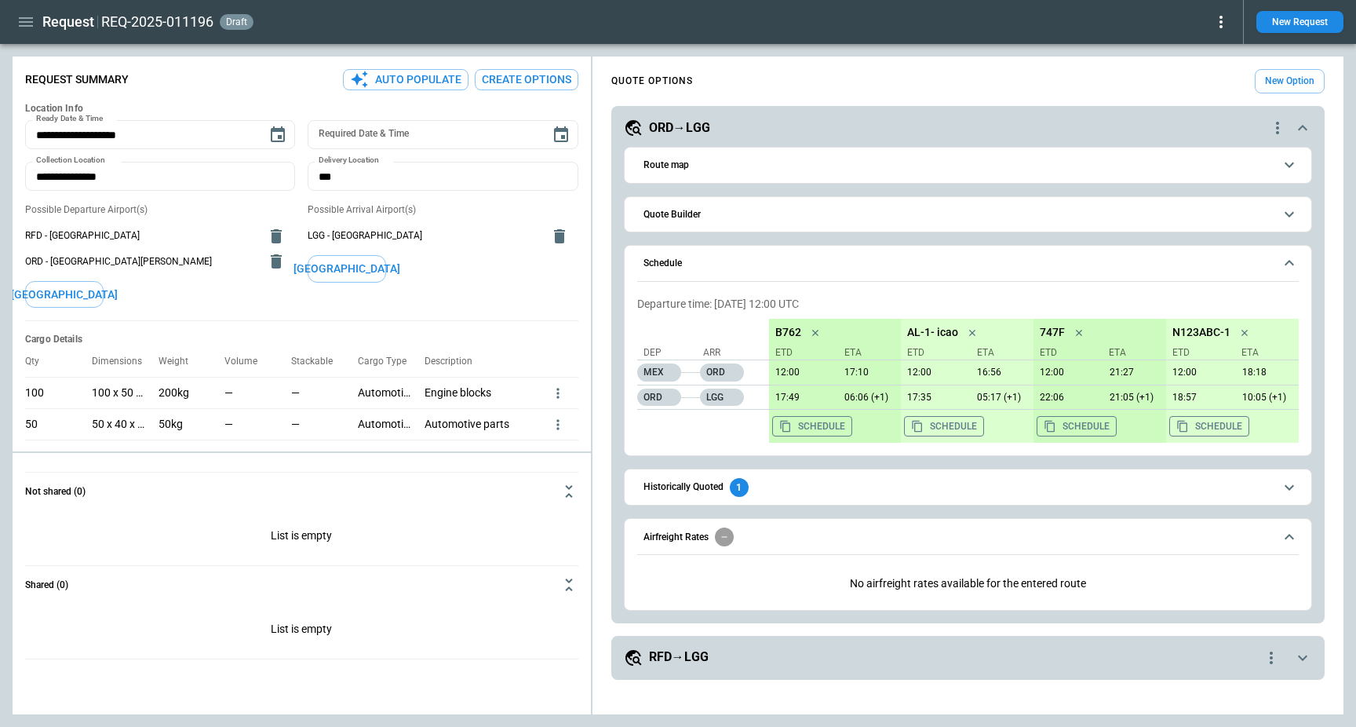
click at [760, 223] on button "Quote Builder" at bounding box center [967, 214] width 661 height 35
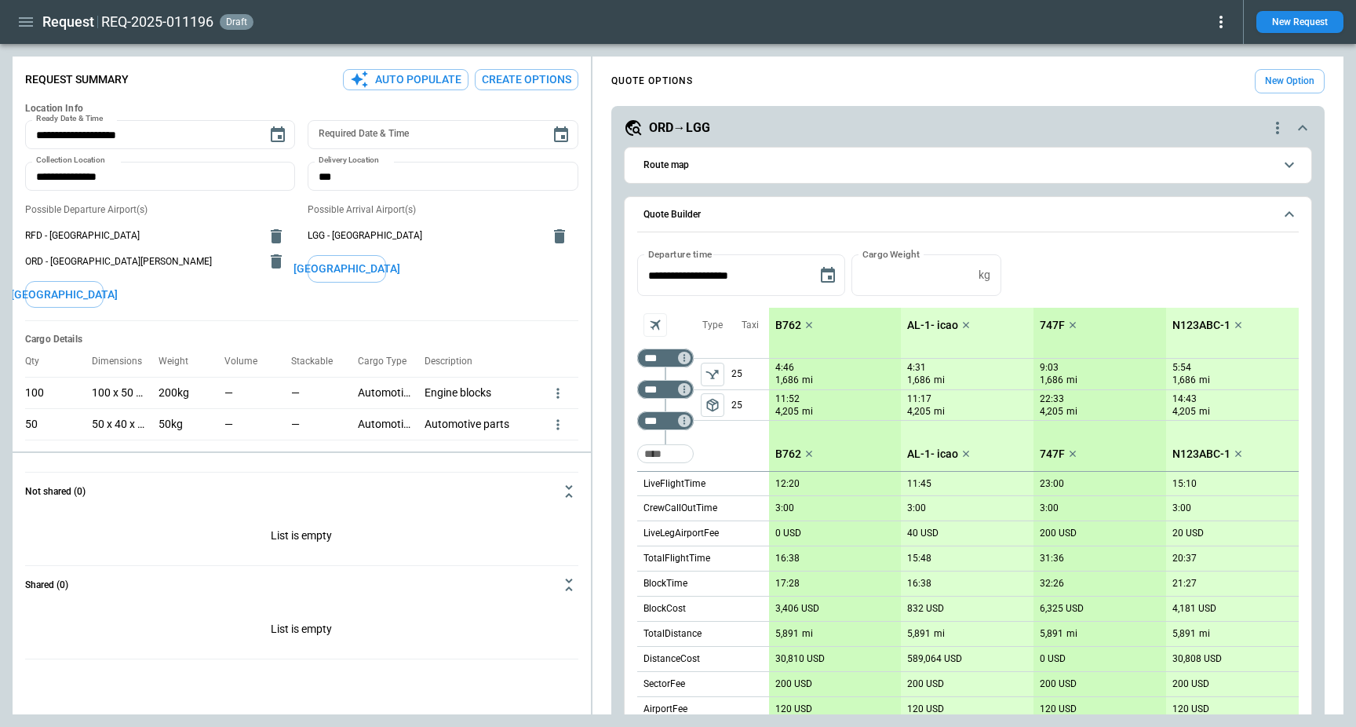
scroll to position [123, 0]
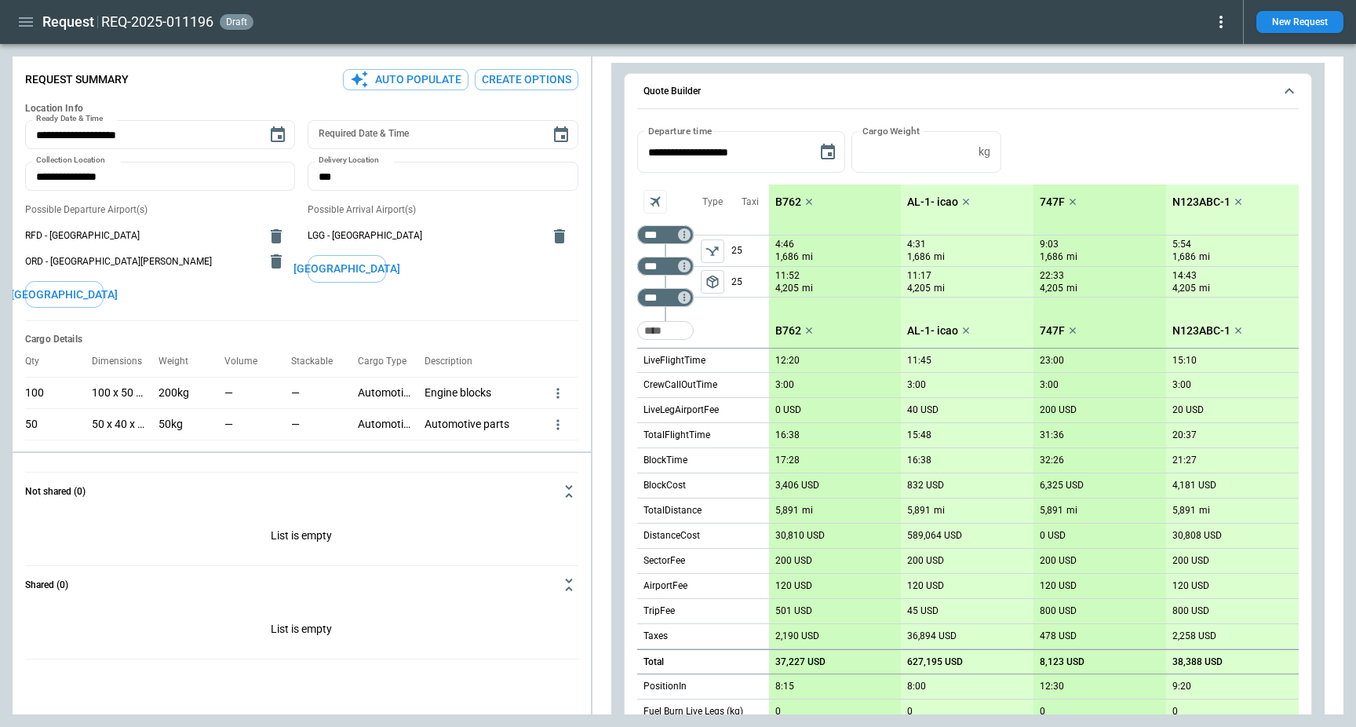
click at [857, 86] on span "Quote Builder" at bounding box center [958, 91] width 630 height 10
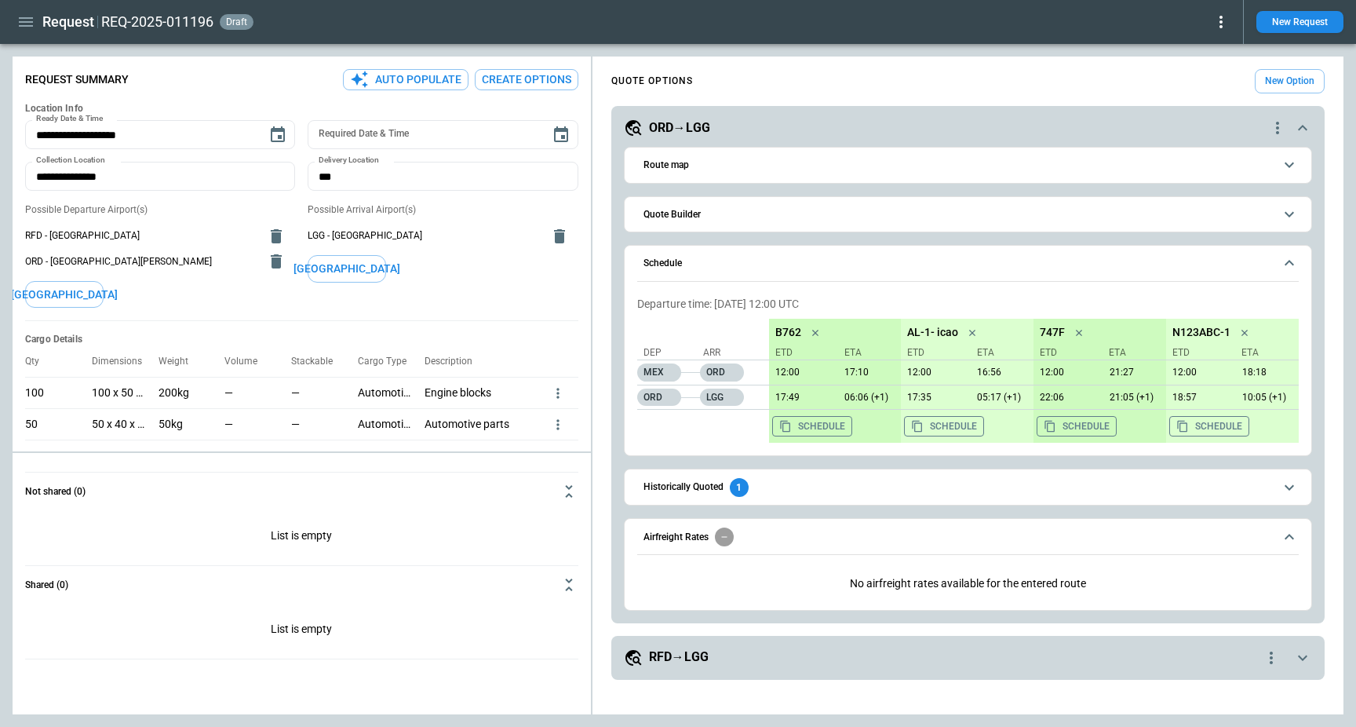
scroll to position [0, 0]
click at [813, 273] on button "Schedule" at bounding box center [967, 264] width 661 height 36
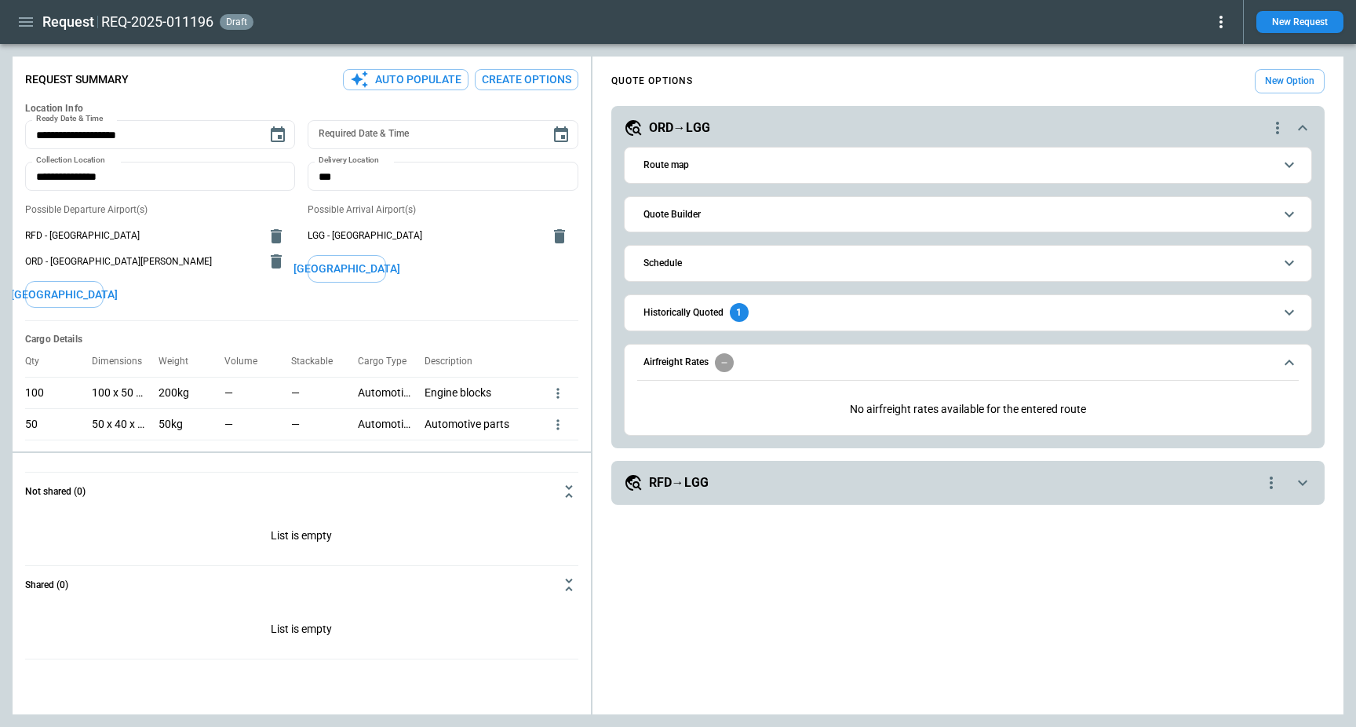
click at [723, 483] on div "RFD→LGG" at bounding box center [943, 482] width 638 height 19
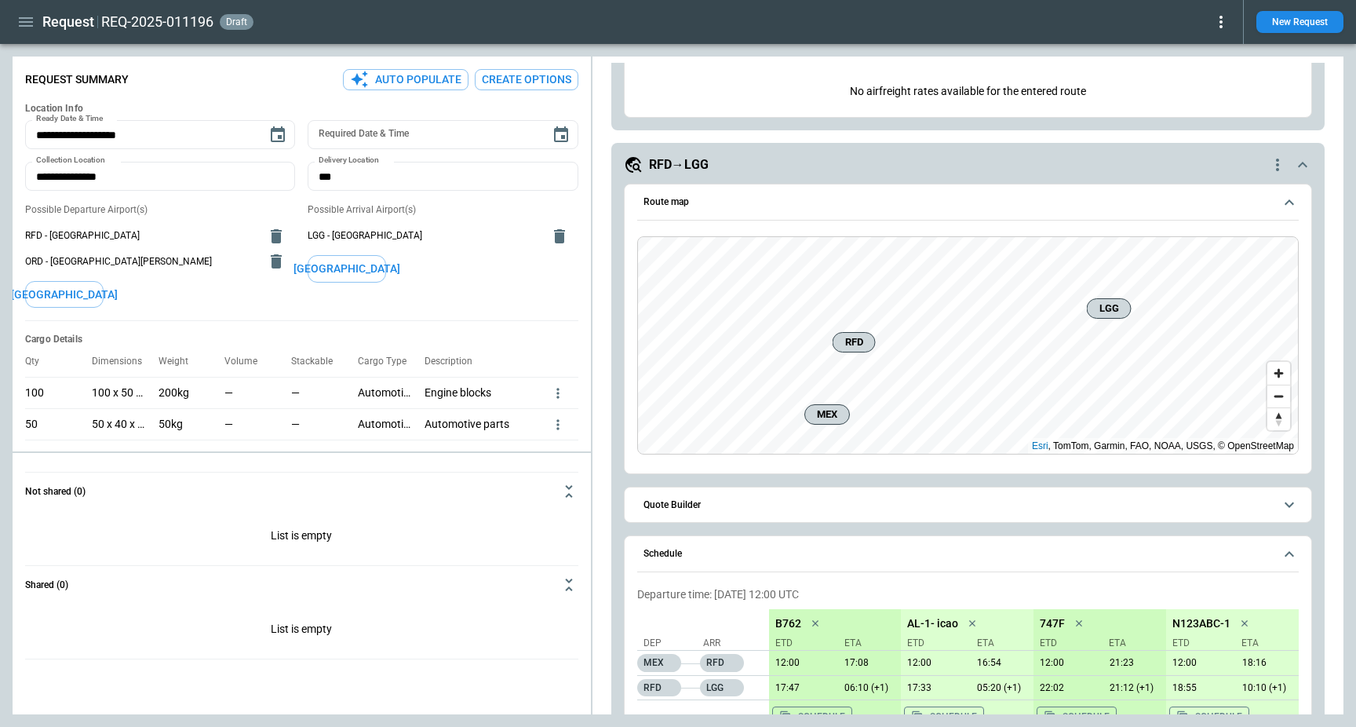
click at [819, 213] on button "Route map" at bounding box center [967, 202] width 661 height 36
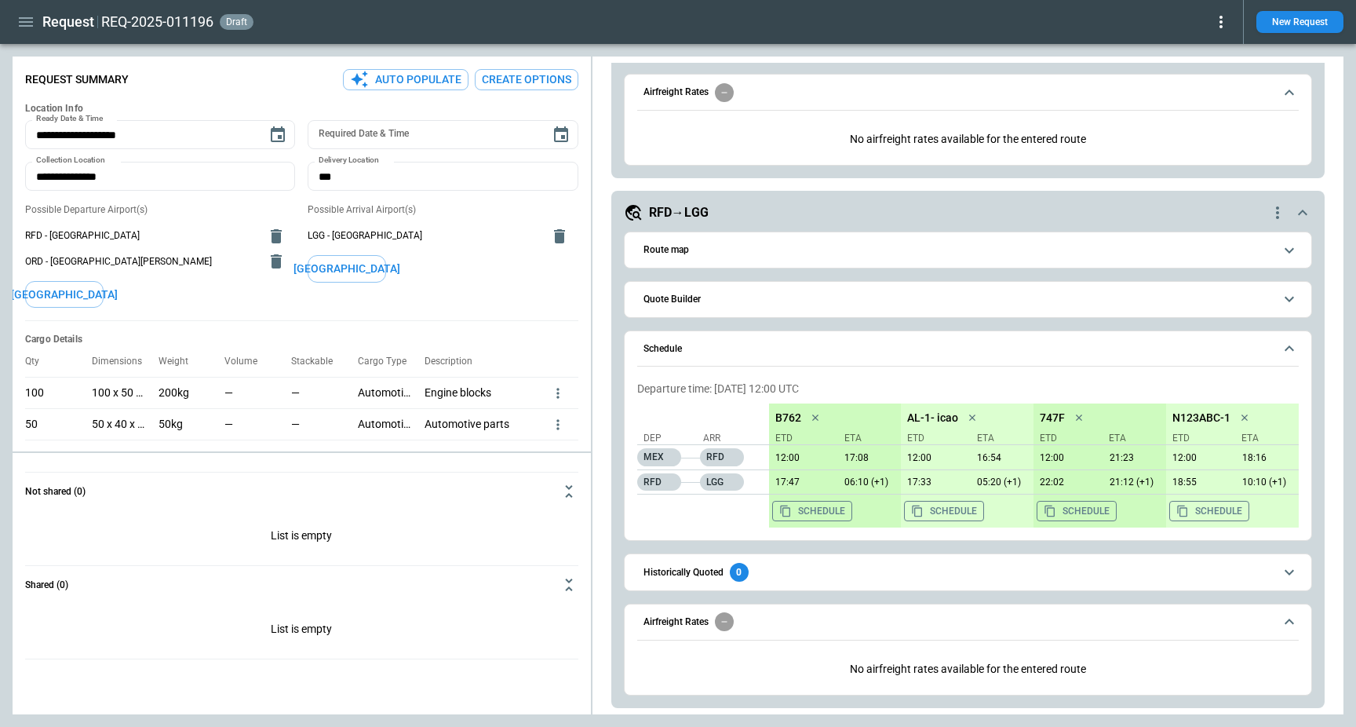
scroll to position [270, 0]
click at [774, 366] on div "Schedule Departure time: [DATE] 12:00 UTC Dep Arr MEX RFD RFD LGG B762 ETD ETA …" at bounding box center [968, 435] width 688 height 211
click at [770, 355] on button "Schedule" at bounding box center [967, 349] width 661 height 36
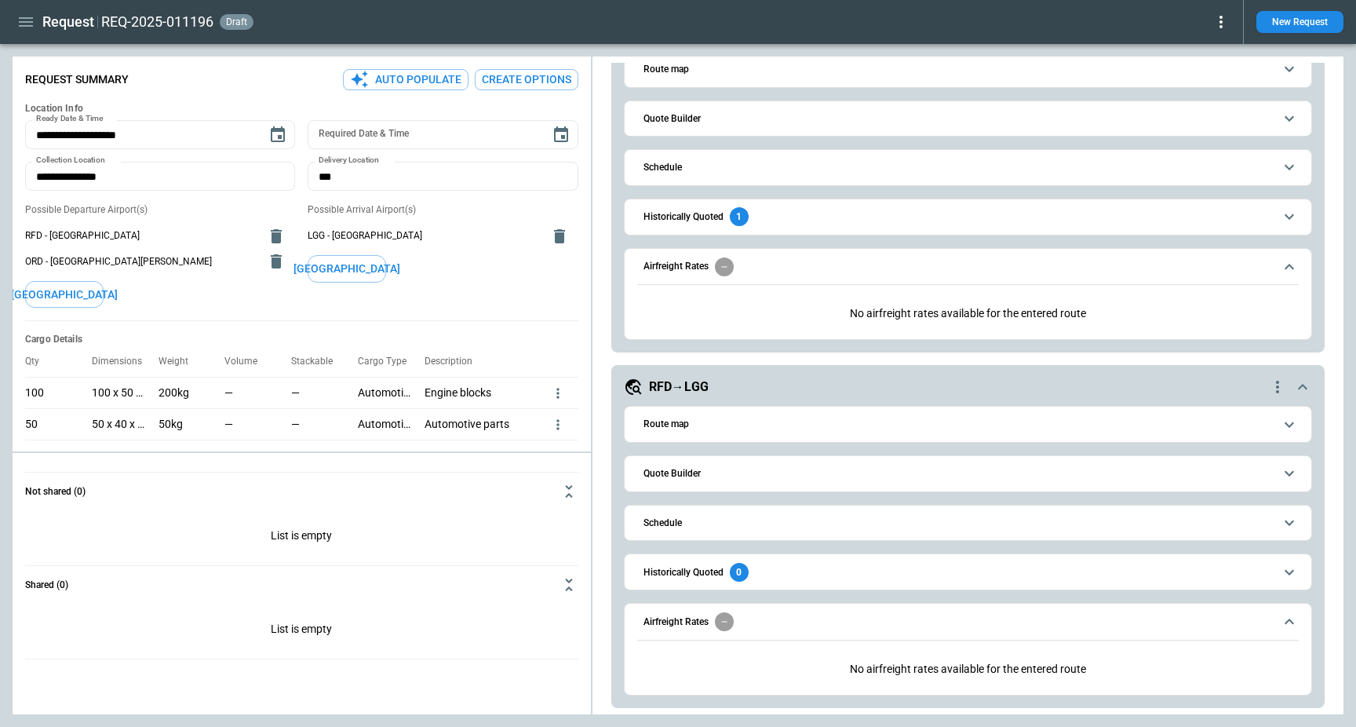
scroll to position [96, 0]
click at [768, 479] on button "Quote Builder" at bounding box center [967, 473] width 661 height 35
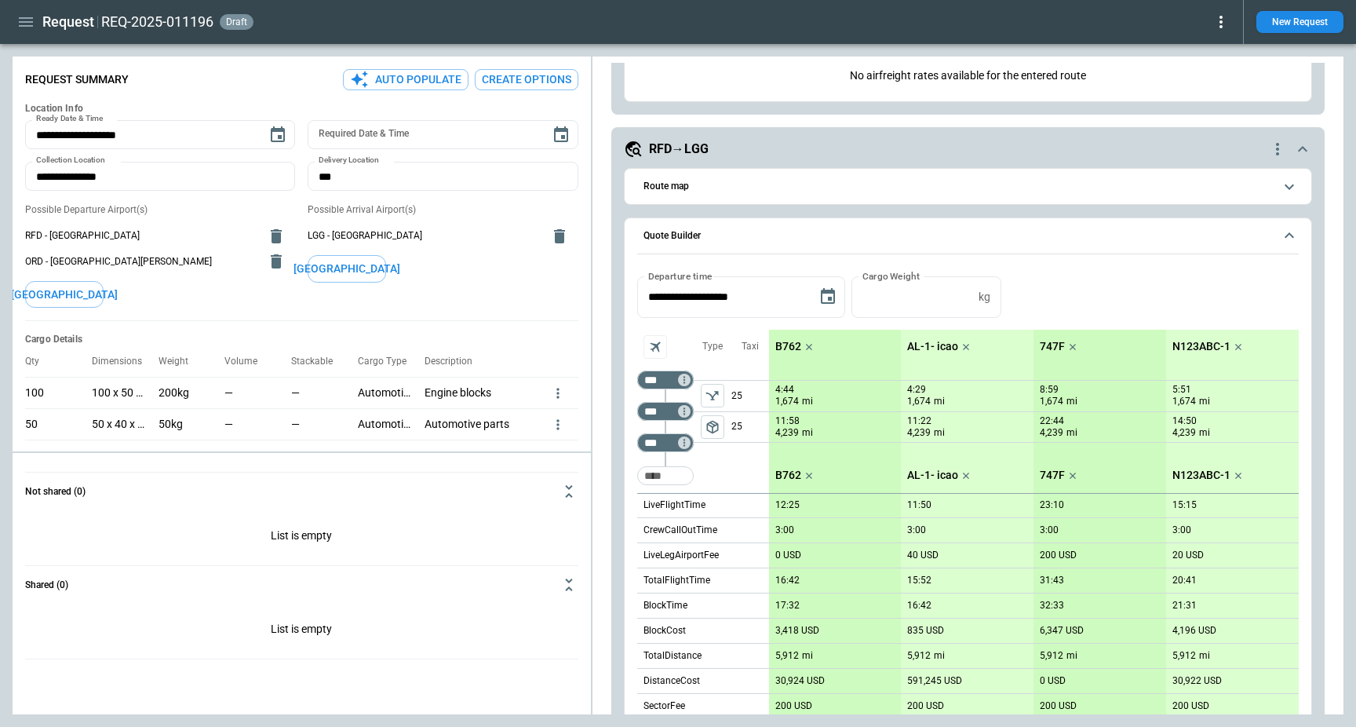
scroll to position [352, 0]
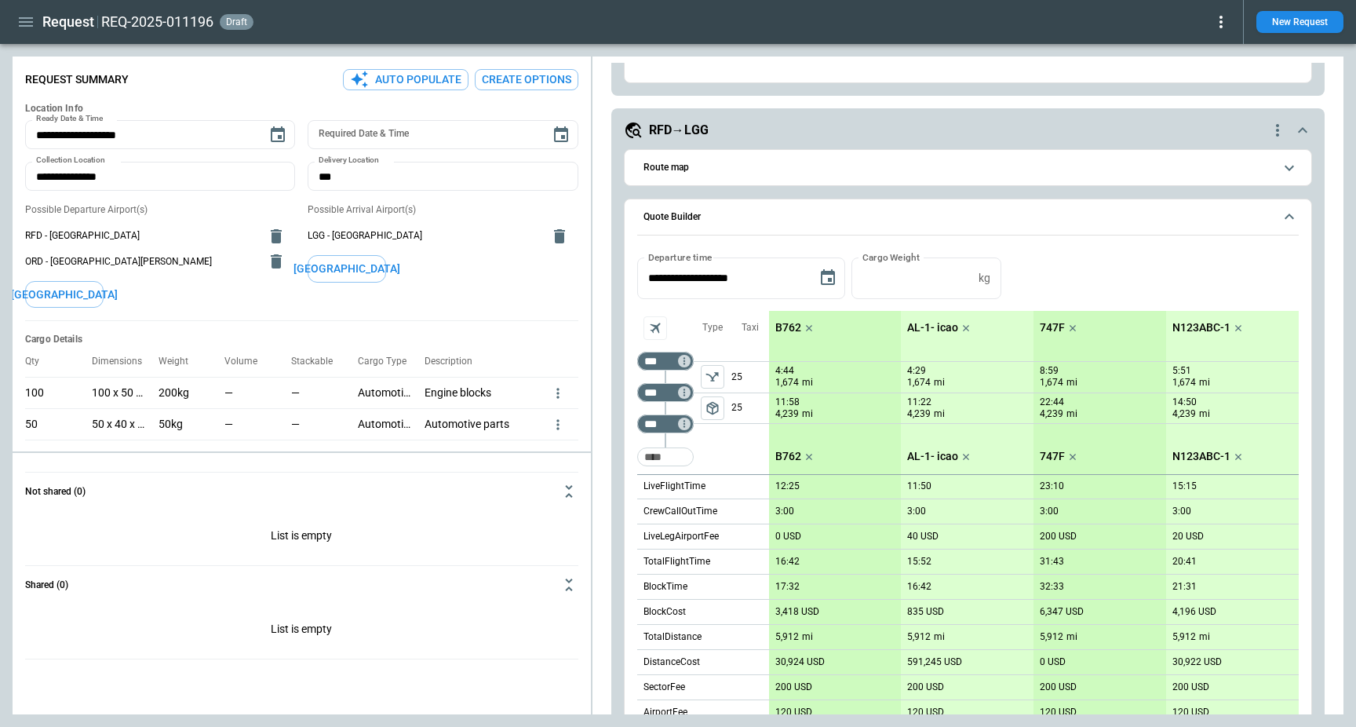
click at [28, 24] on icon "button" at bounding box center [25, 22] width 19 height 19
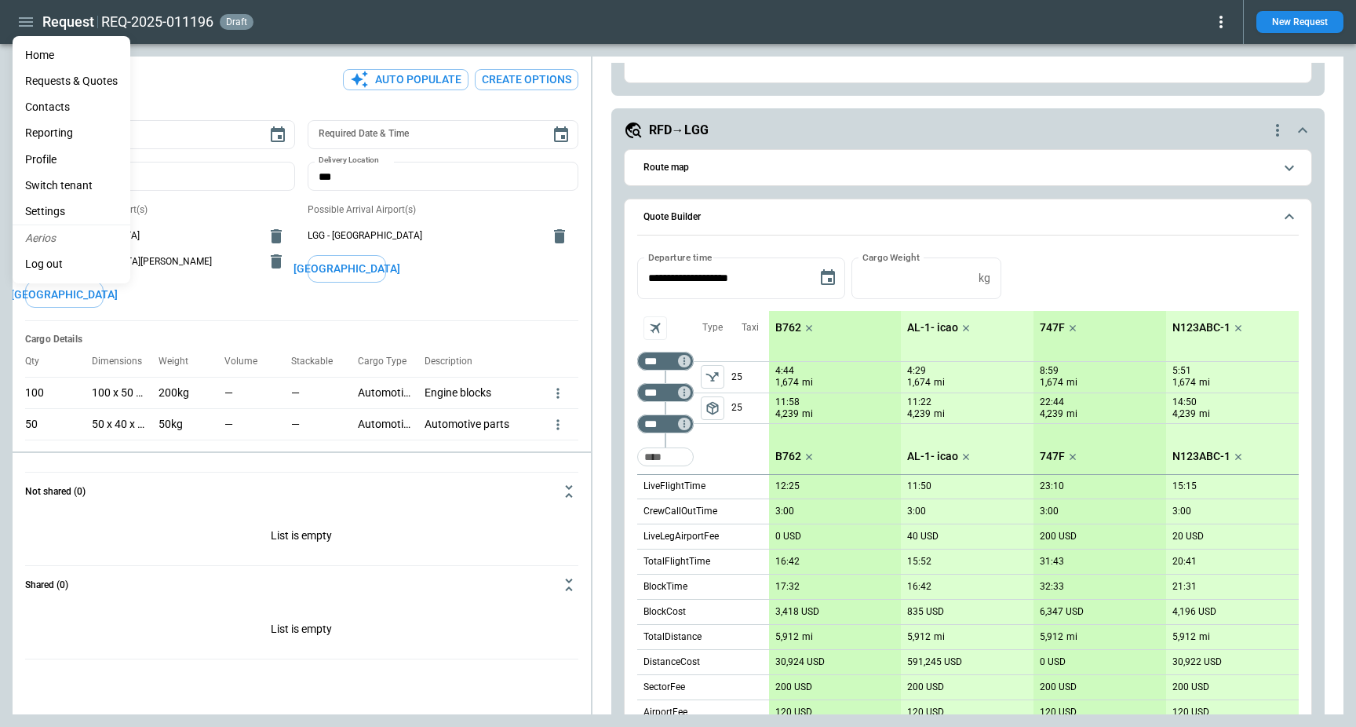
click at [67, 143] on li "Reporting" at bounding box center [72, 133] width 118 height 26
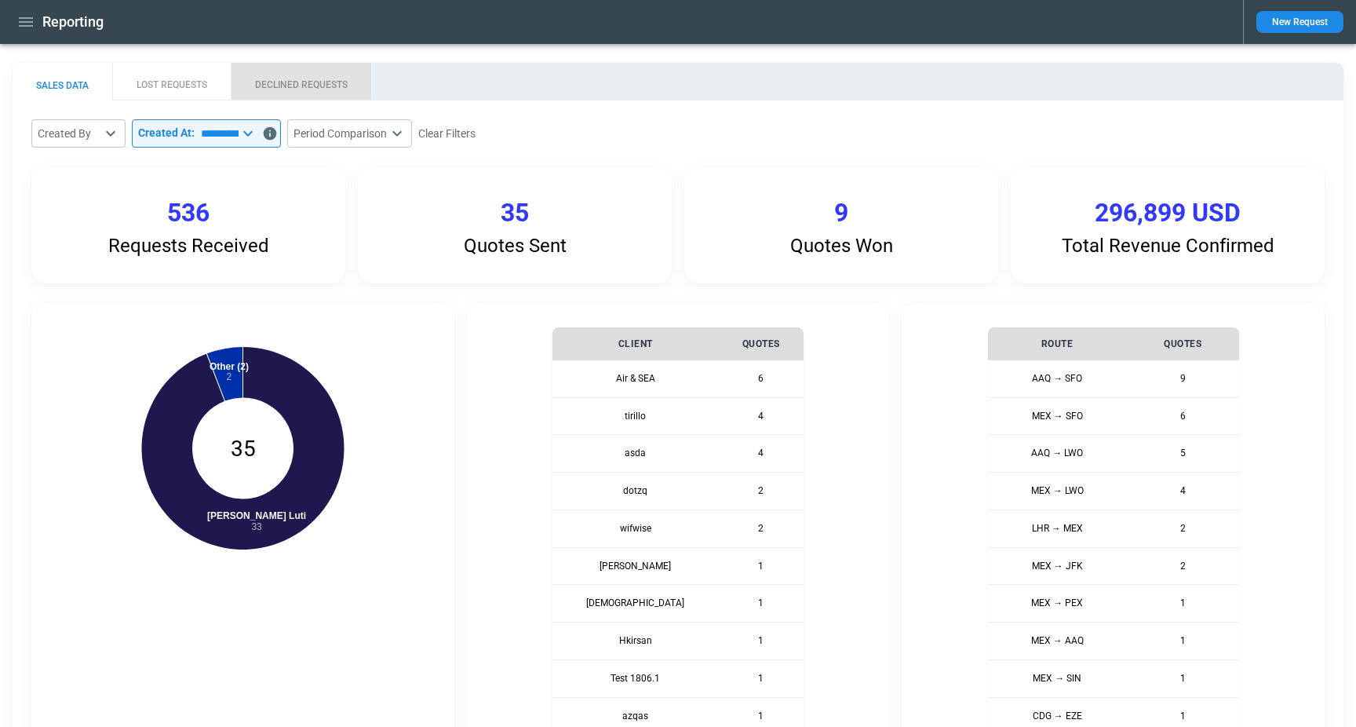
click at [264, 75] on button "DECLINED REQUESTS" at bounding box center [301, 82] width 140 height 38
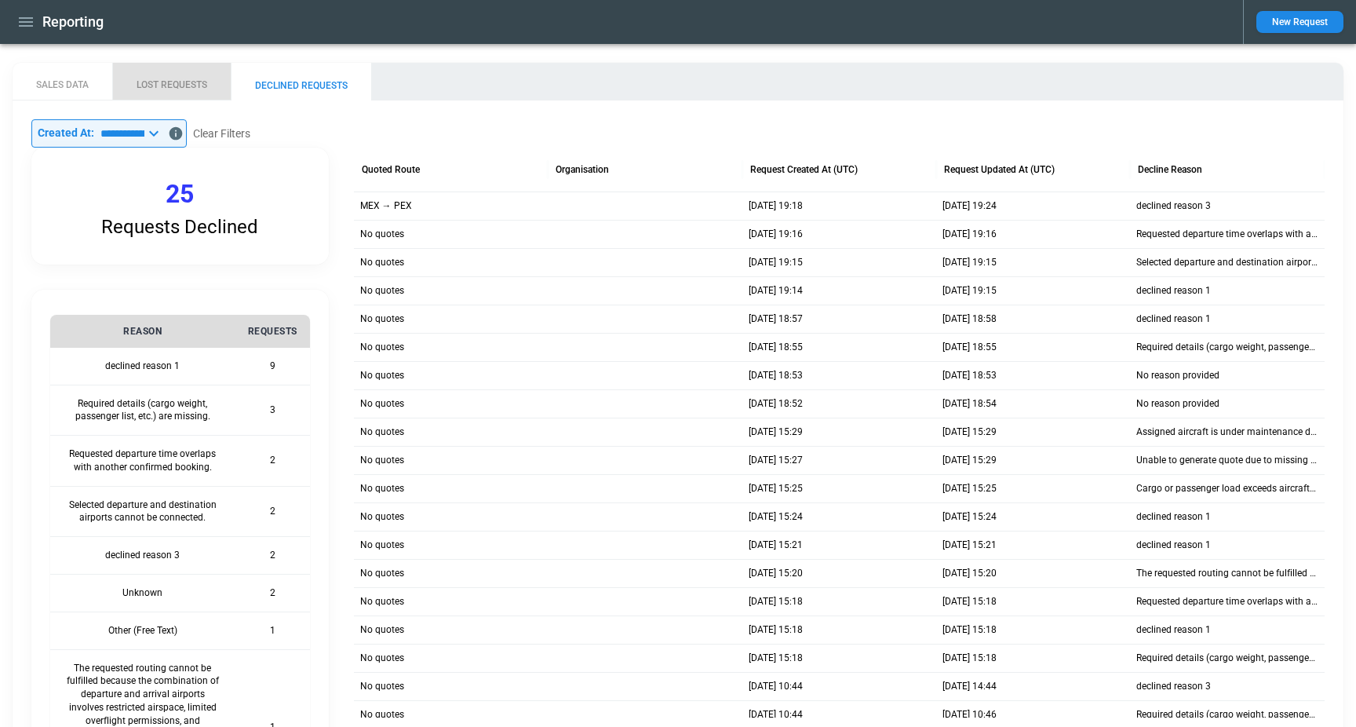
click at [178, 80] on button "LOST REQUESTS" at bounding box center [171, 82] width 118 height 38
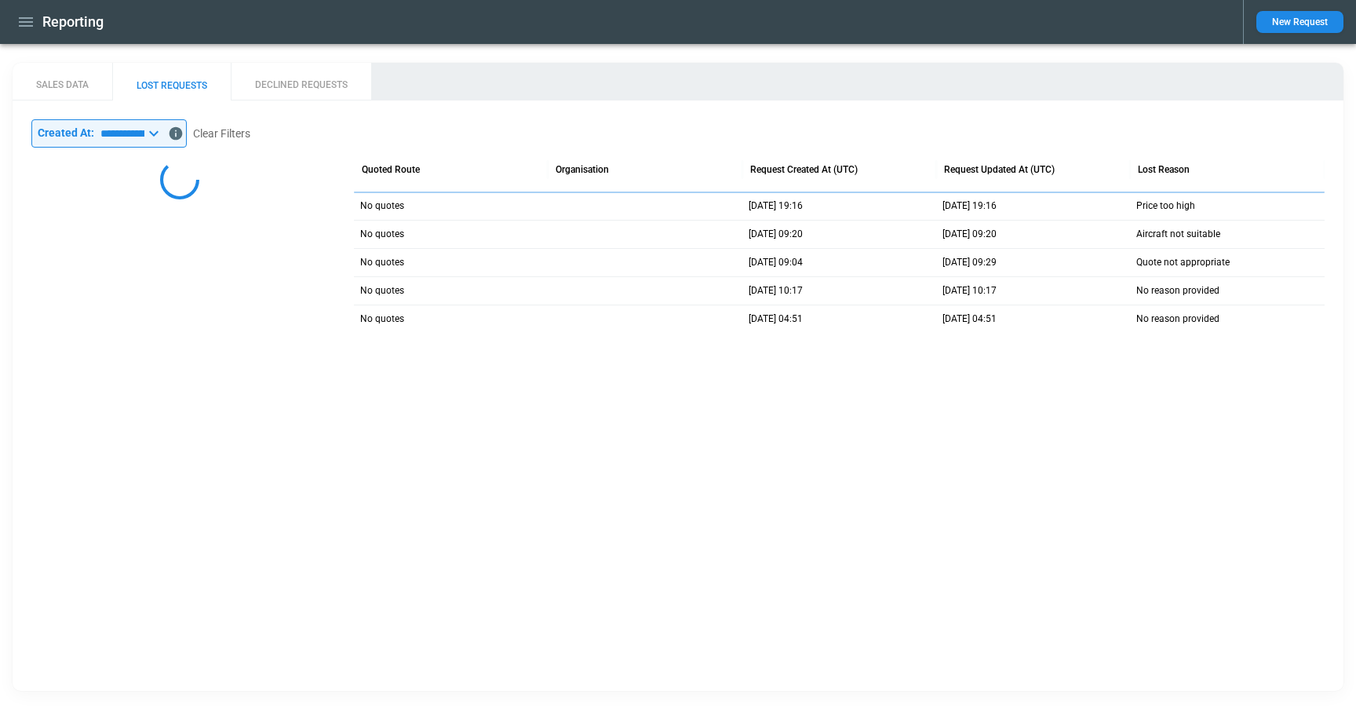
click at [142, 128] on input "**********" at bounding box center [119, 133] width 50 height 28
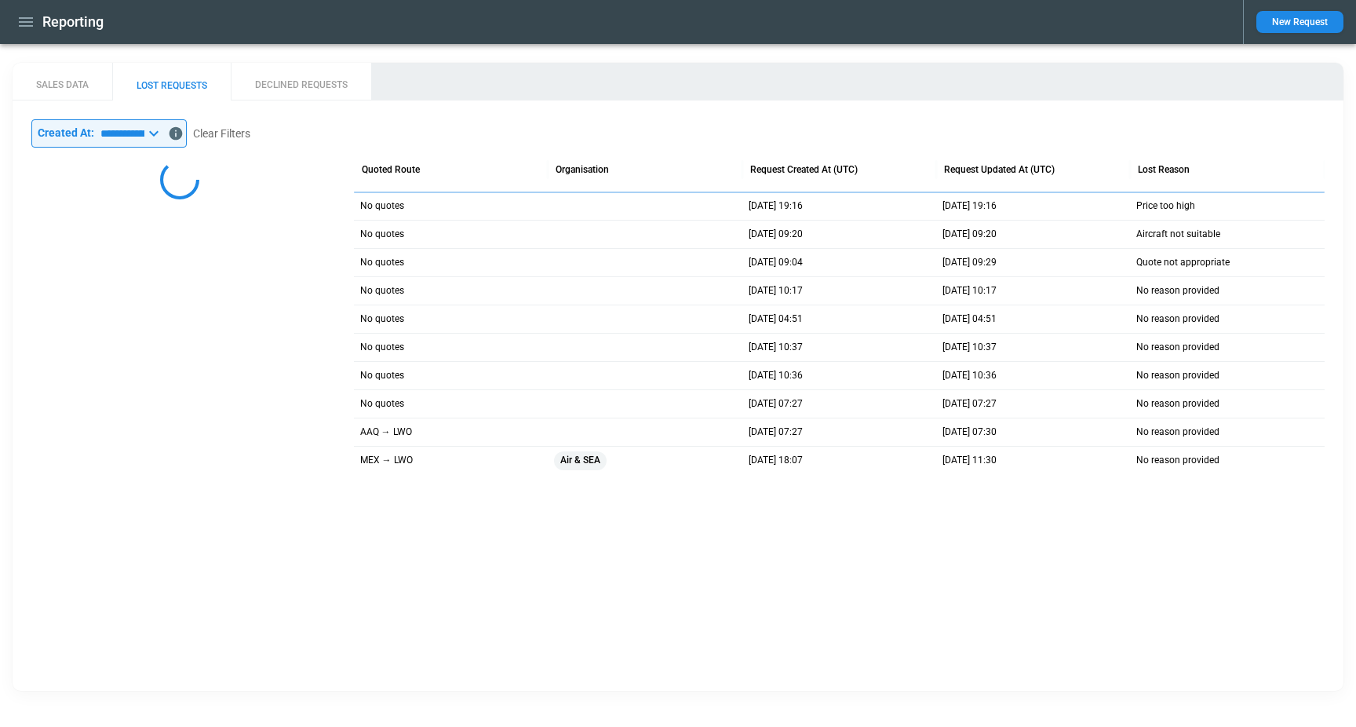
click at [133, 111] on div "**********" at bounding box center [678, 296] width 1331 height 392
click at [82, 89] on button "SALES DATA" at bounding box center [63, 82] width 100 height 38
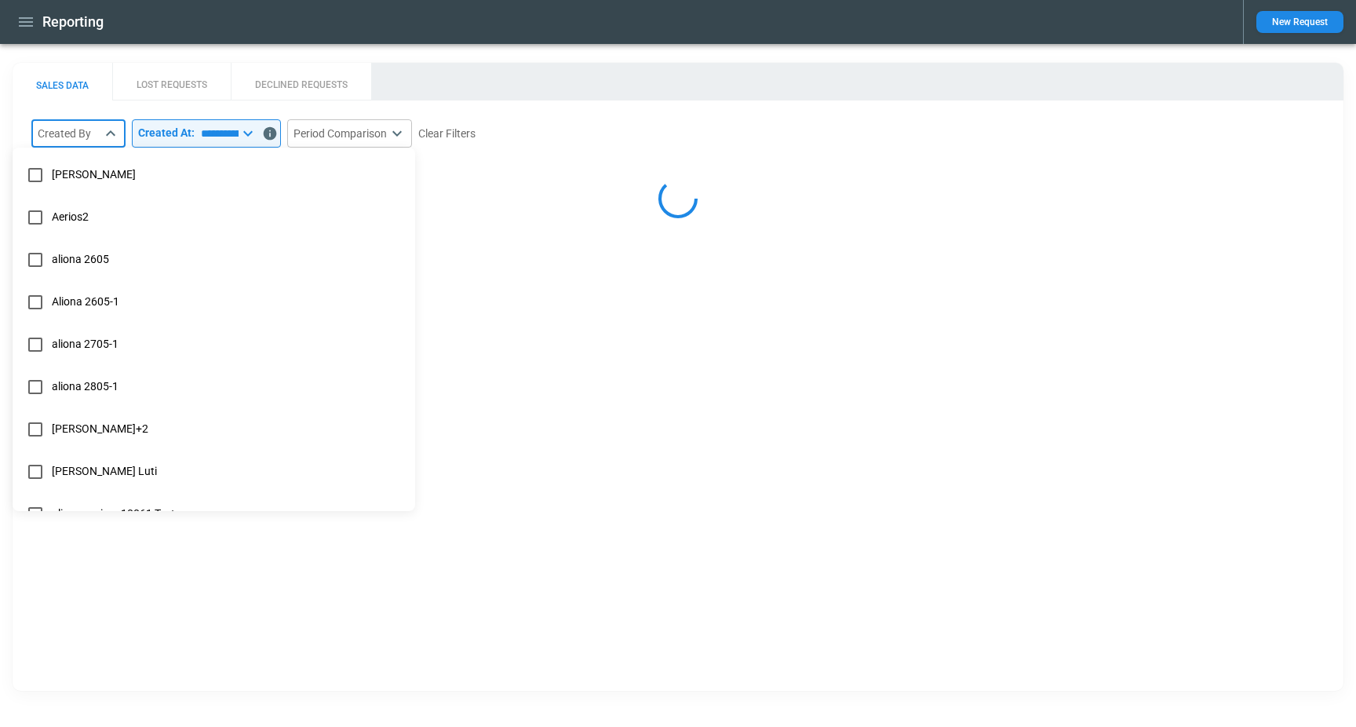
click at [97, 139] on body "**********" at bounding box center [678, 363] width 1356 height 727
click at [146, 104] on div at bounding box center [678, 363] width 1356 height 727
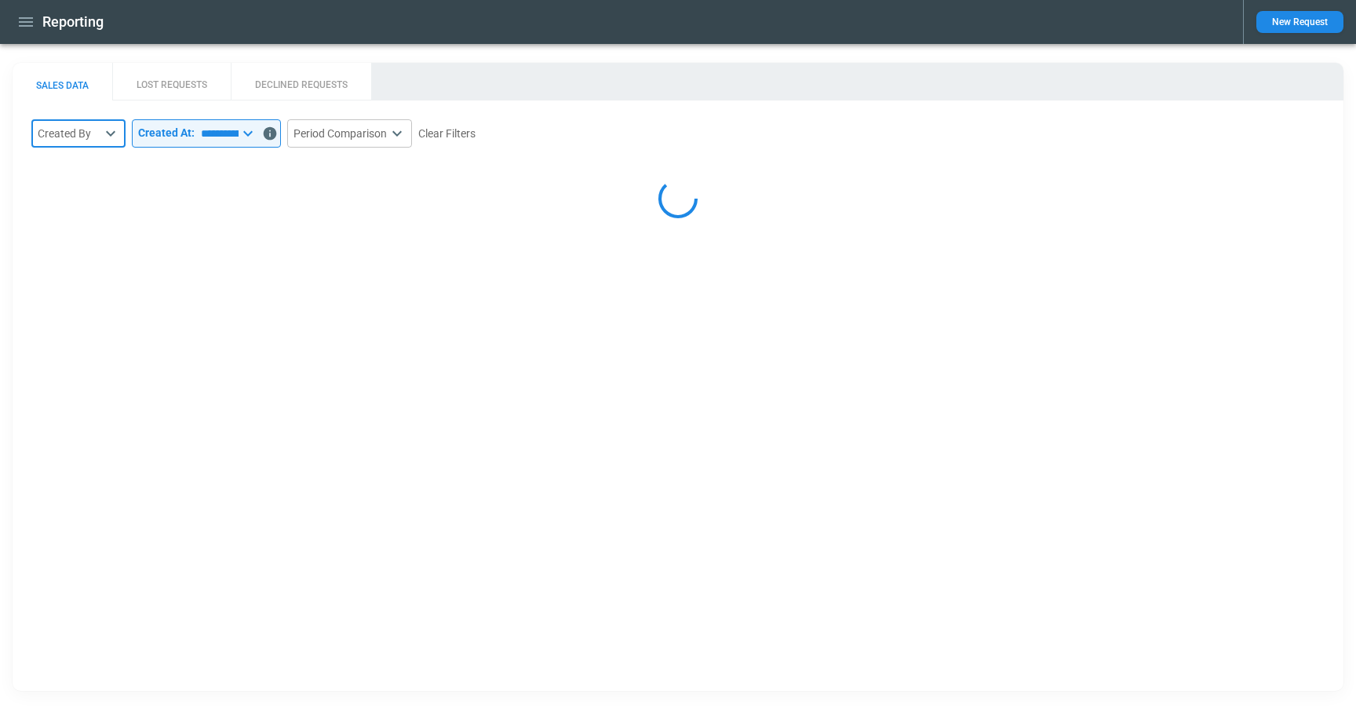
click at [177, 139] on p "Created At:" at bounding box center [166, 132] width 56 height 13
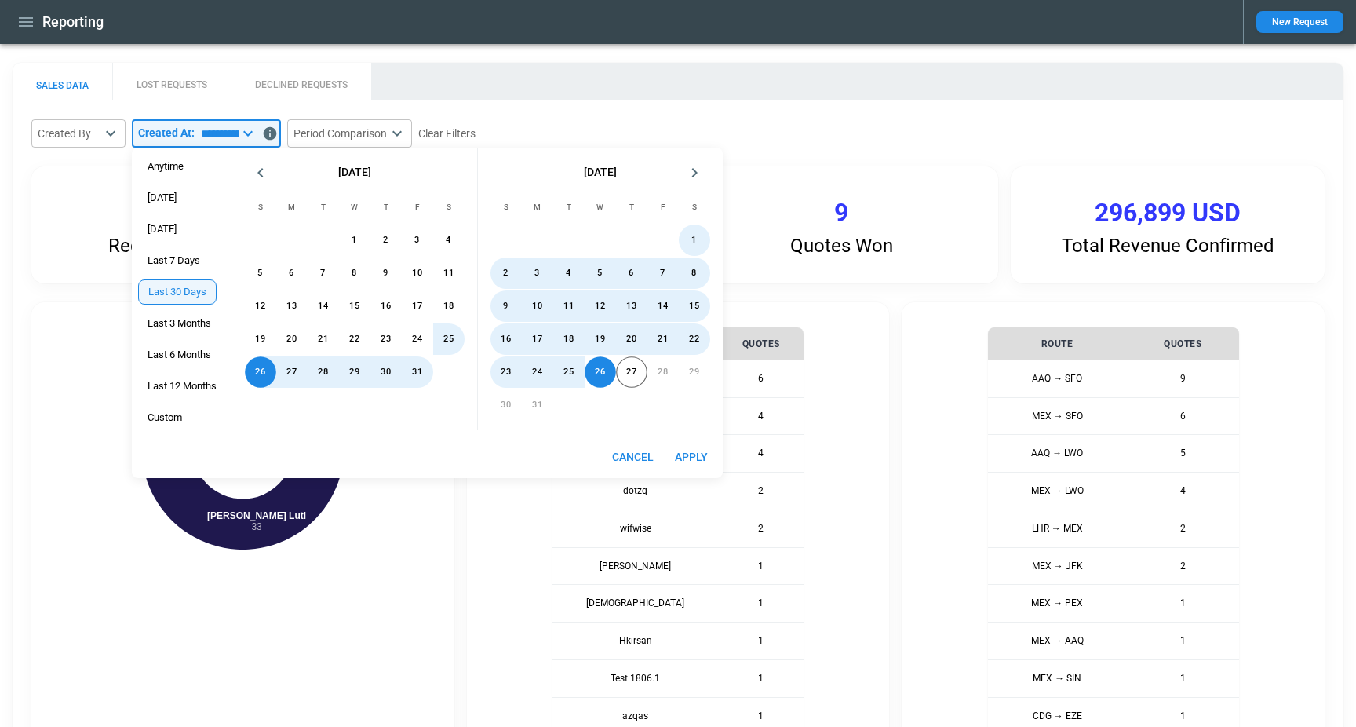
click at [303, 104] on div "**********" at bounding box center [678, 665] width 1331 height 1130
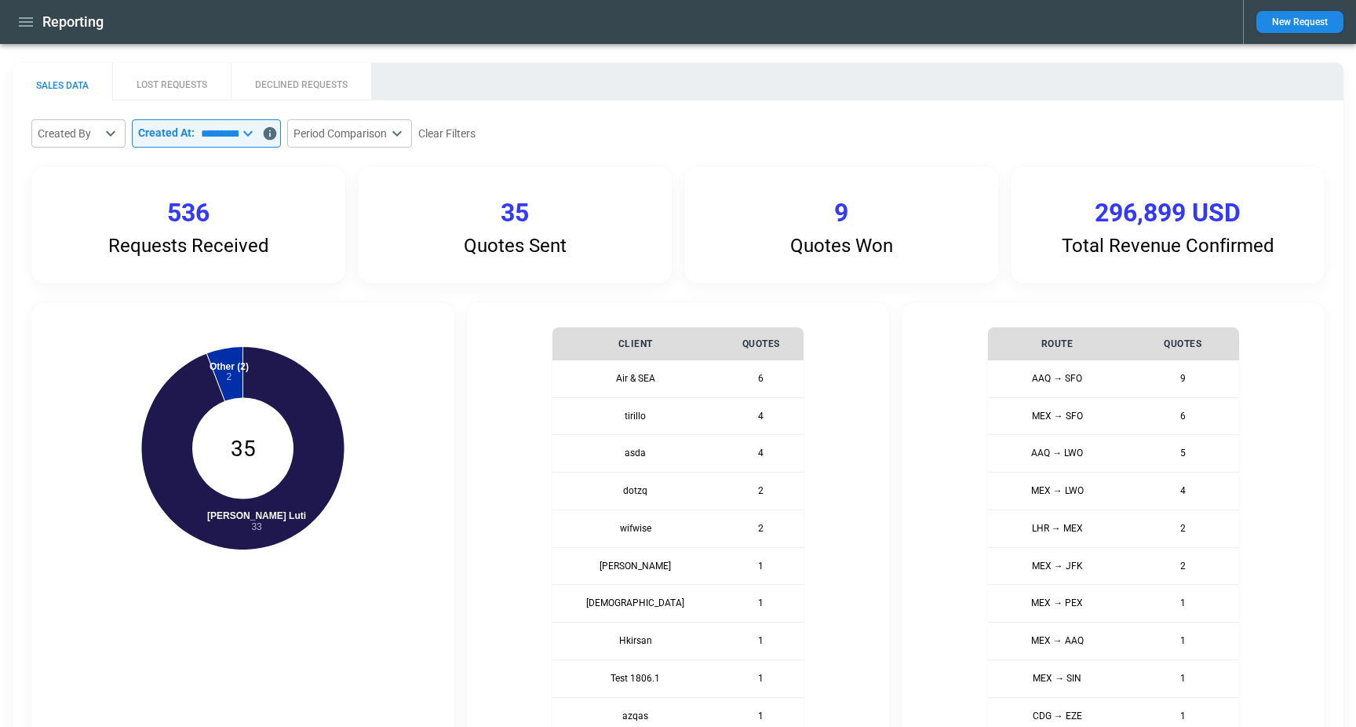
click at [344, 134] on body "**********" at bounding box center [678, 363] width 1356 height 727
click at [700, 131] on div at bounding box center [678, 363] width 1356 height 727
click at [20, 24] on icon "button" at bounding box center [25, 22] width 19 height 19
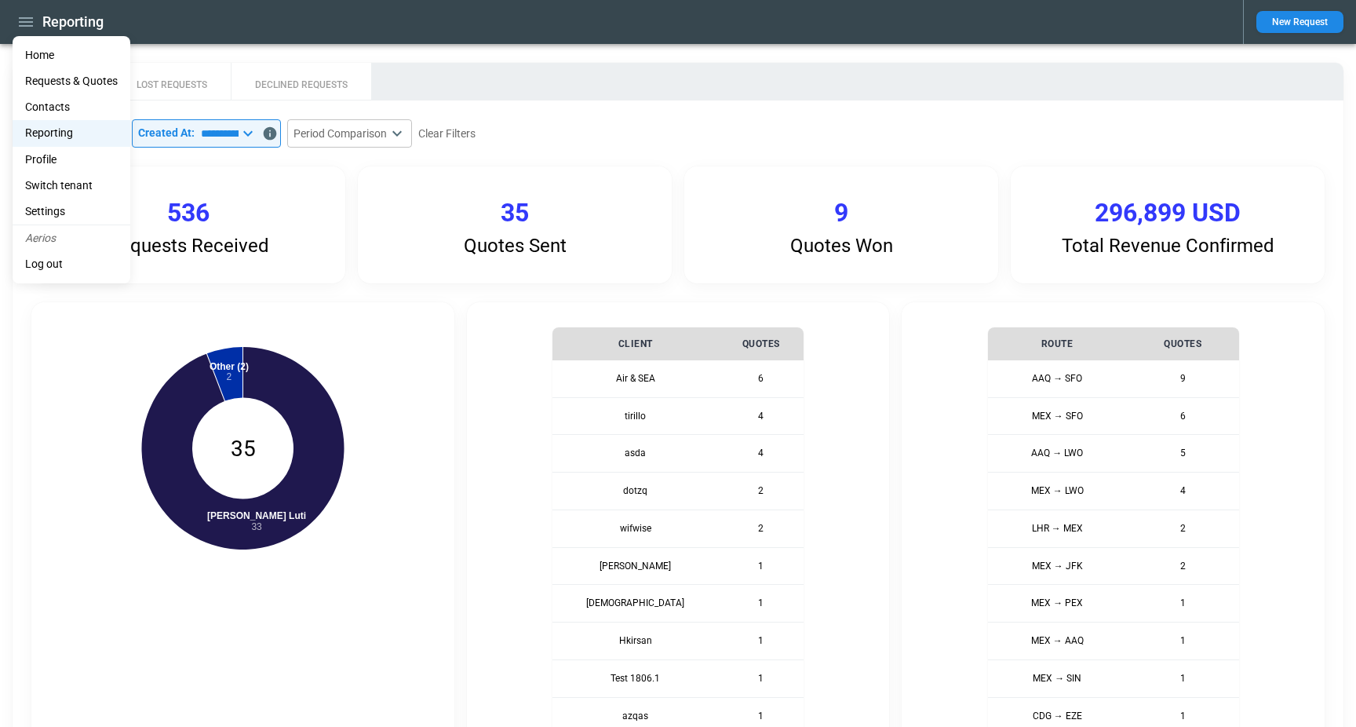
click at [177, 39] on div at bounding box center [678, 363] width 1356 height 727
